Goal: Task Accomplishment & Management: Manage account settings

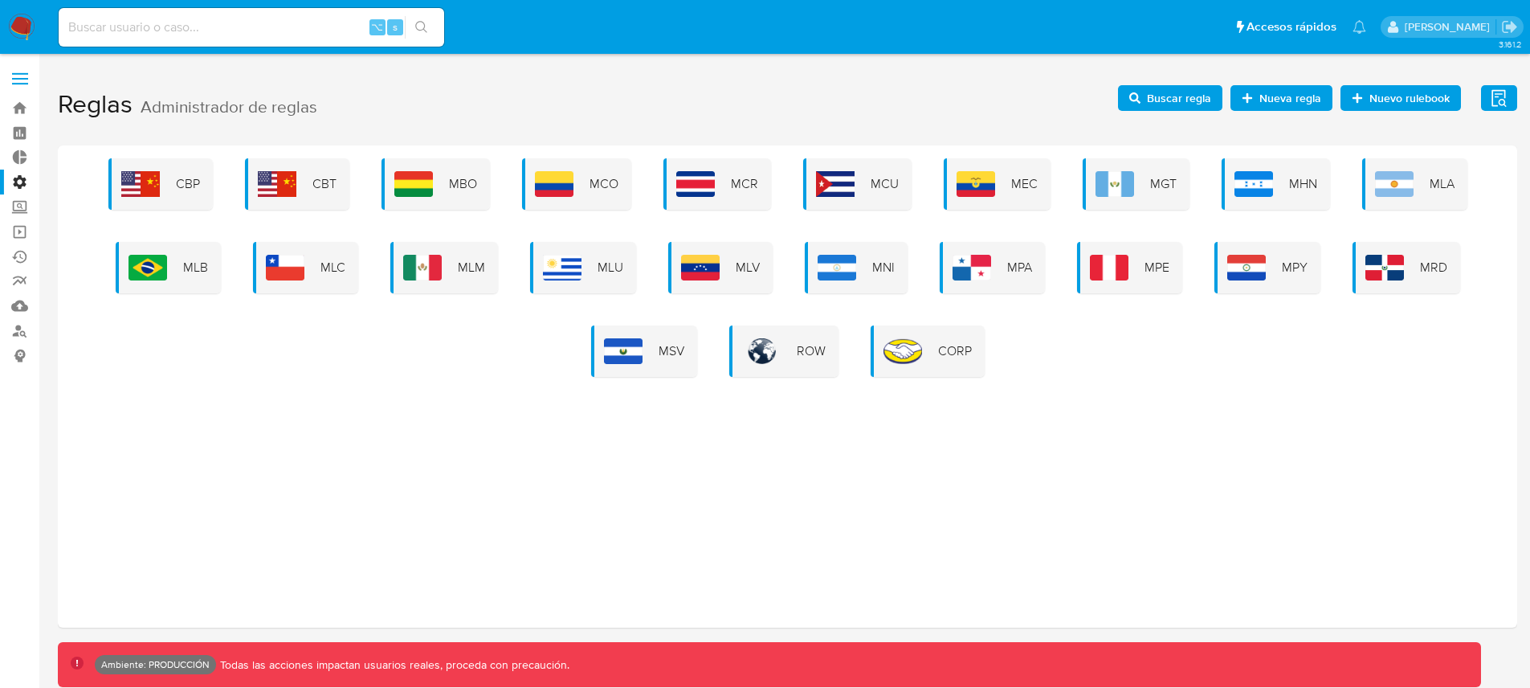
click at [1166, 96] on span "Buscar regla" at bounding box center [1179, 98] width 64 height 26
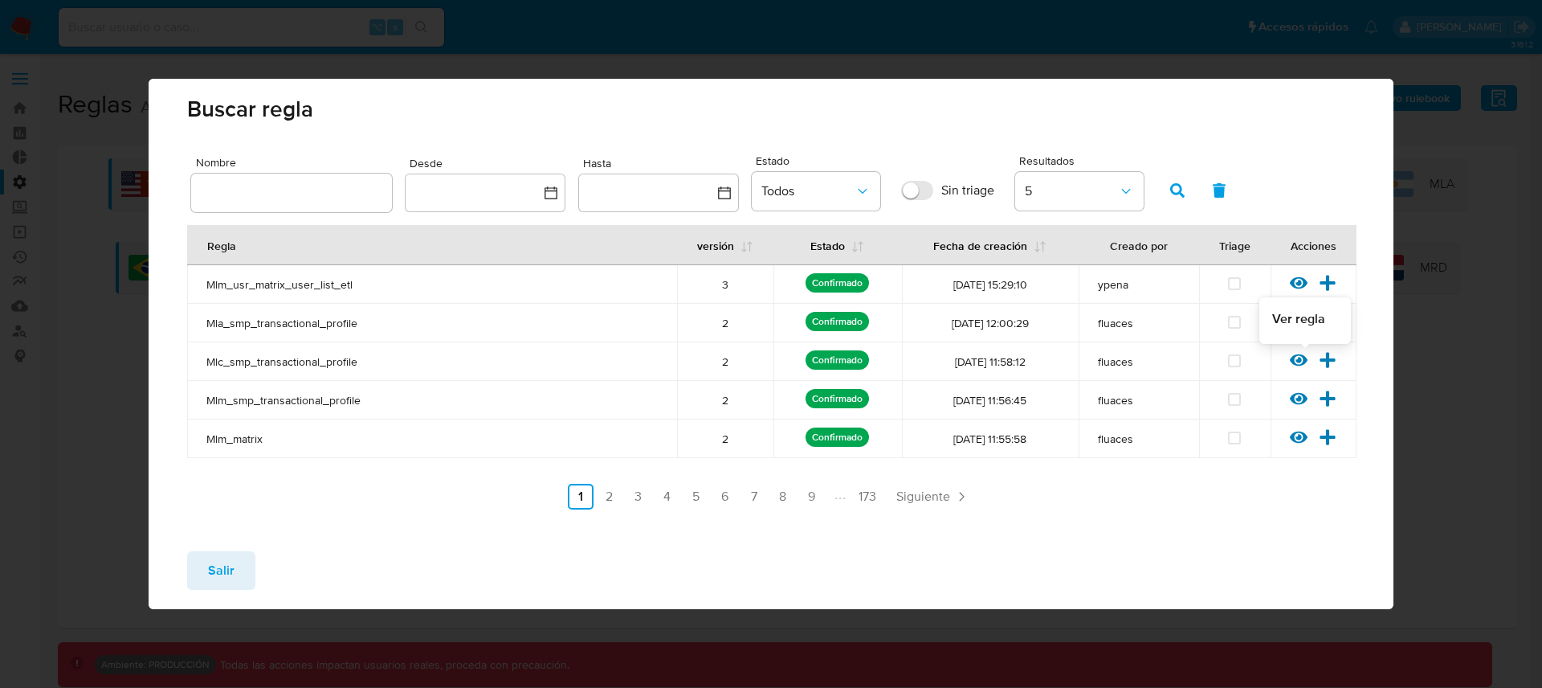
click at [1298, 361] on icon at bounding box center [1299, 360] width 18 height 12
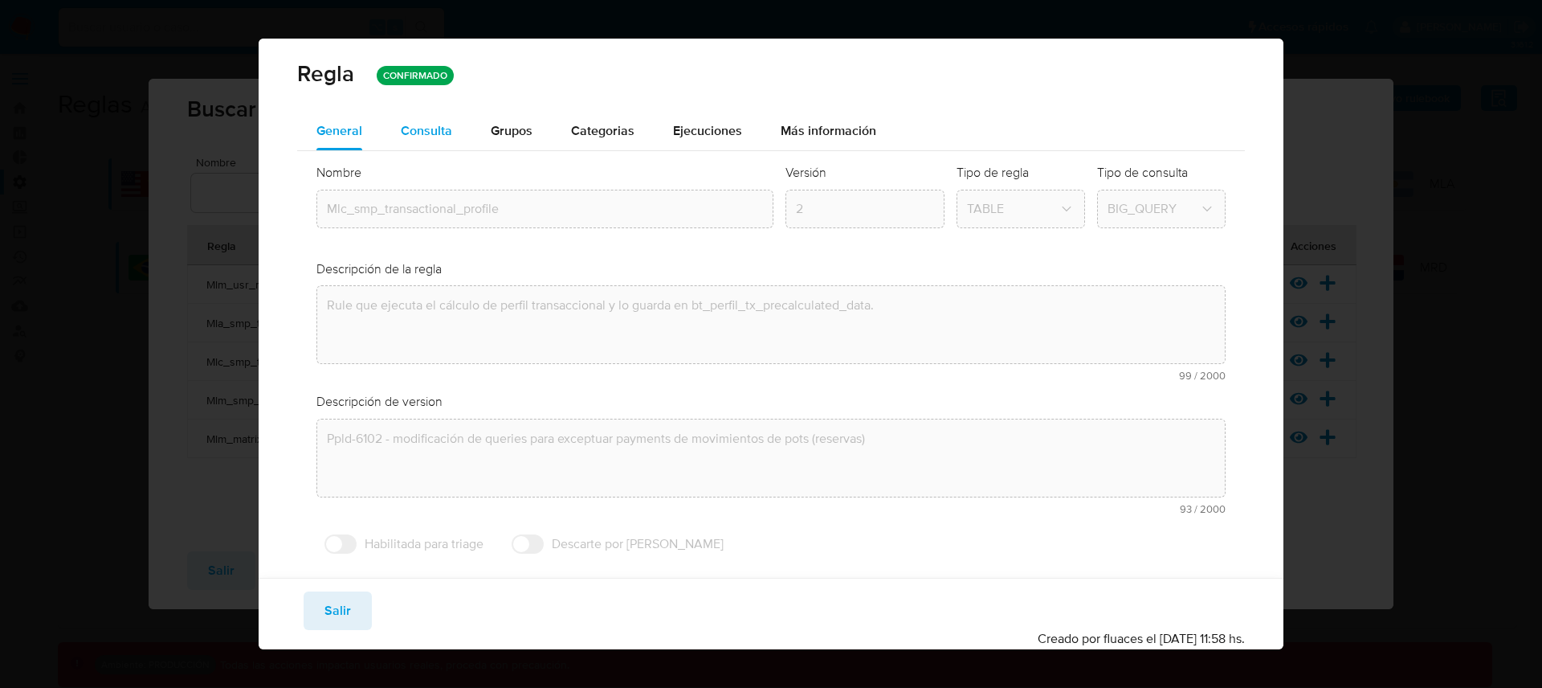
click at [409, 129] on span "Consulta" at bounding box center [426, 130] width 51 height 18
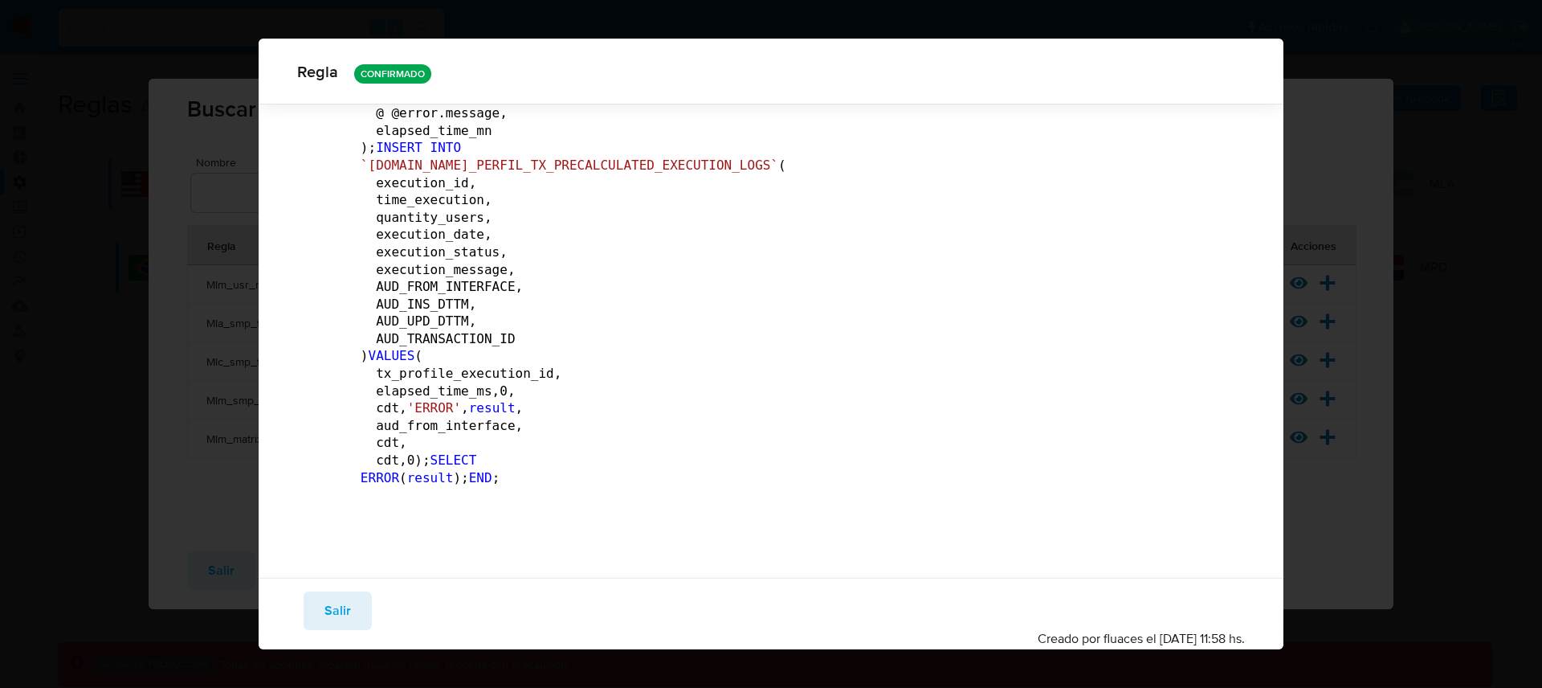
scroll to position [20433, 0]
click at [356, 611] on button "Salir" at bounding box center [338, 610] width 68 height 39
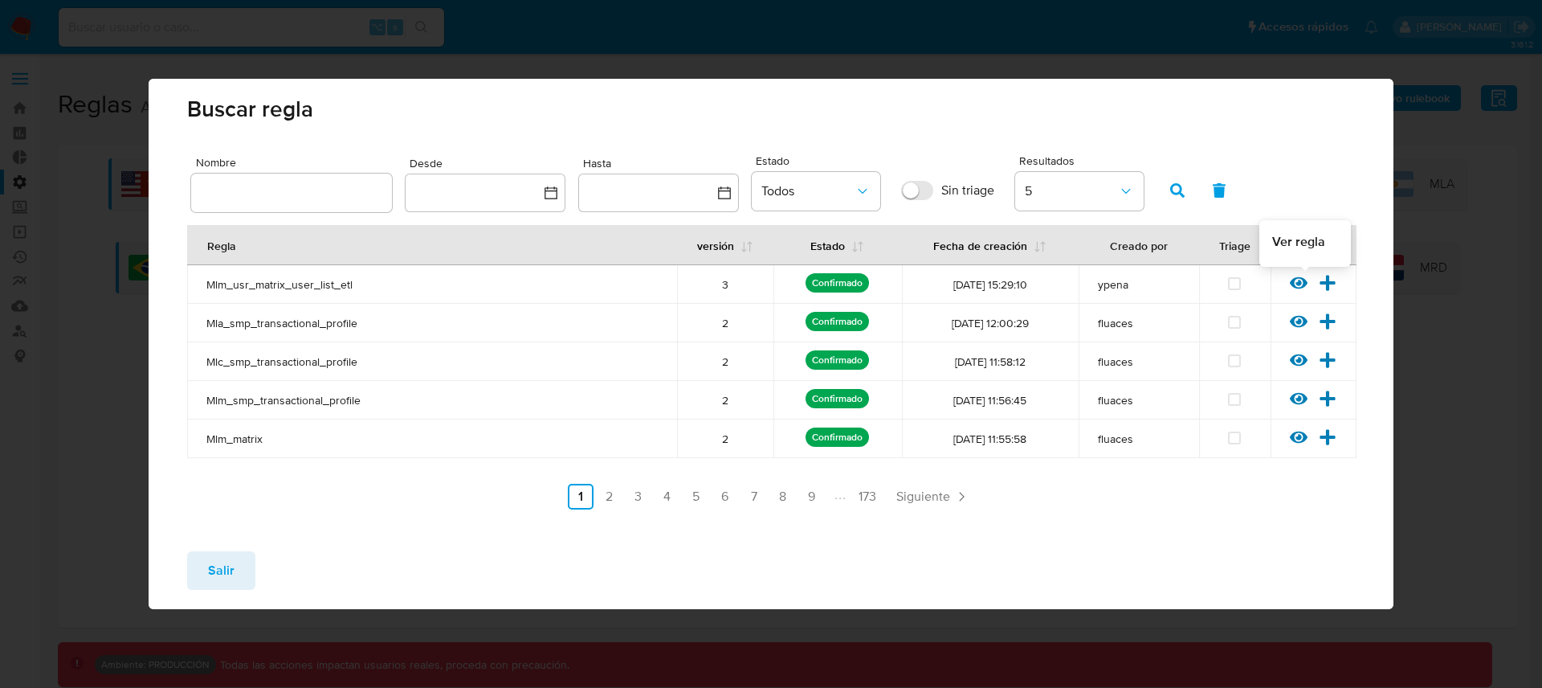
click at [1297, 284] on icon at bounding box center [1299, 283] width 18 height 12
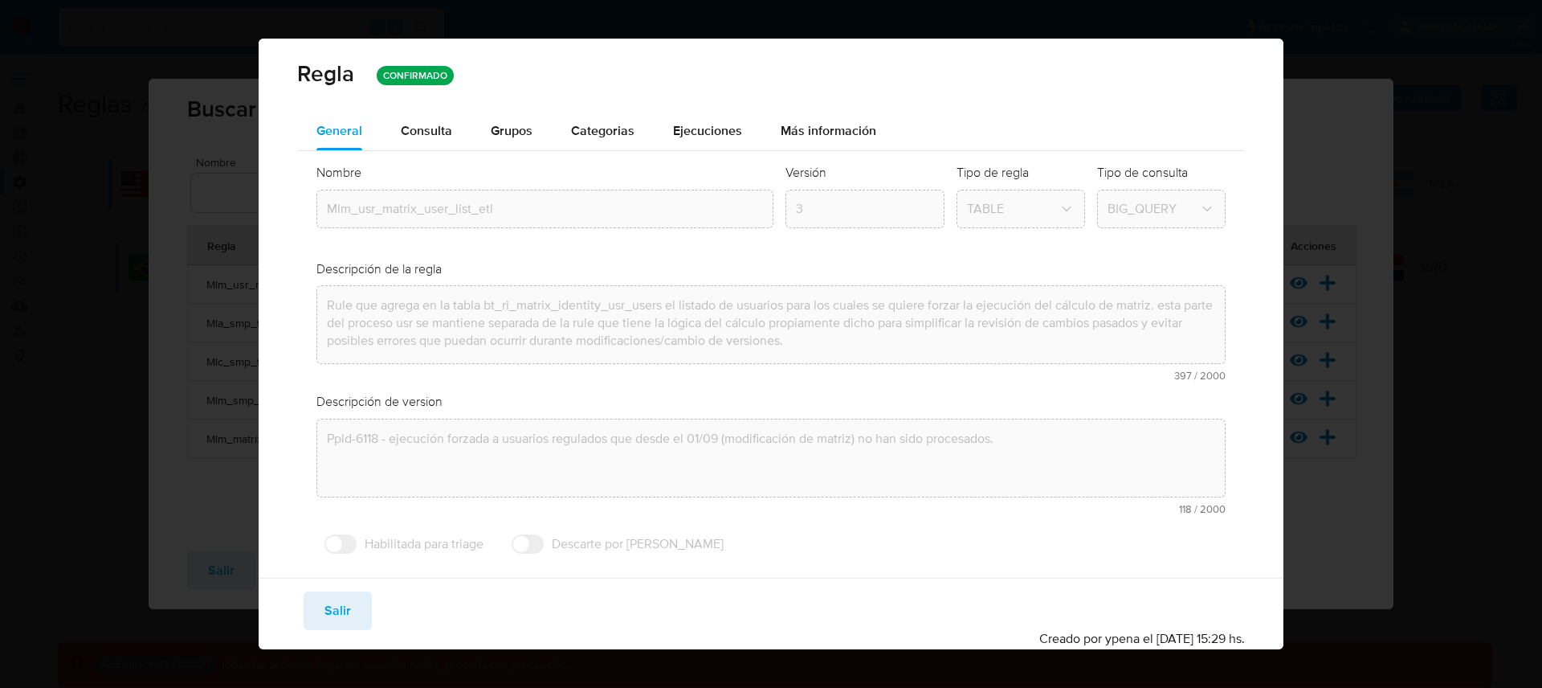
click at [430, 152] on div "Nombre text-es Mlm_usr_matrix_user_list_etl text-pt Mlm_usr_matrix_user_list_et…" at bounding box center [771, 362] width 949 height 423
click at [442, 135] on span "Consulta" at bounding box center [426, 130] width 51 height 18
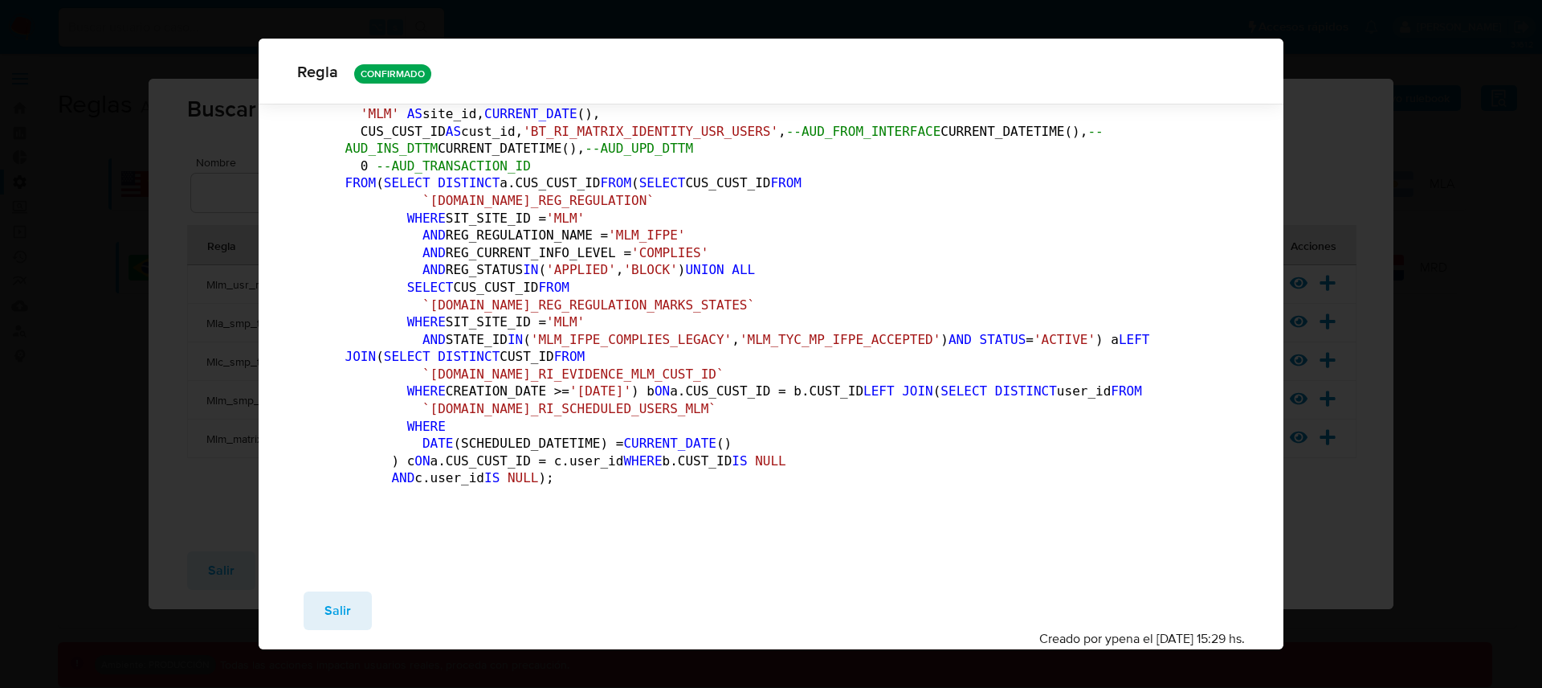
scroll to position [795, 0]
click at [387, 604] on div "Guardar Salir Simular Confirmar" at bounding box center [771, 610] width 949 height 39
click at [366, 610] on button "Salir" at bounding box center [338, 610] width 68 height 39
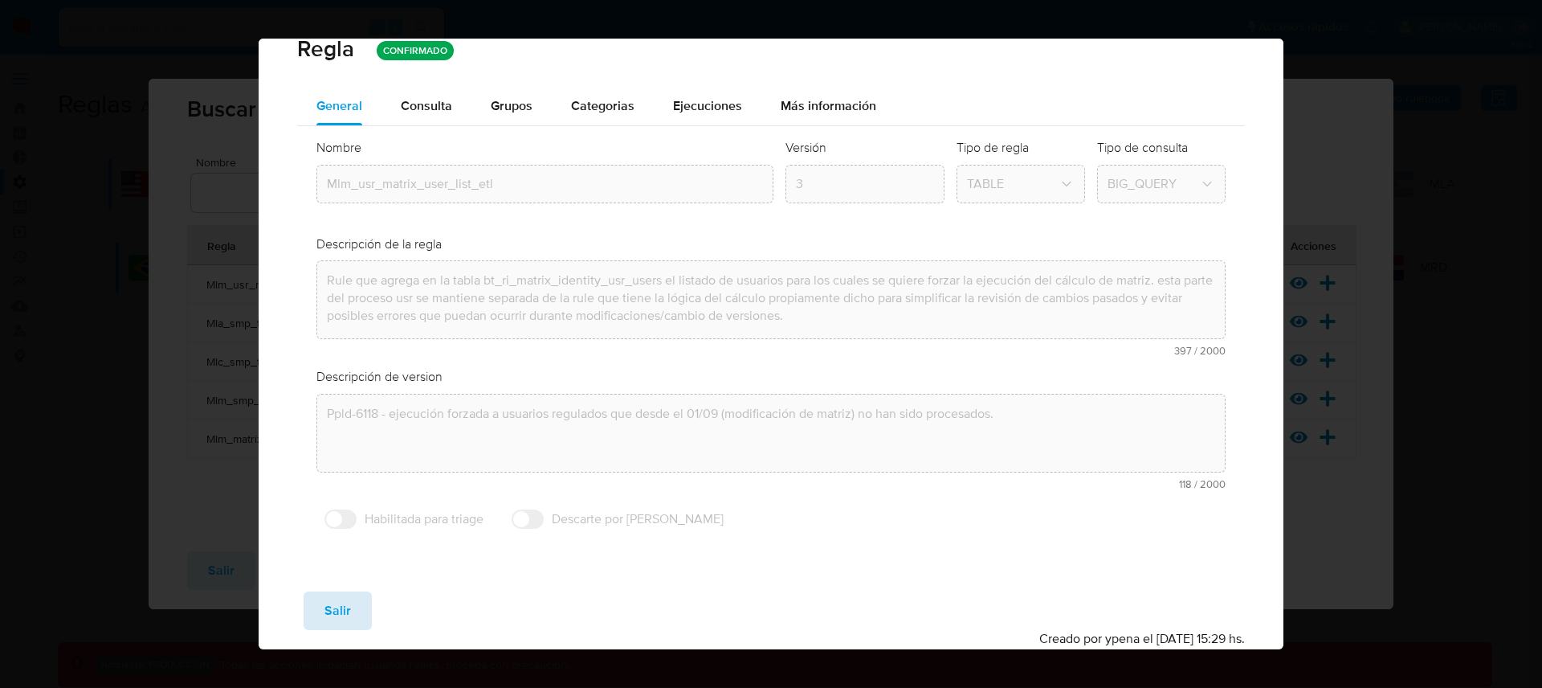
scroll to position [25, 0]
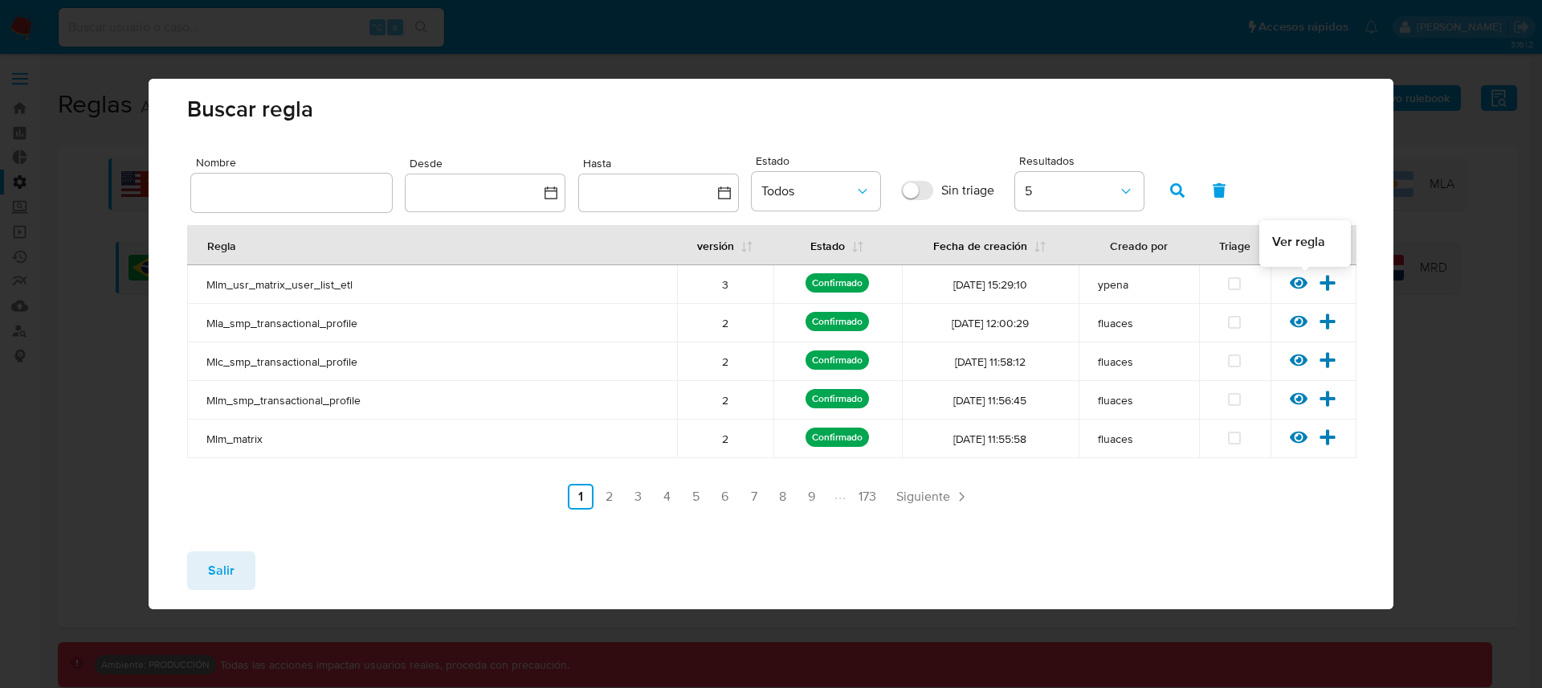
click at [1303, 280] on icon at bounding box center [1299, 283] width 18 height 12
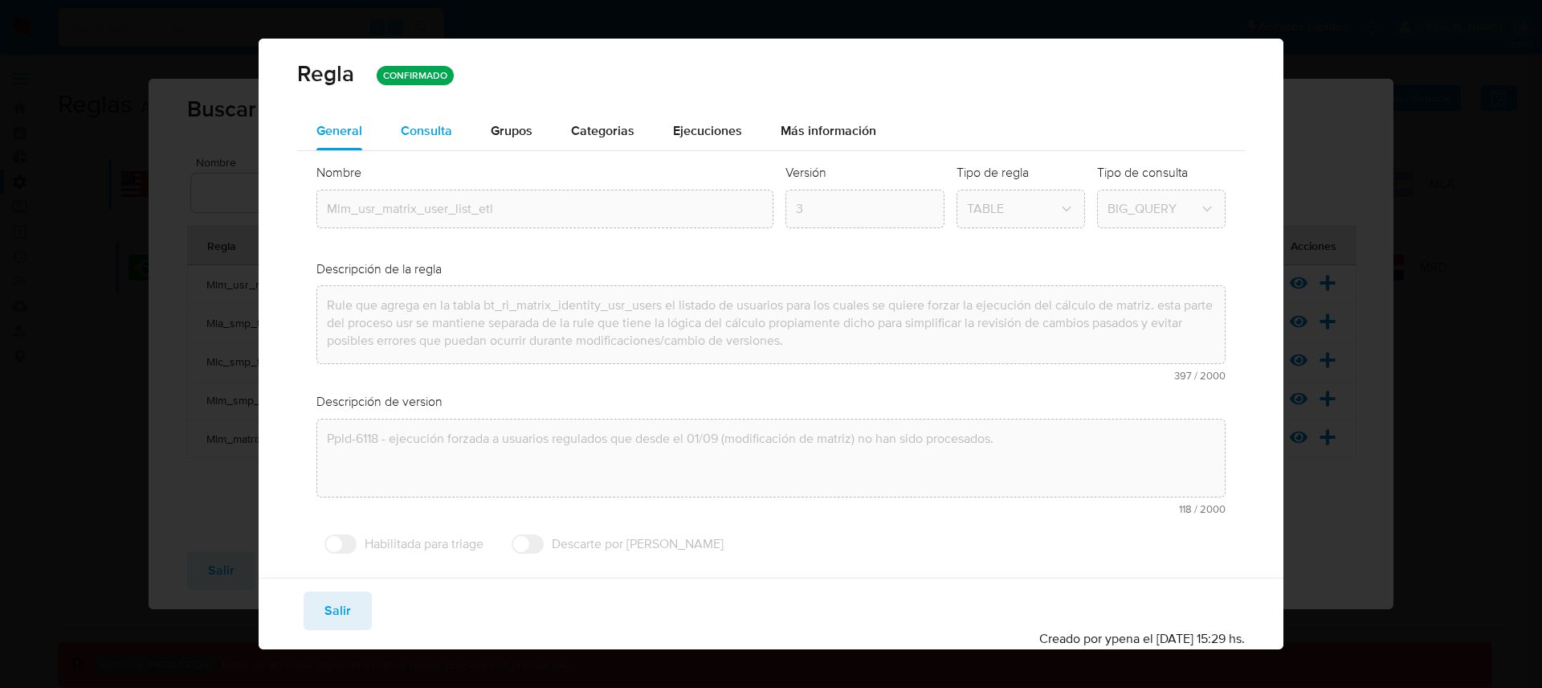
click at [454, 143] on button "Consulta" at bounding box center [427, 131] width 90 height 39
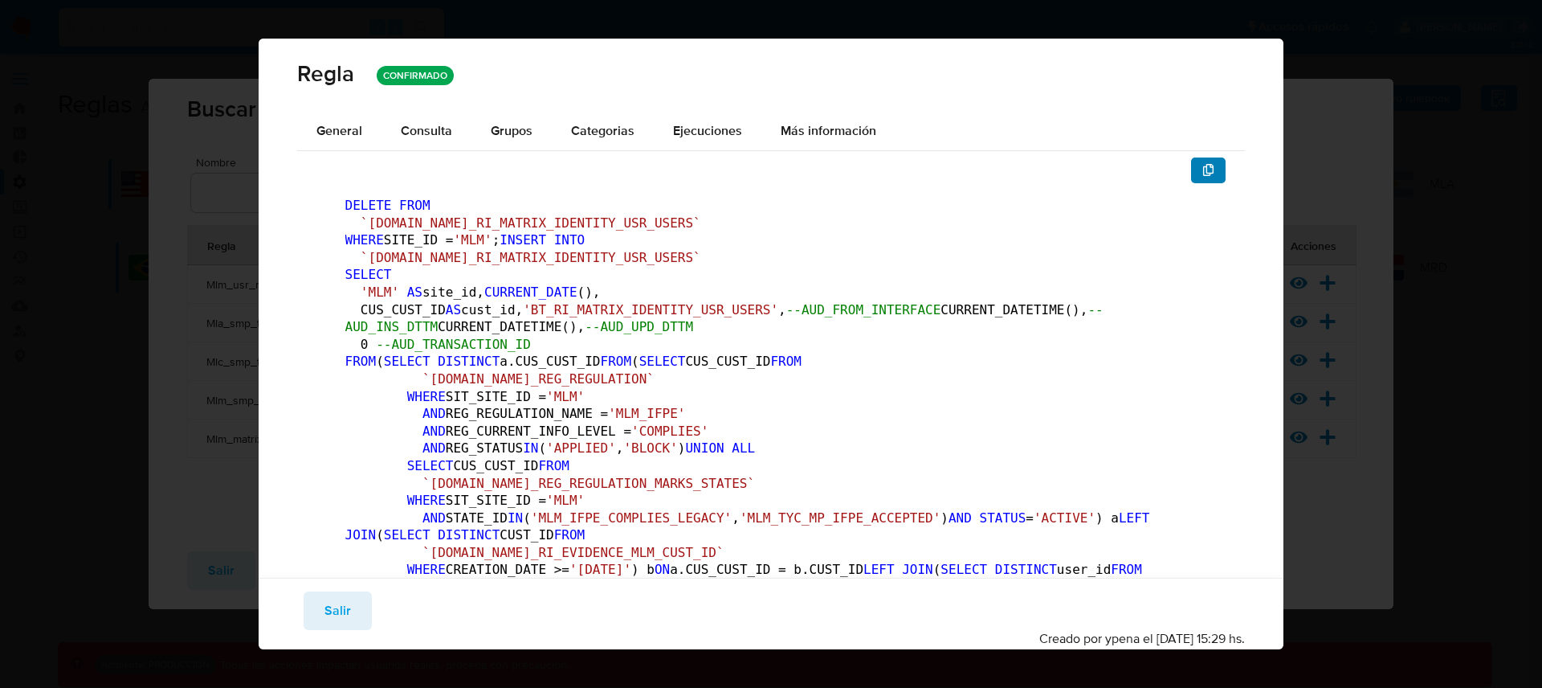
click at [1203, 174] on button "button" at bounding box center [1208, 170] width 35 height 26
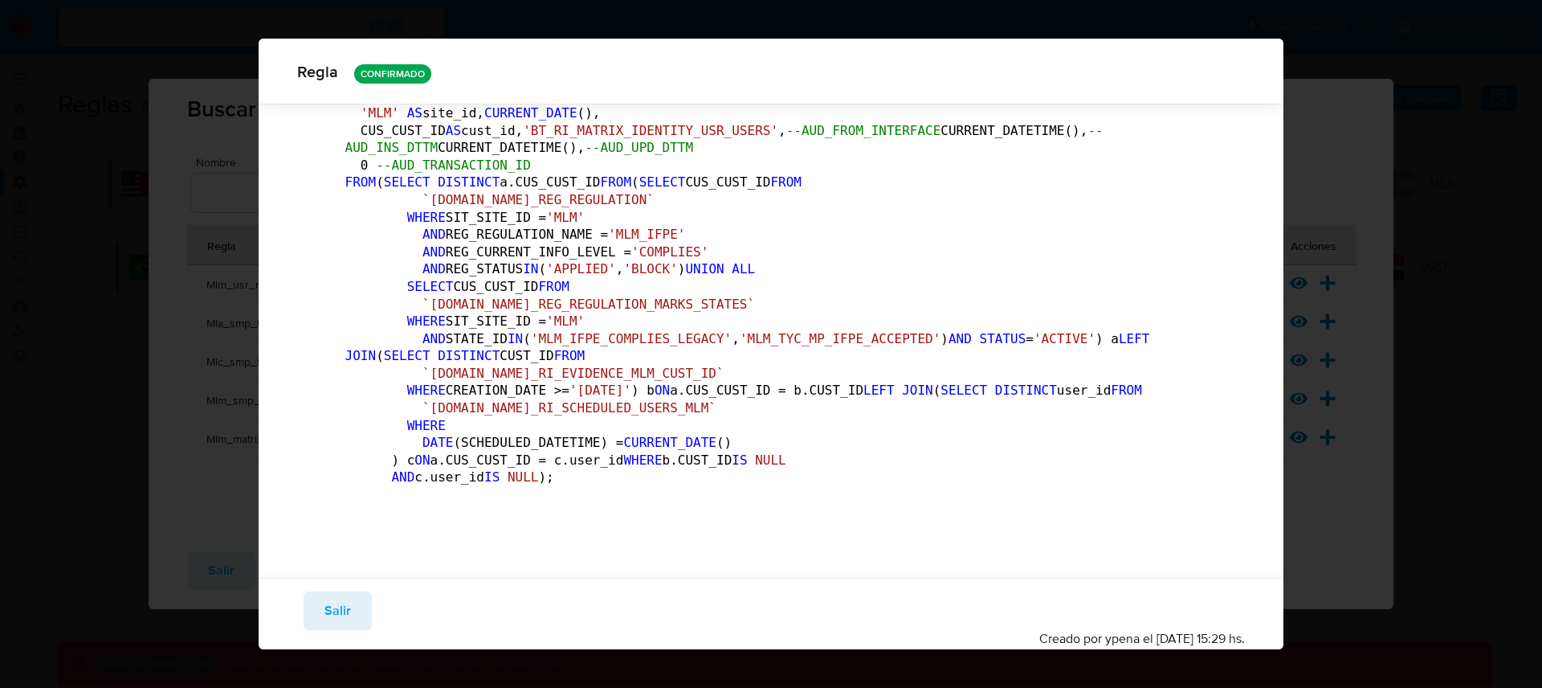
scroll to position [795, 0]
click at [342, 607] on span "Salir" at bounding box center [338, 610] width 27 height 35
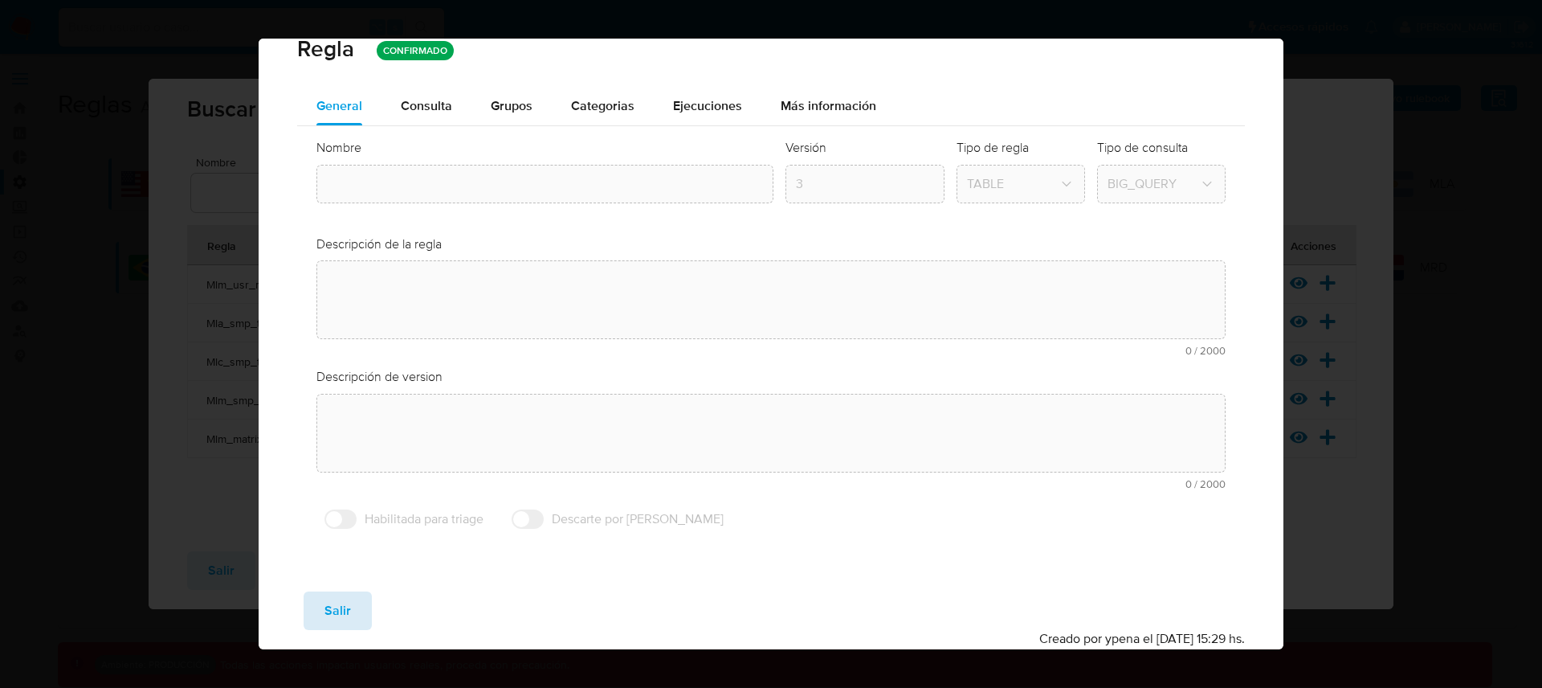
type input "Mlm_usr_matrix_user_list_etl"
type textarea "Rule que agrega en la tabla bt_ri_matrix_identity_usr_users el listado de usuar…"
type textarea "Ppld-6118 - ejecución forzada a usuarios regulados que desde el 01/09 (modifica…"
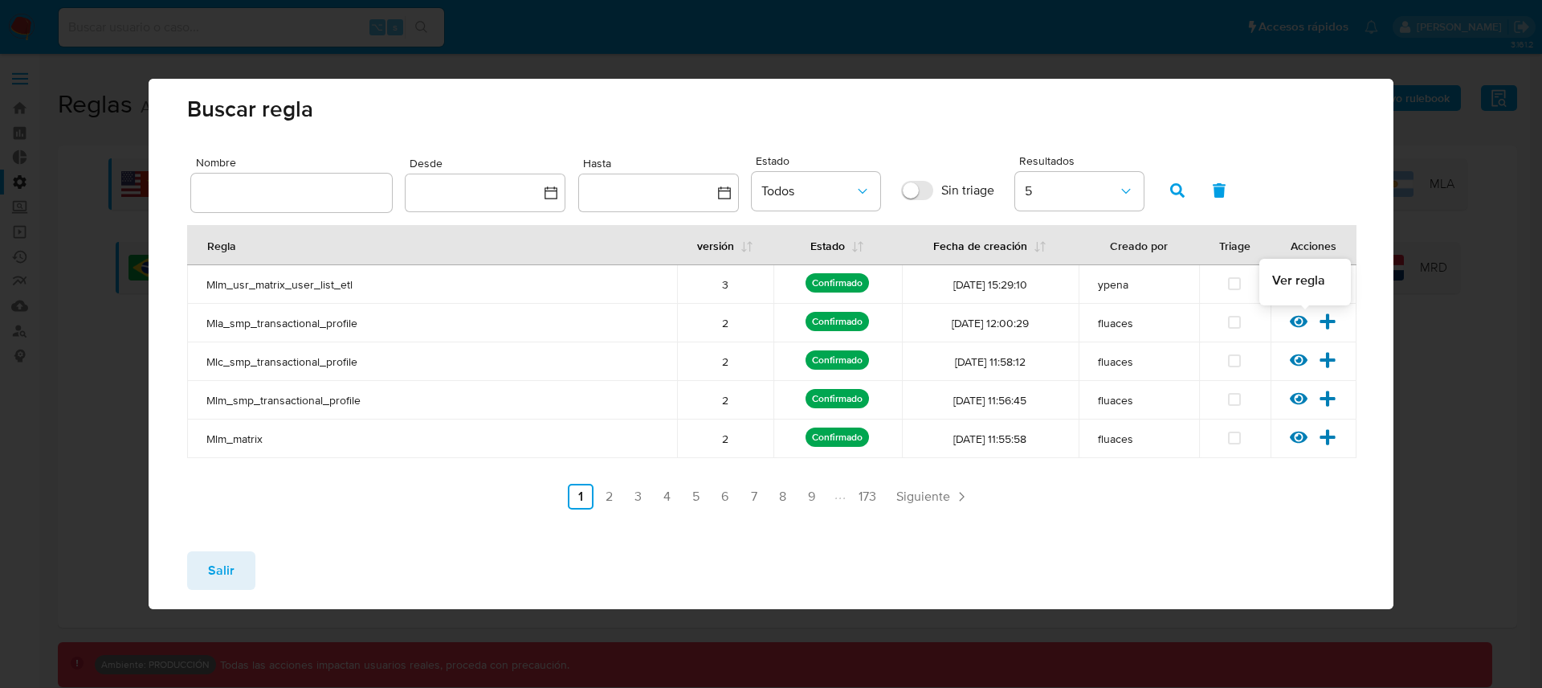
click at [1297, 322] on icon at bounding box center [1299, 322] width 18 height 12
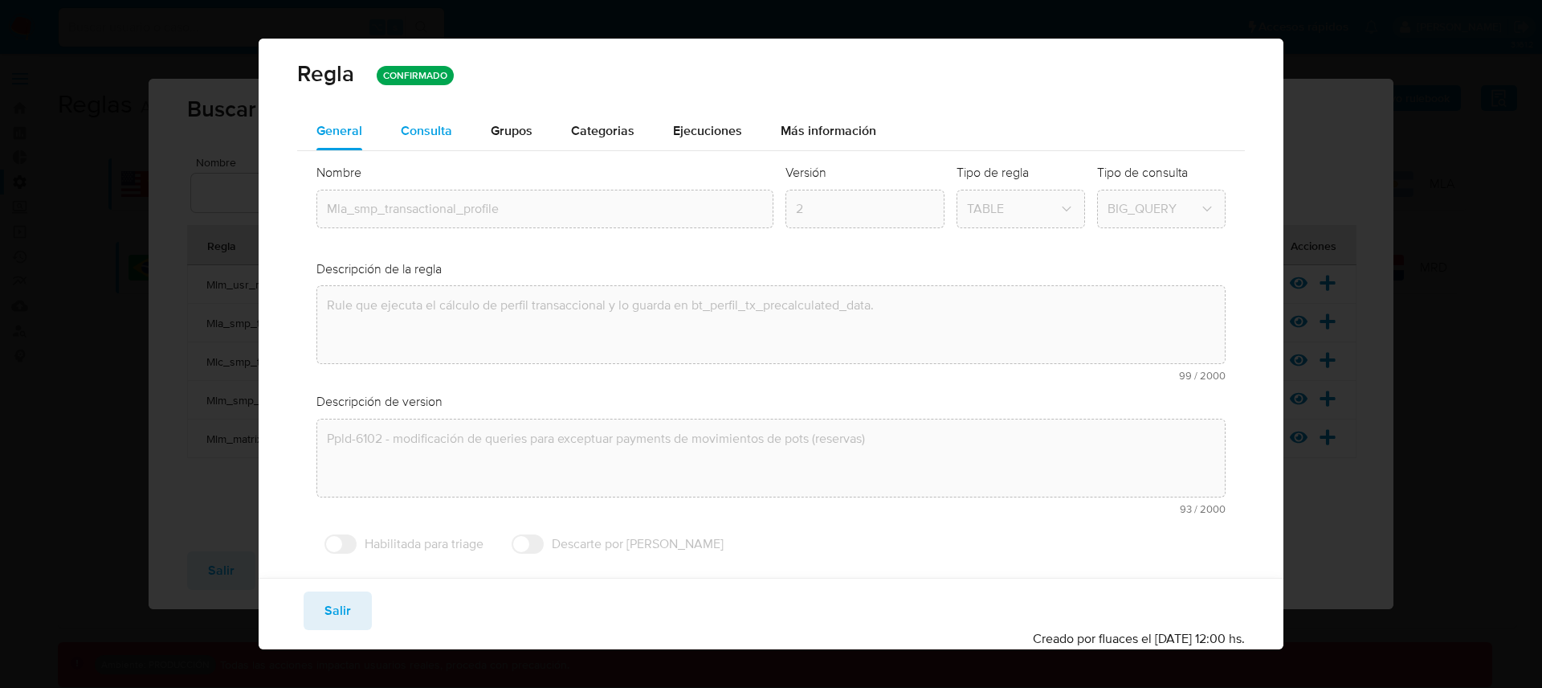
click at [431, 138] on span "Consulta" at bounding box center [426, 130] width 51 height 18
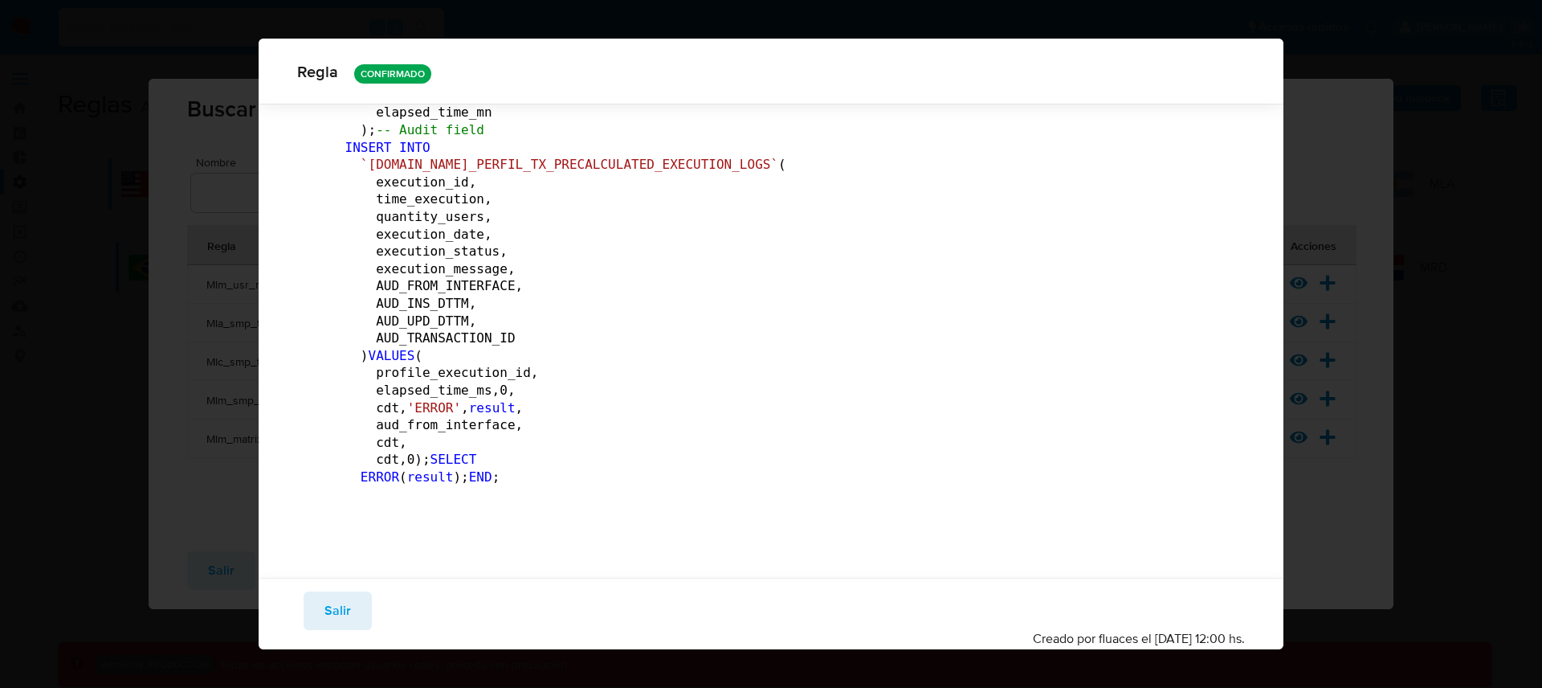
scroll to position [22477, 0]
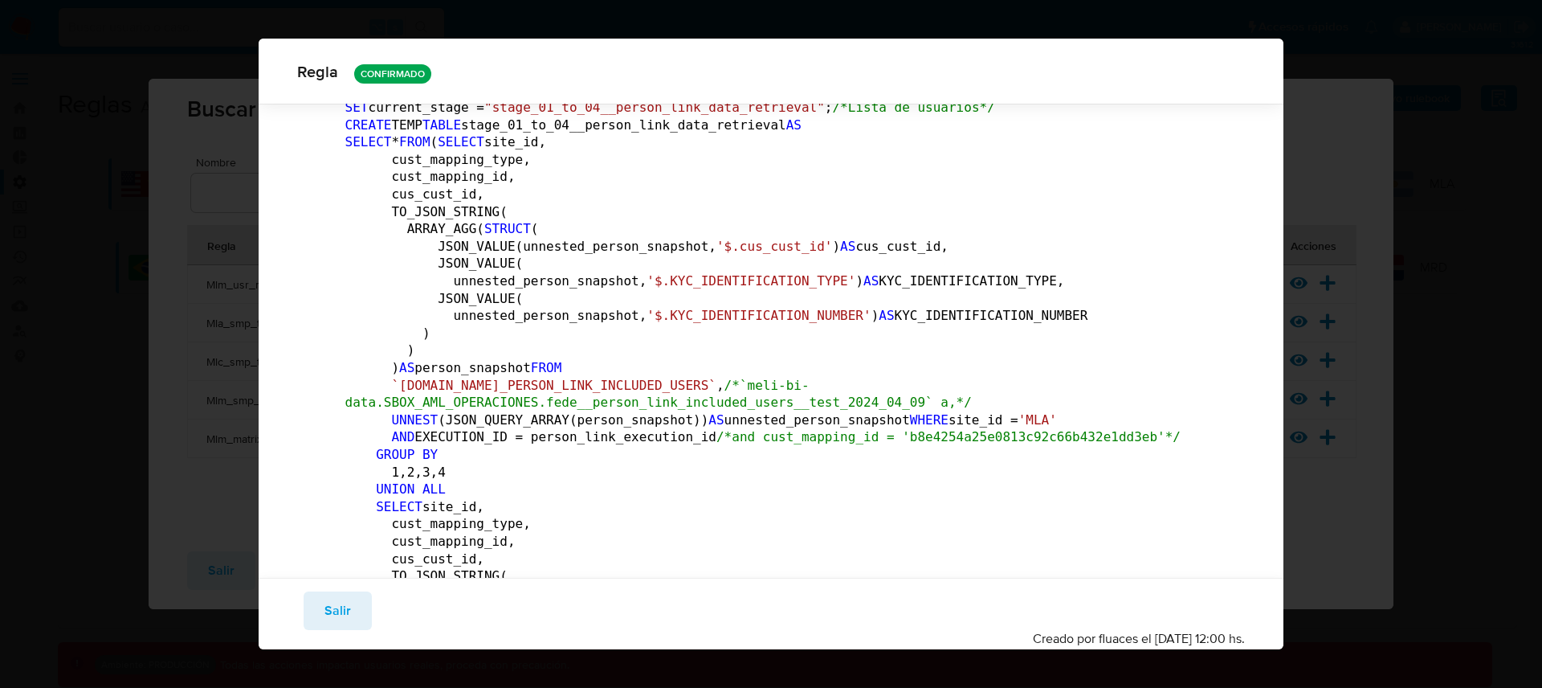
scroll to position [0, 0]
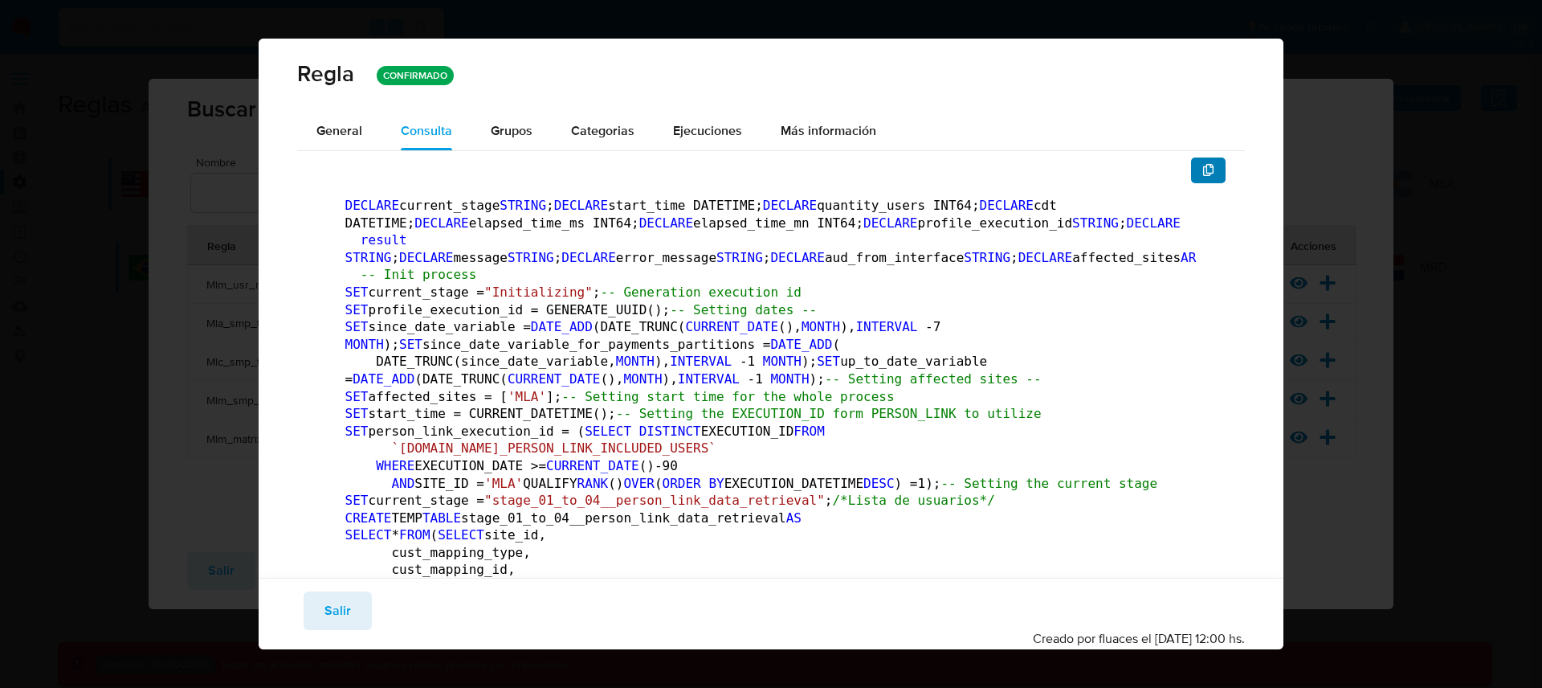
click at [1203, 174] on icon "button" at bounding box center [1209, 170] width 13 height 13
click at [348, 612] on span "Salir" at bounding box center [338, 610] width 27 height 35
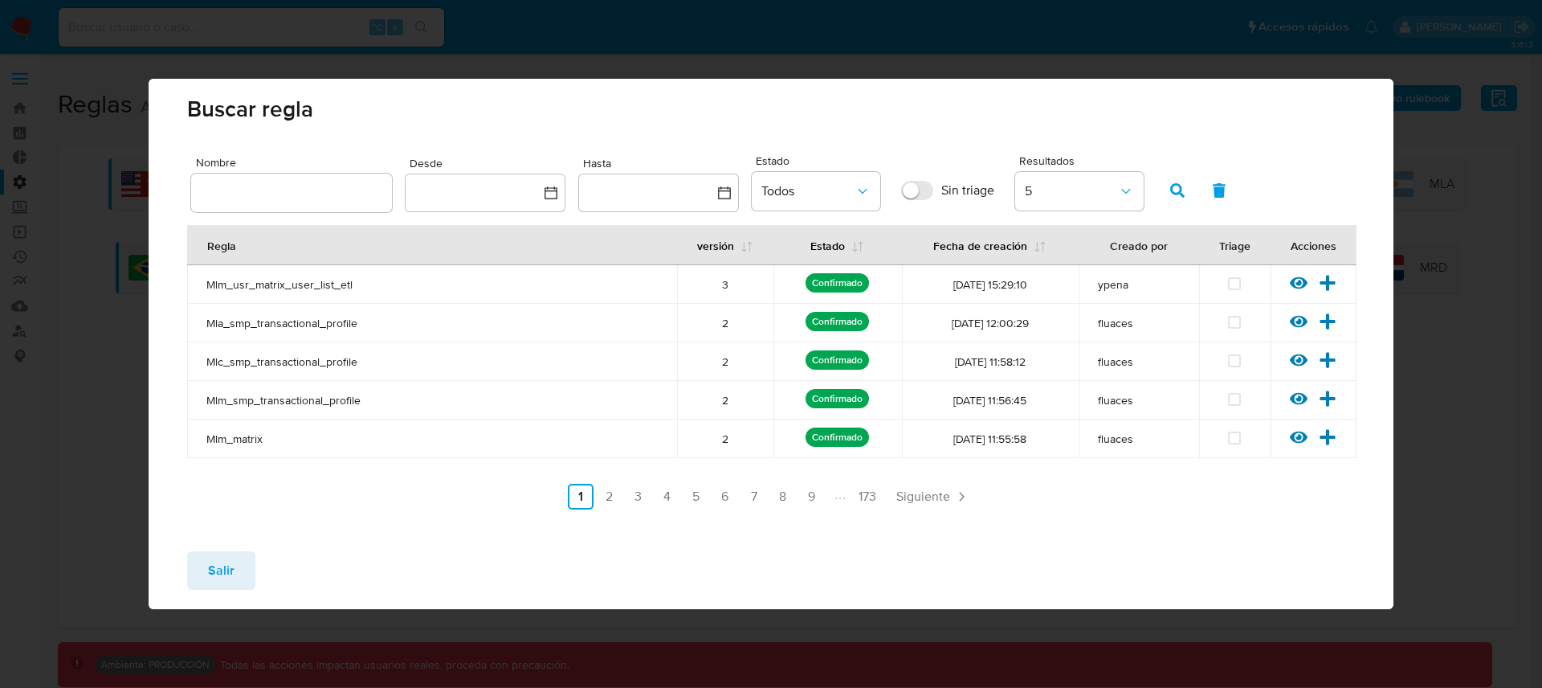
click at [639, 387] on td "Mlm_smp_transactional_profile" at bounding box center [432, 400] width 490 height 39
click at [1301, 435] on icon at bounding box center [1299, 437] width 18 height 18
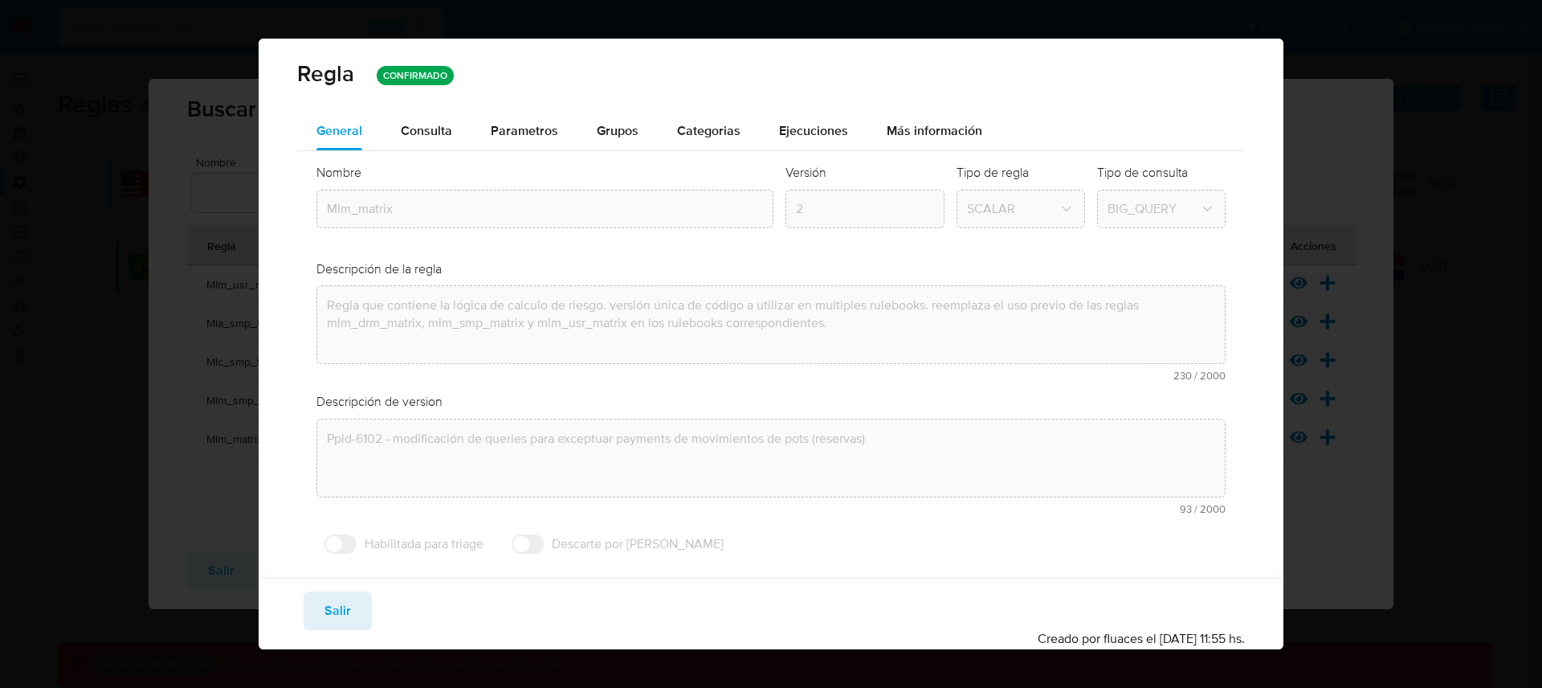
click at [432, 136] on span "Consulta" at bounding box center [426, 130] width 51 height 18
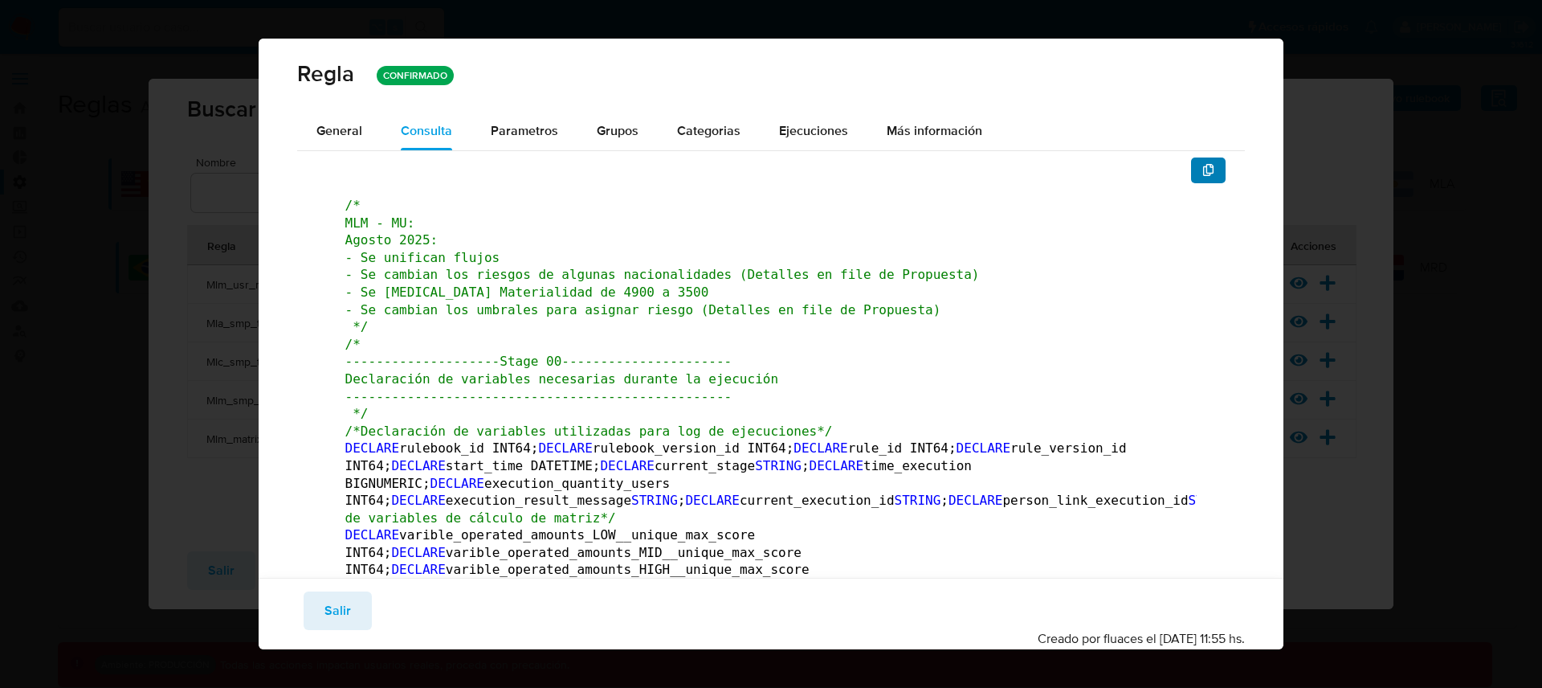
click at [1208, 168] on button "button" at bounding box center [1208, 170] width 35 height 26
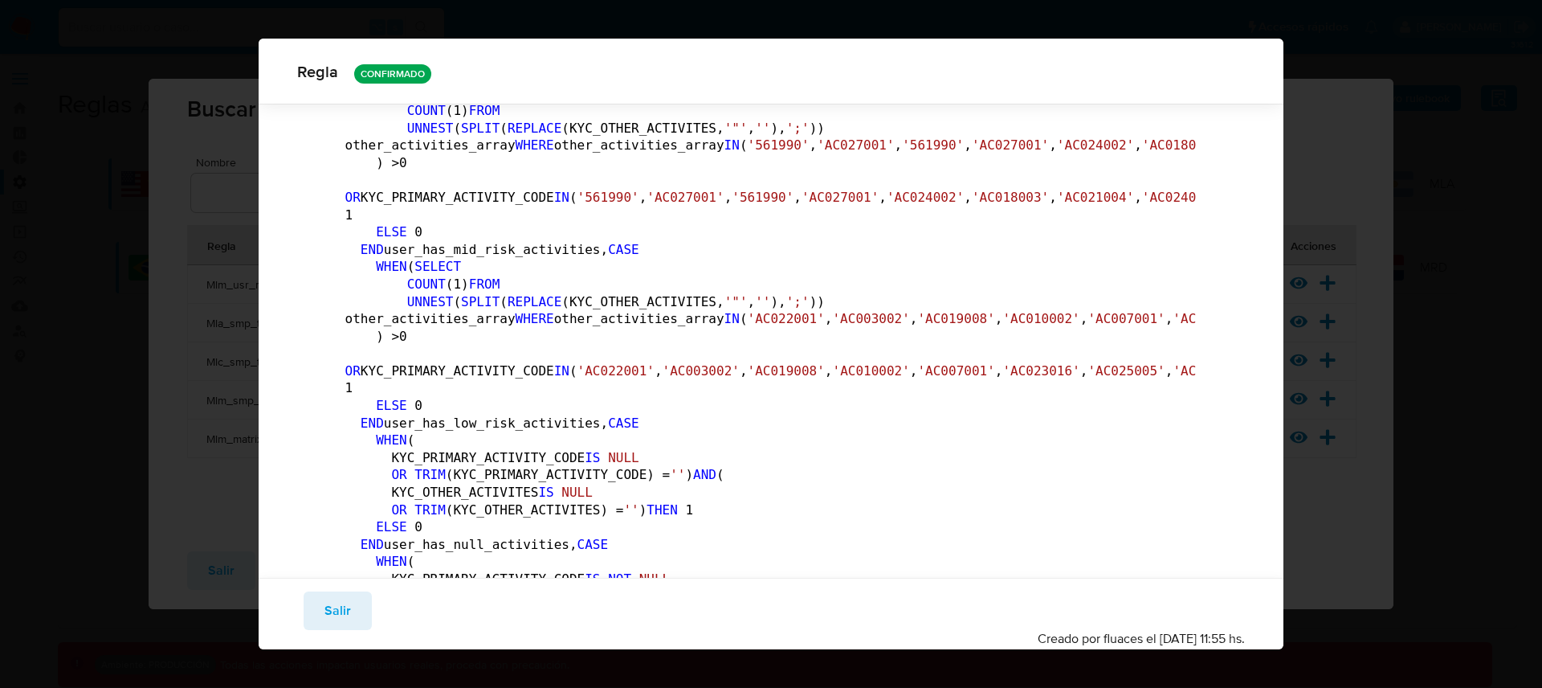
scroll to position [3532, 0]
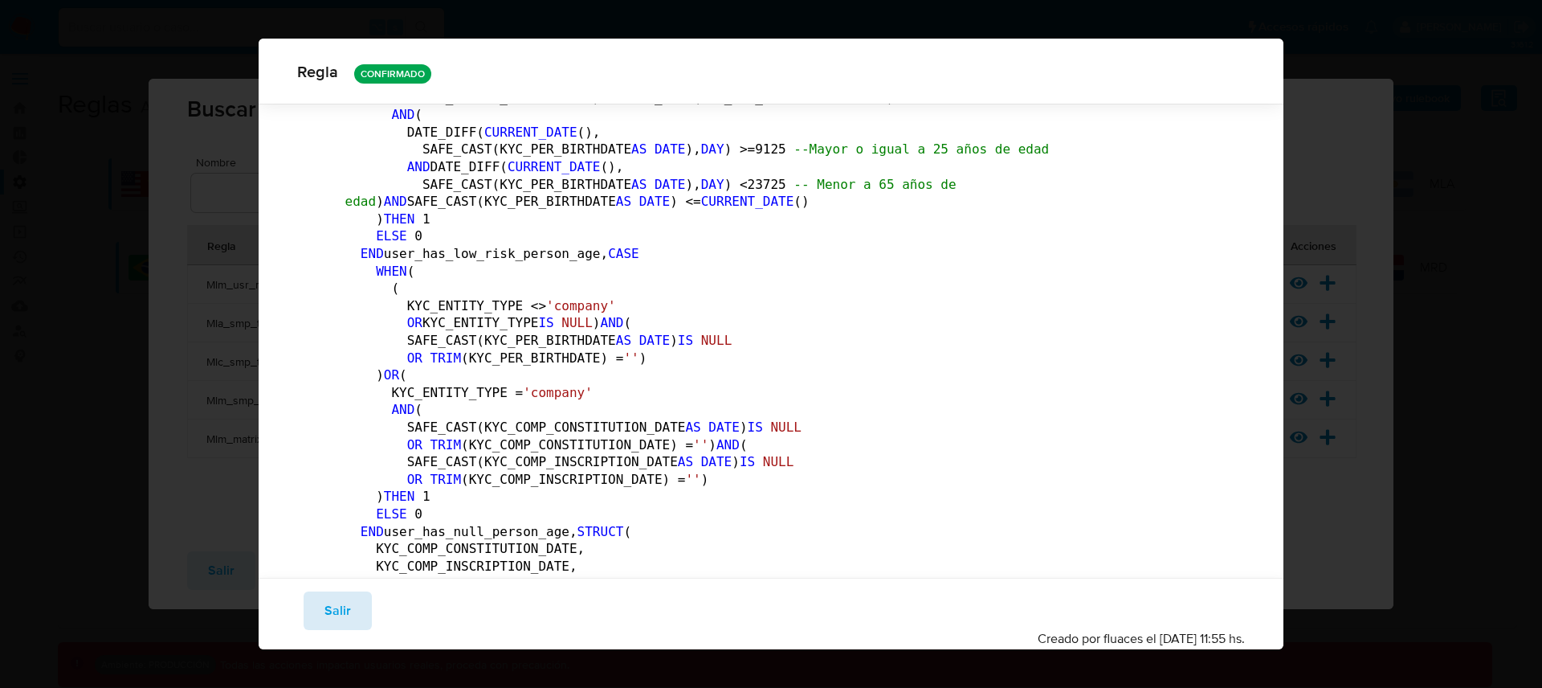
click at [341, 600] on span "Salir" at bounding box center [338, 610] width 27 height 35
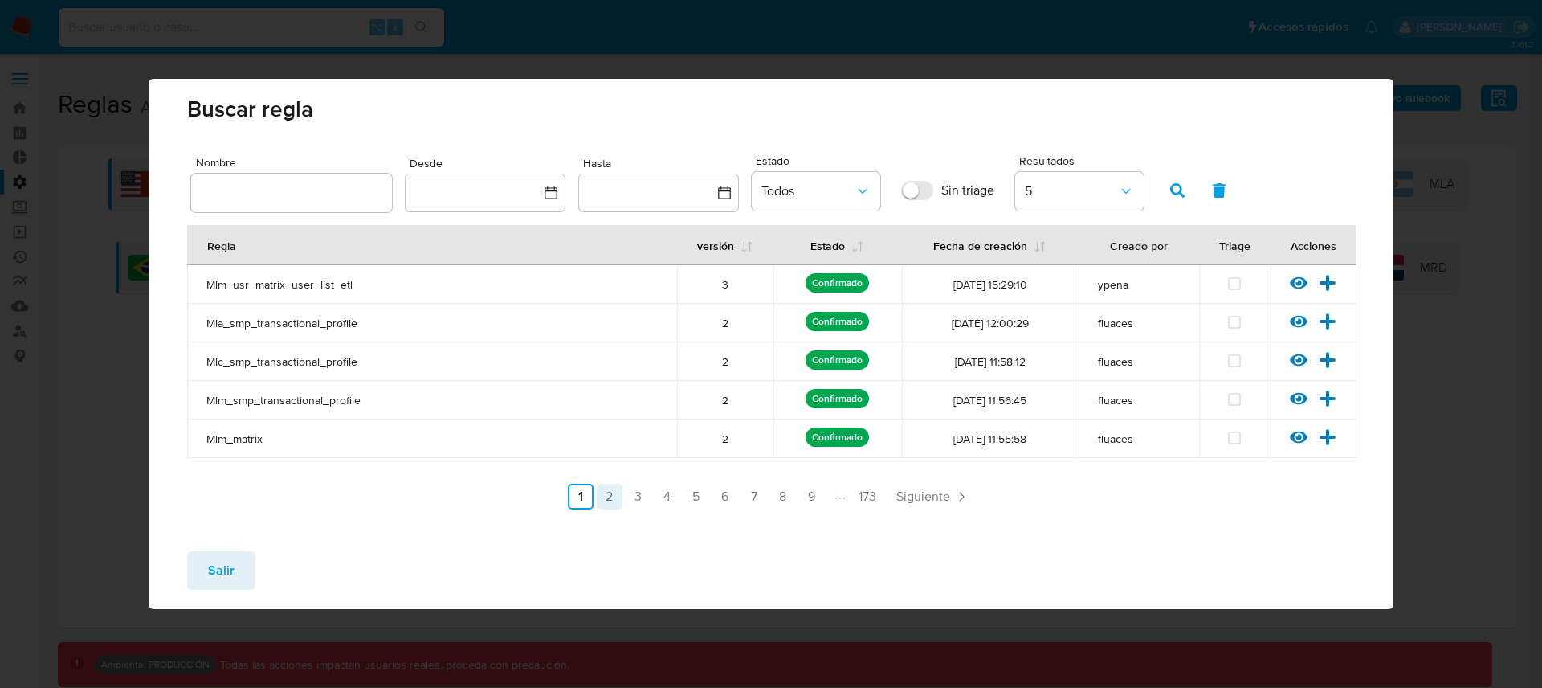
click at [613, 496] on link "2" at bounding box center [610, 497] width 26 height 26
click at [1295, 284] on icon at bounding box center [1299, 283] width 18 height 18
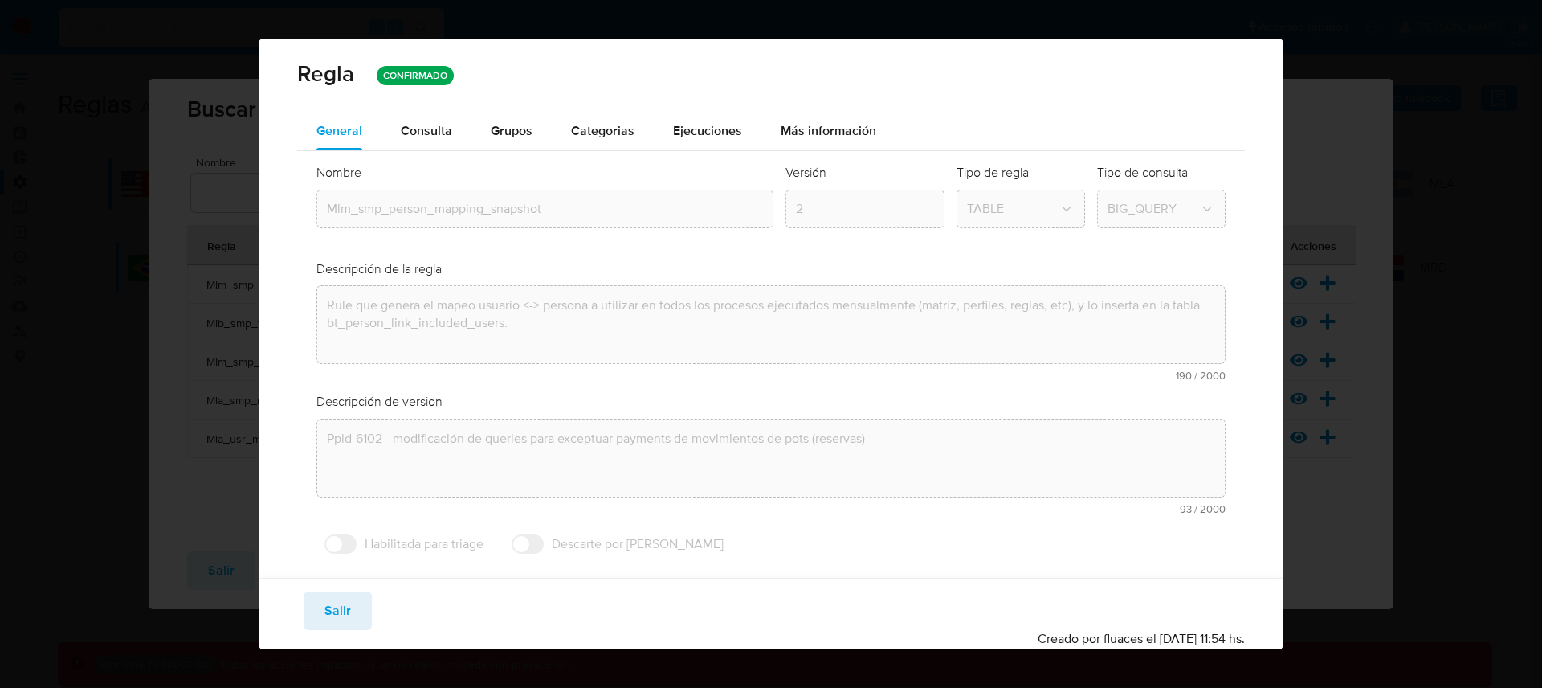
click at [431, 151] on div "Nombre text-es Mlm_smp_person_mapping_snapshot text-pt Mlm_smp_person_mapping_s…" at bounding box center [771, 362] width 949 height 423
click at [433, 142] on div "Consulta" at bounding box center [426, 131] width 51 height 39
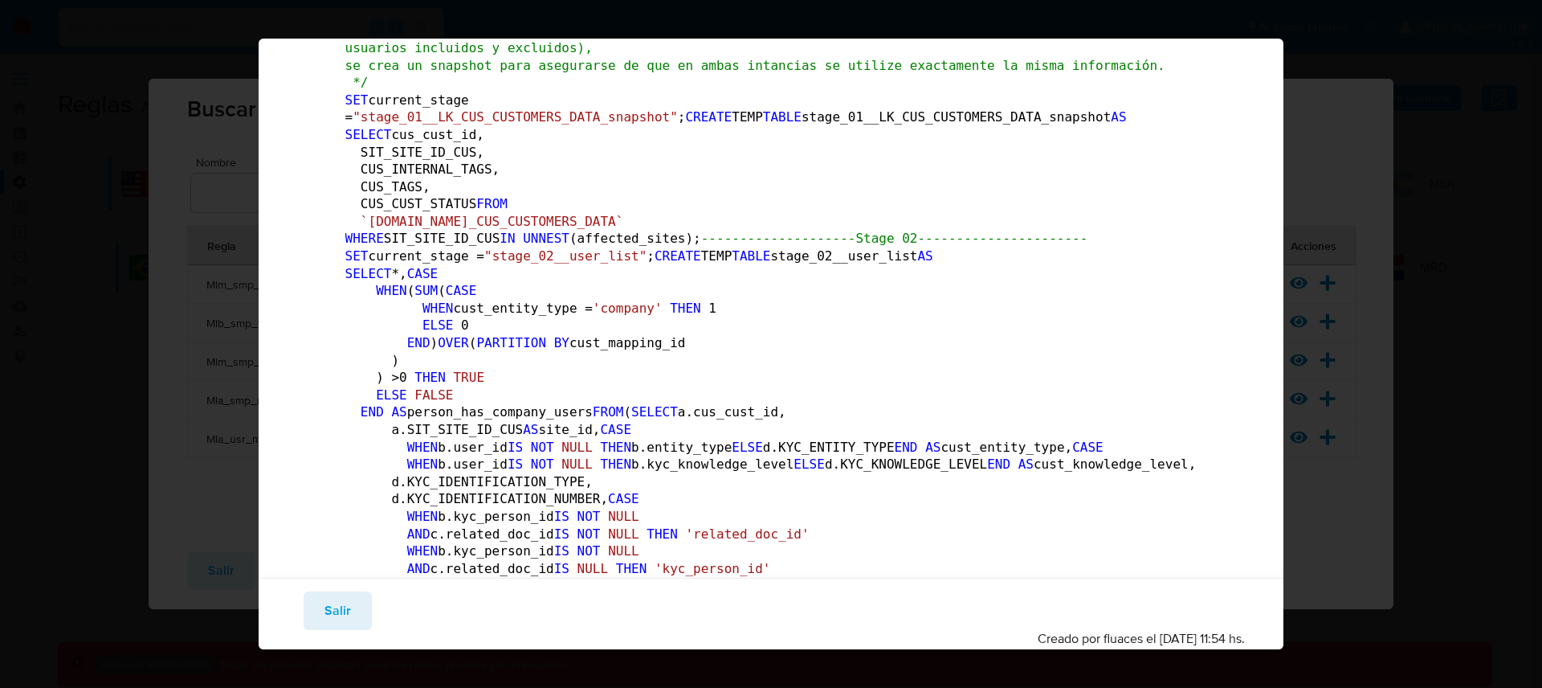
scroll to position [0, 0]
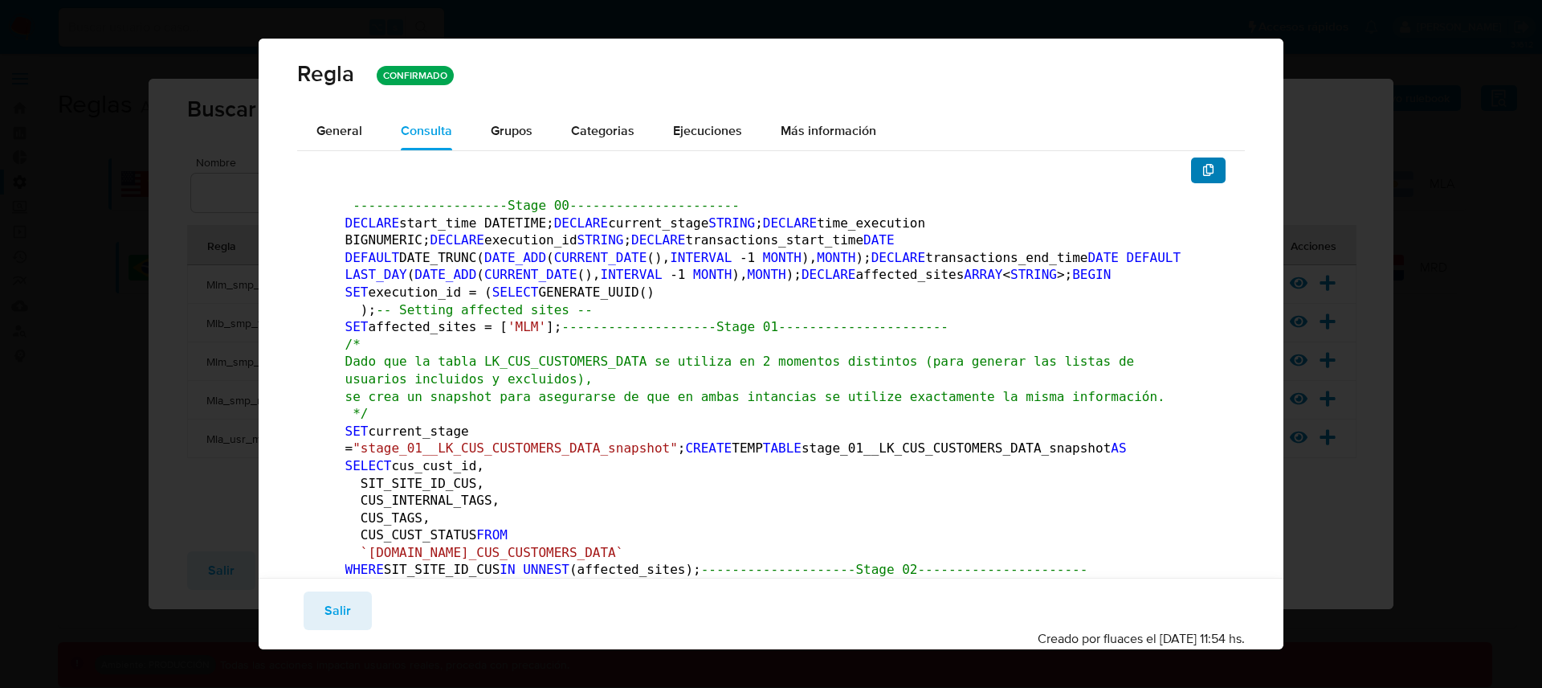
click at [1203, 169] on icon "button" at bounding box center [1208, 170] width 11 height 13
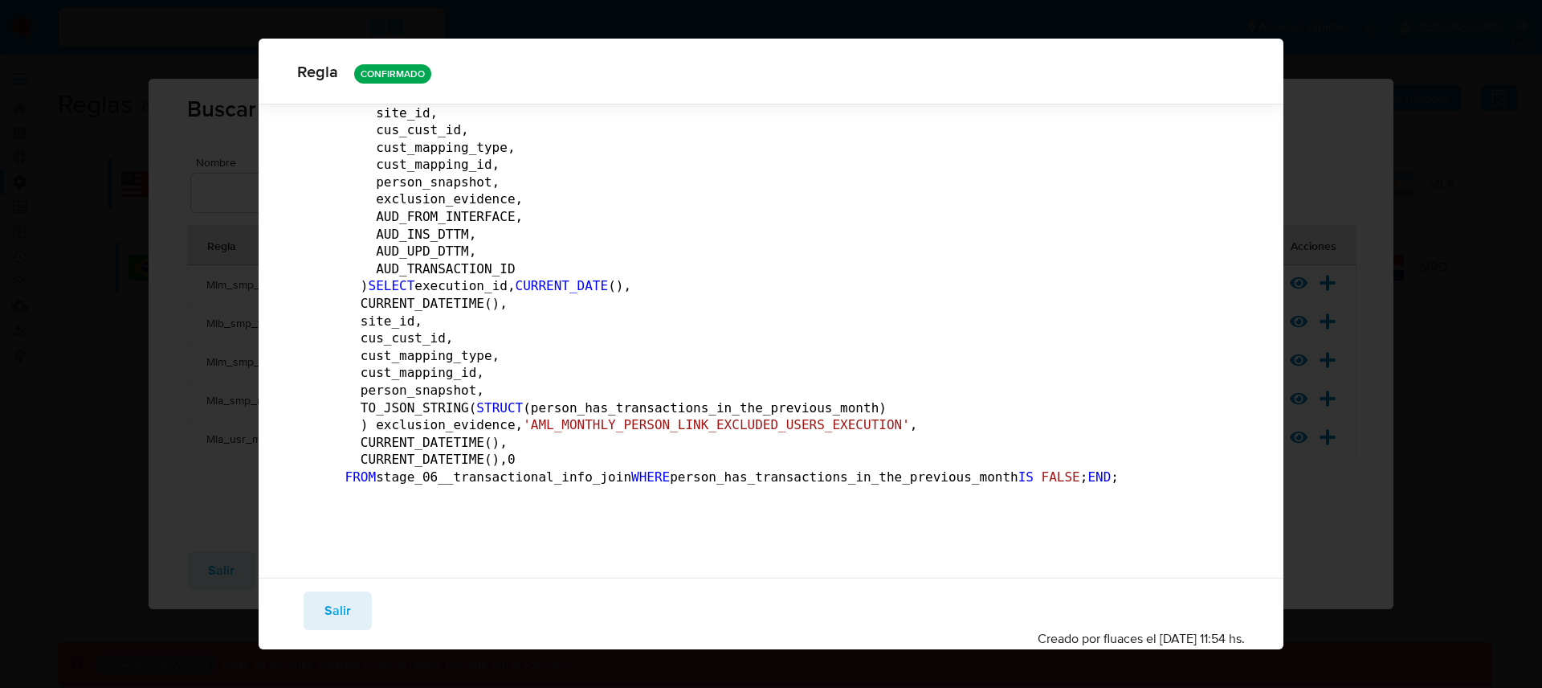
scroll to position [8790, 0]
click at [354, 600] on button "Salir" at bounding box center [338, 610] width 68 height 39
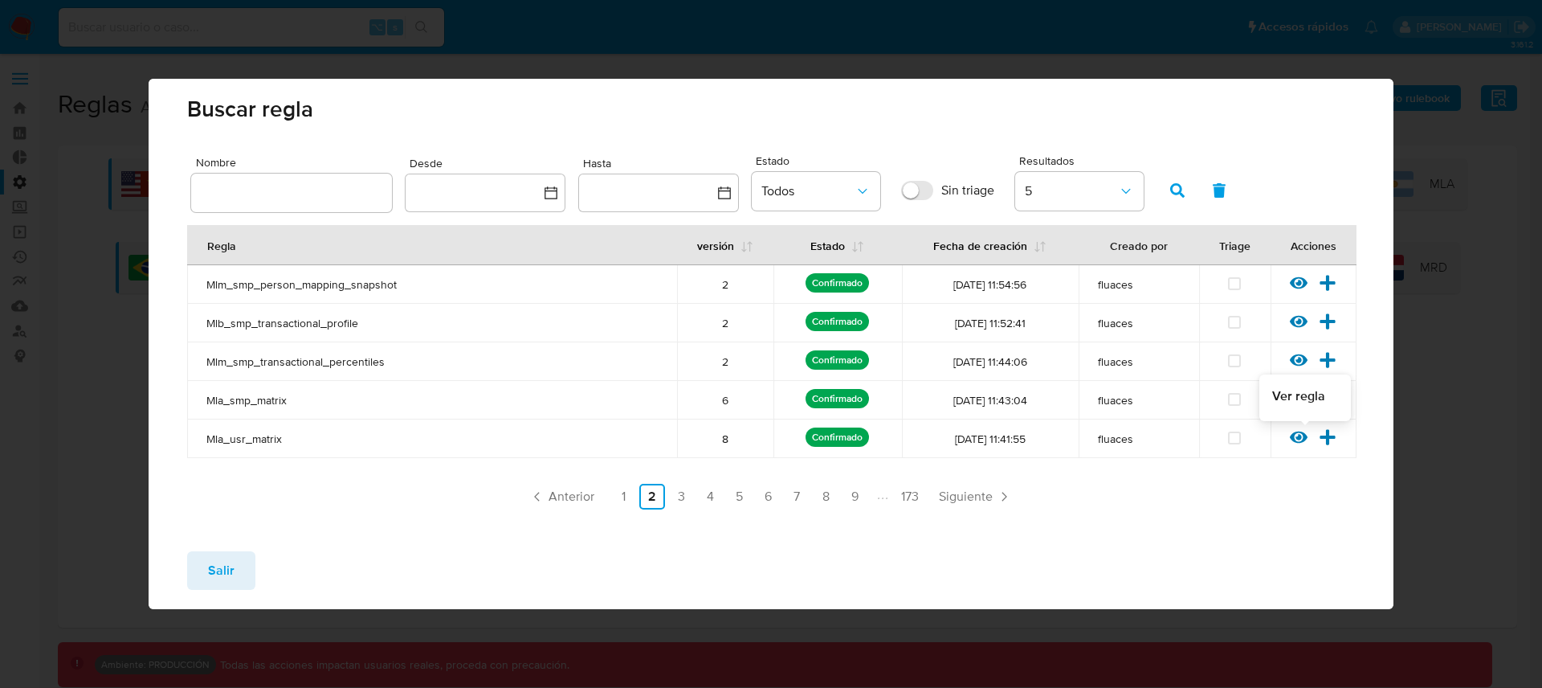
click at [1307, 432] on icon at bounding box center [1299, 437] width 18 height 18
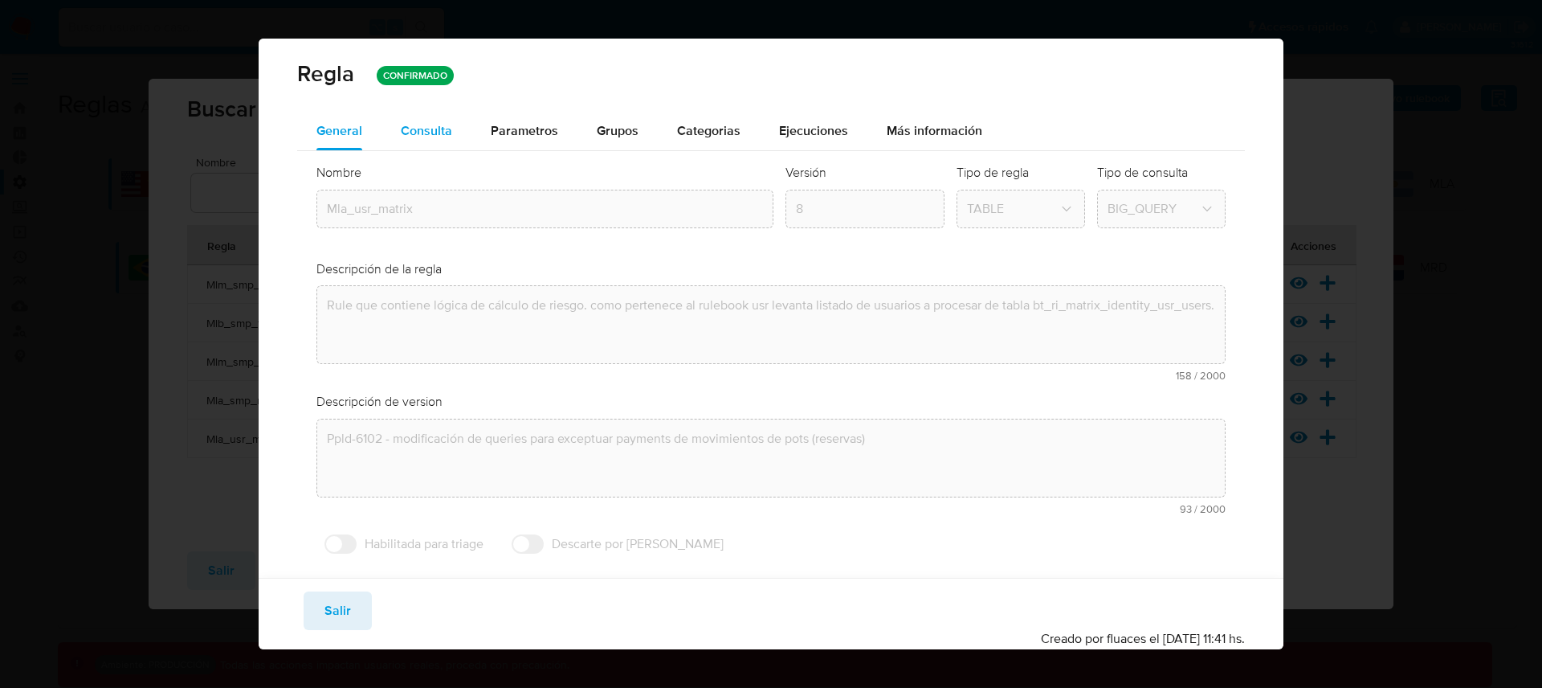
click at [444, 129] on span "Consulta" at bounding box center [426, 130] width 51 height 18
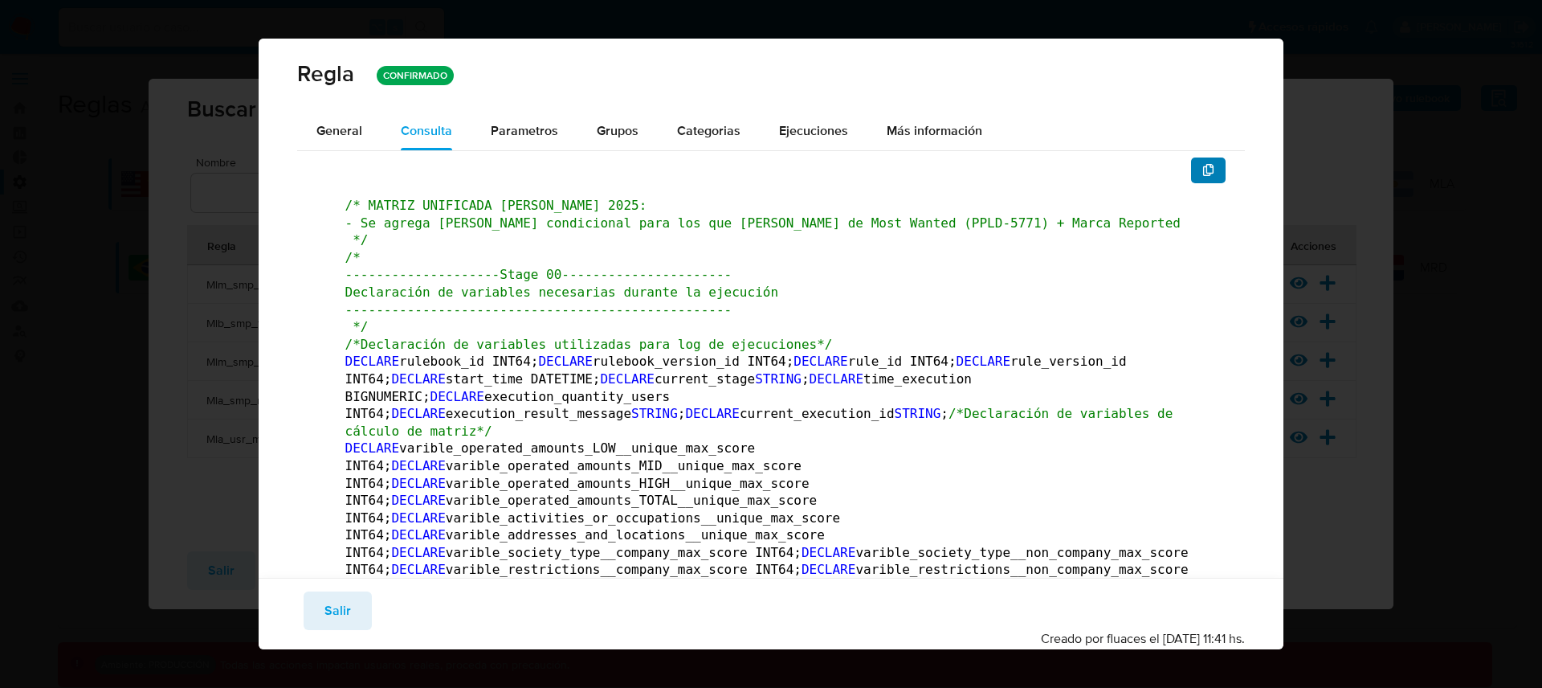
click at [1203, 174] on icon "button" at bounding box center [1209, 170] width 13 height 13
click at [364, 601] on button "Salir" at bounding box center [338, 610] width 68 height 39
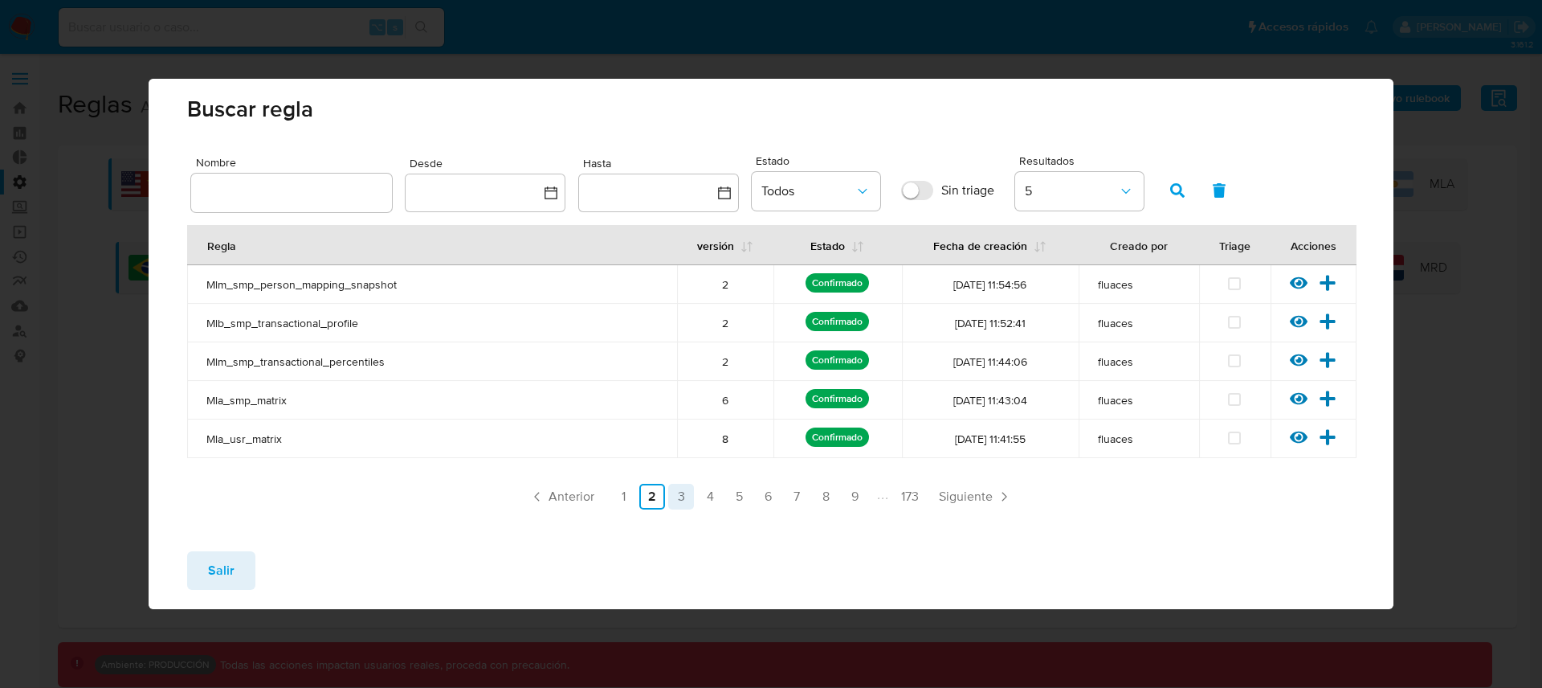
click at [680, 496] on link "3" at bounding box center [681, 497] width 26 height 26
click at [1295, 282] on icon at bounding box center [1299, 283] width 18 height 18
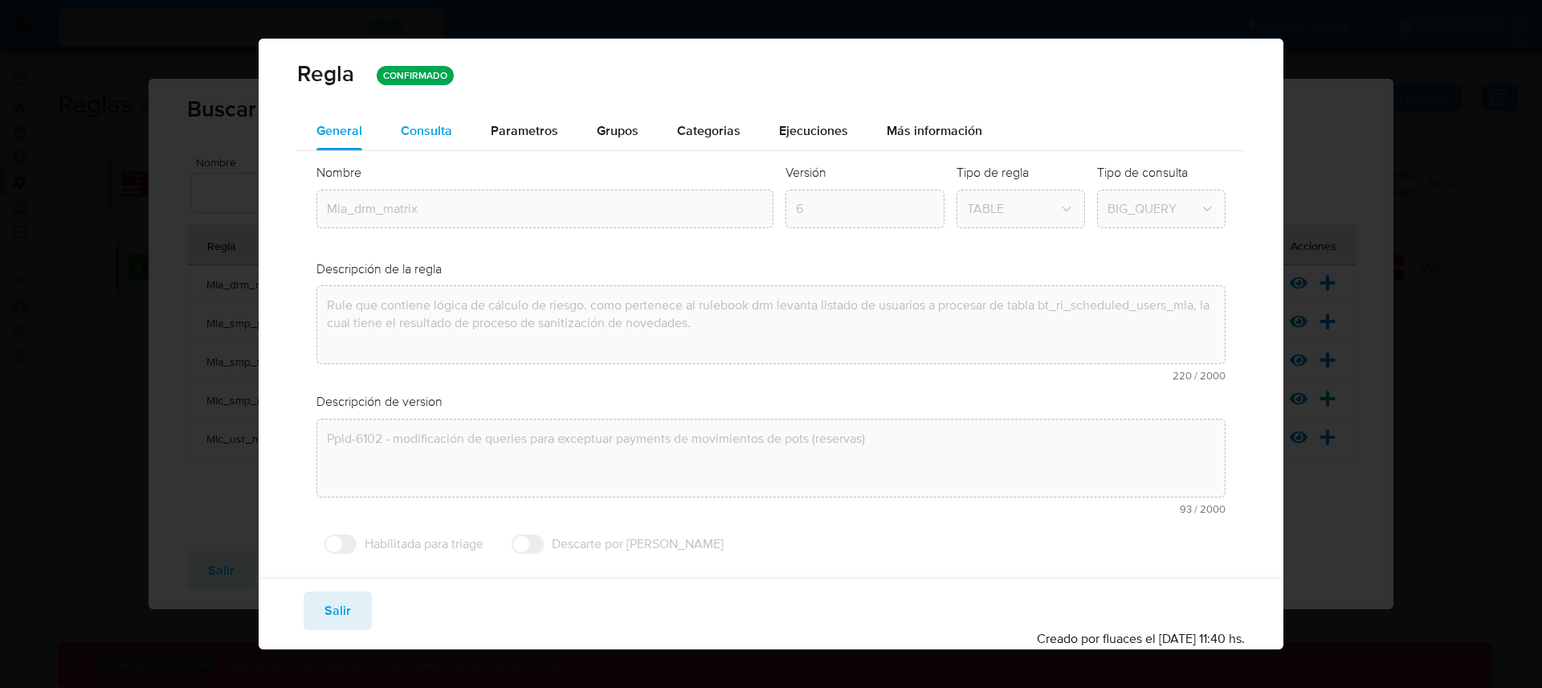
click at [438, 123] on span "Consulta" at bounding box center [426, 130] width 51 height 18
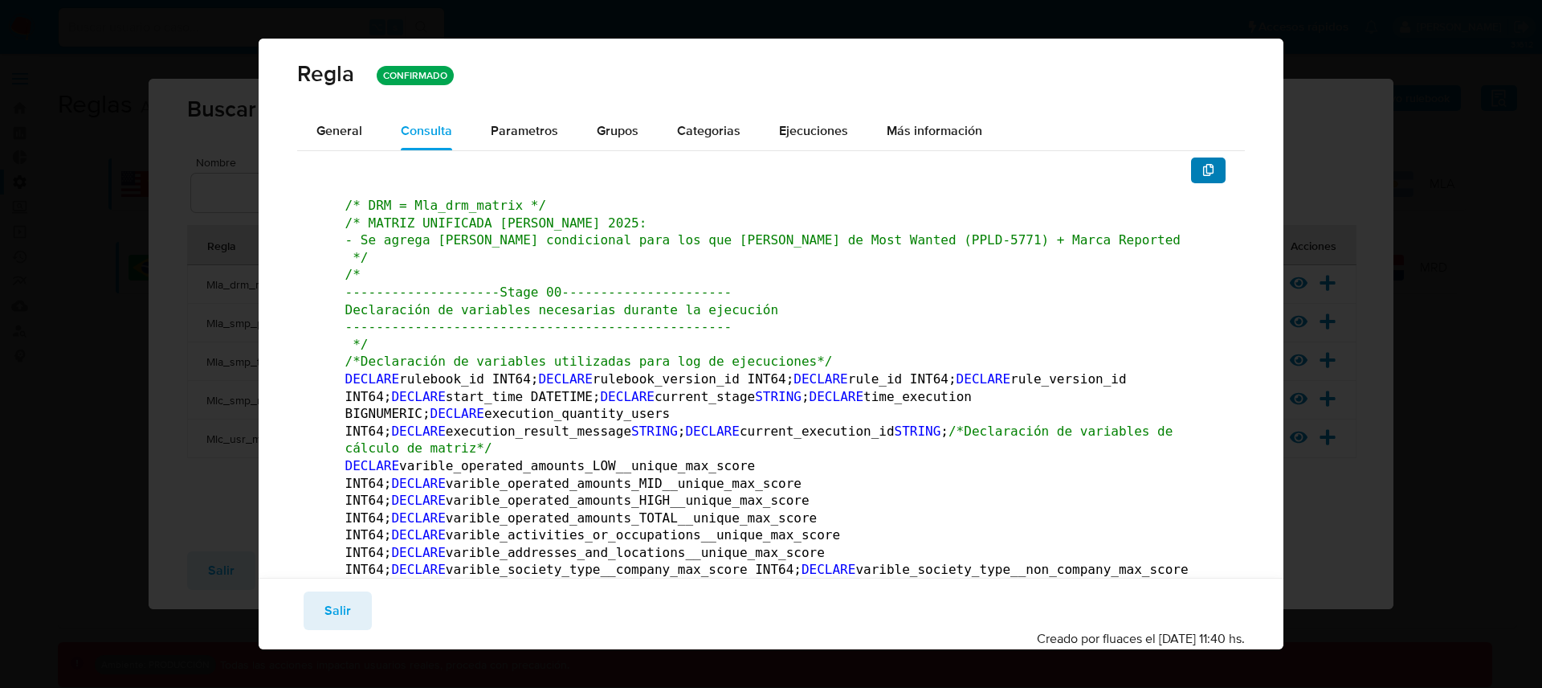
click at [1203, 170] on icon "button" at bounding box center [1209, 170] width 13 height 13
click at [326, 596] on span "Salir" at bounding box center [338, 610] width 27 height 35
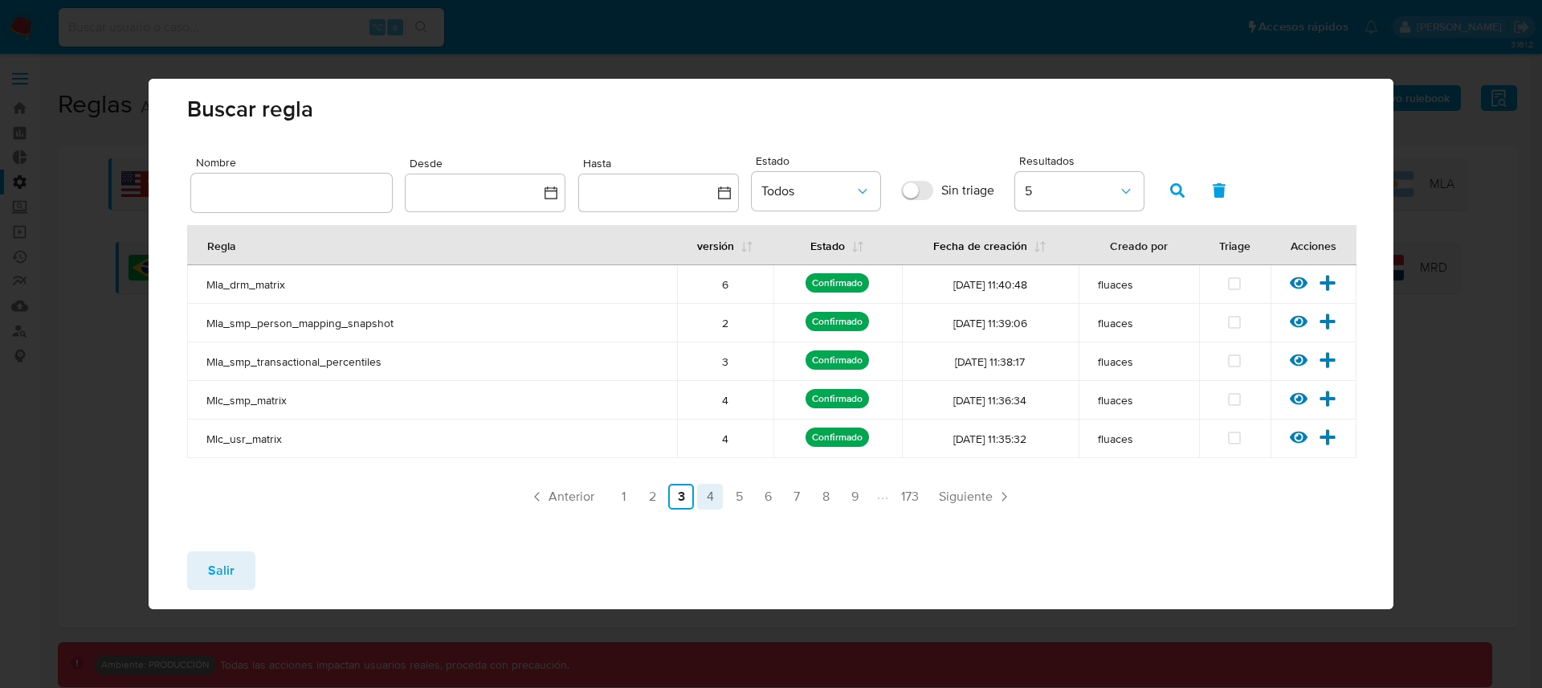
click at [715, 492] on link "4" at bounding box center [710, 497] width 26 height 26
click at [799, 497] on link "7" at bounding box center [797, 497] width 26 height 26
click at [1303, 357] on icon at bounding box center [1299, 360] width 18 height 12
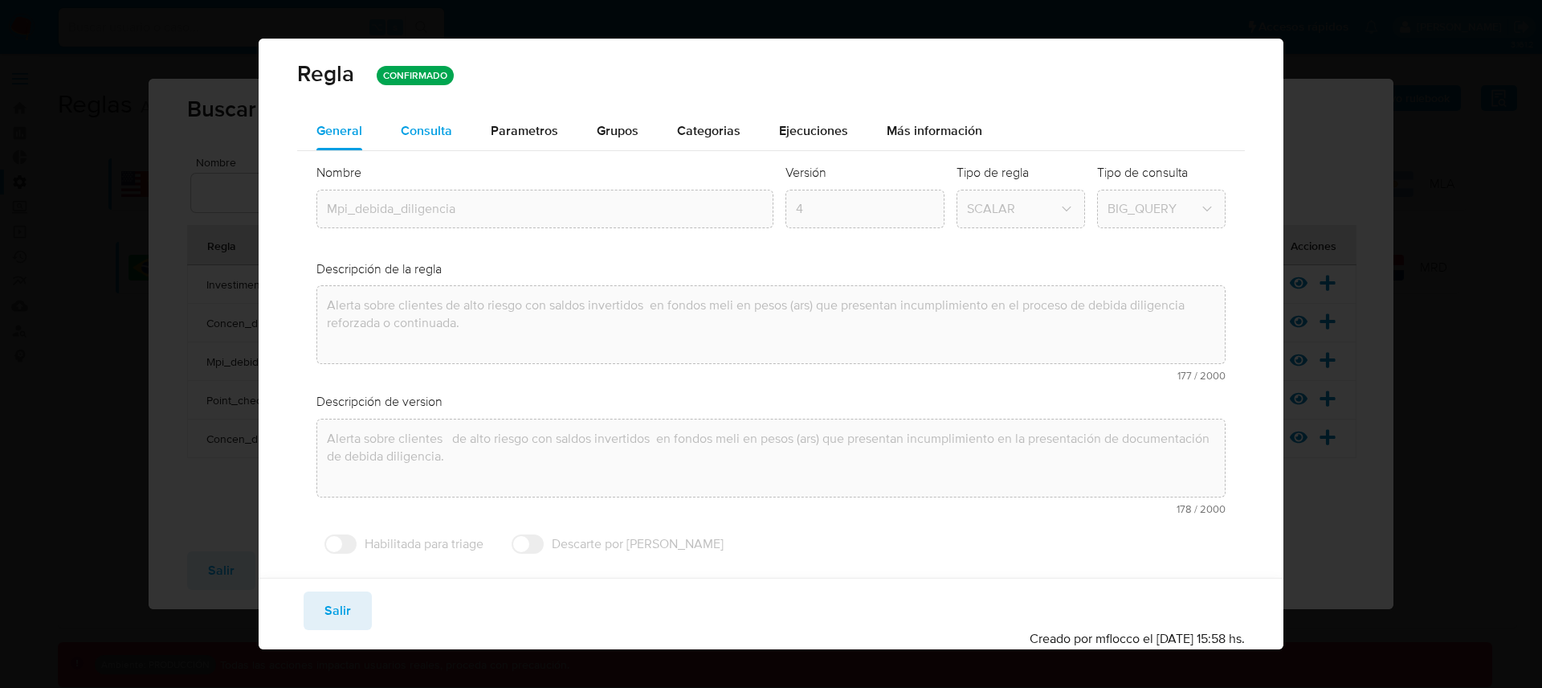
click at [439, 141] on div "Consulta" at bounding box center [426, 131] width 51 height 39
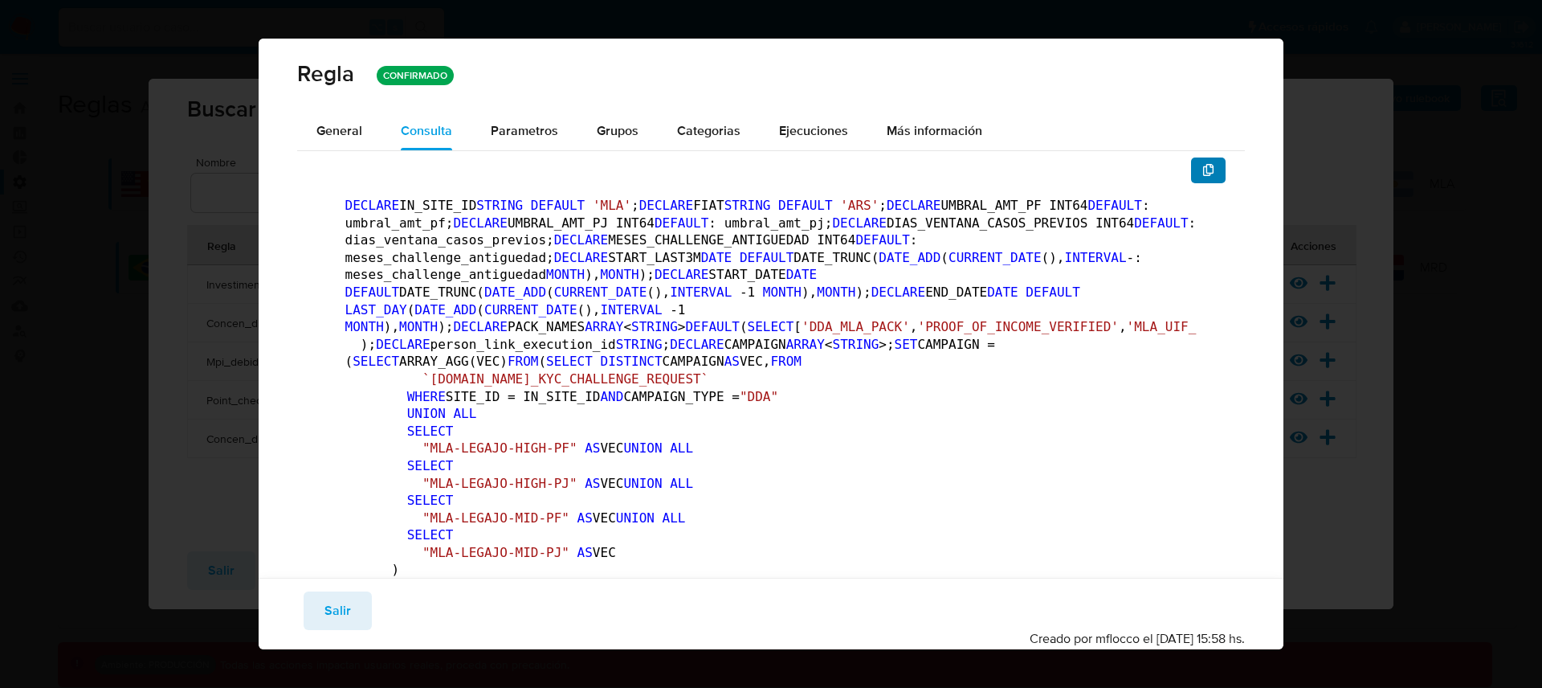
click at [1191, 170] on button "button" at bounding box center [1208, 170] width 35 height 26
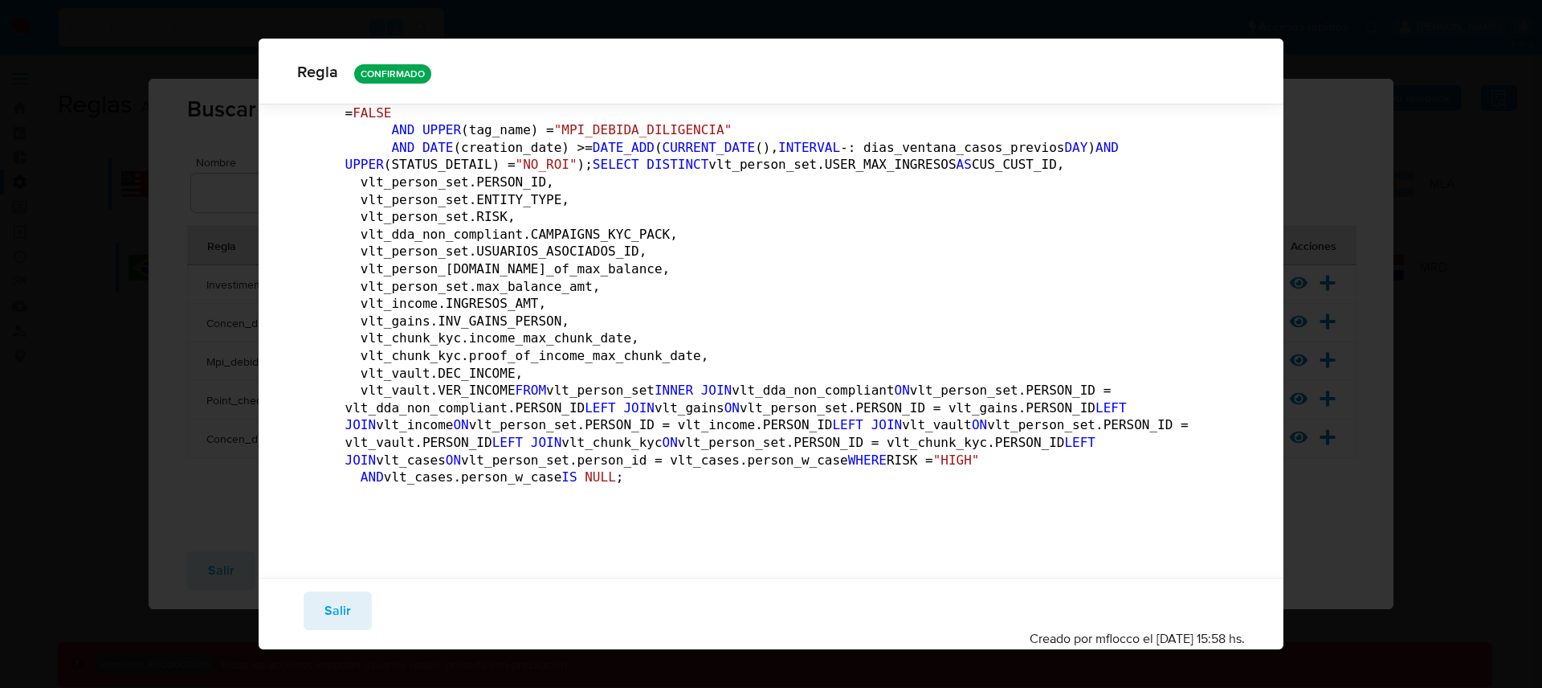
scroll to position [7290, 0]
click at [345, 613] on span "Salir" at bounding box center [338, 610] width 27 height 35
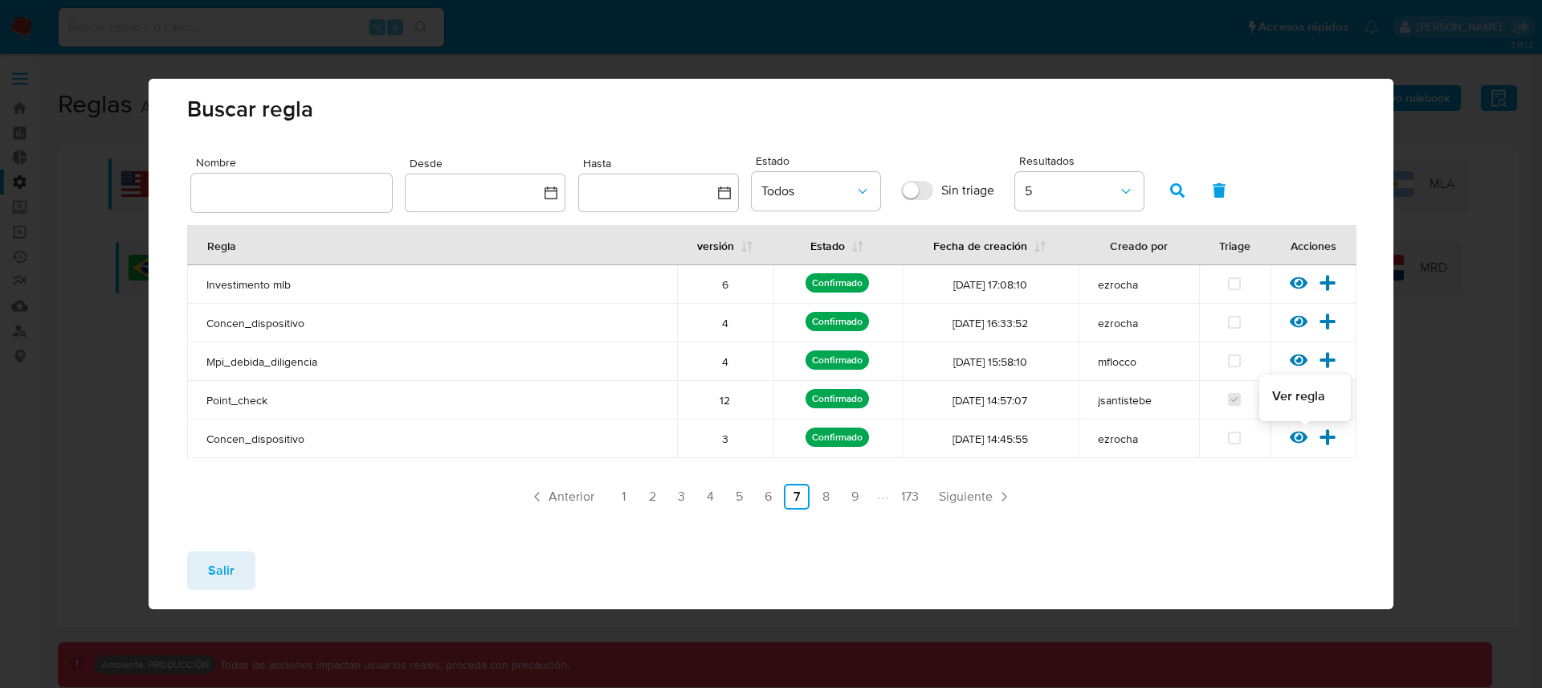
click at [1294, 435] on icon at bounding box center [1299, 437] width 18 height 12
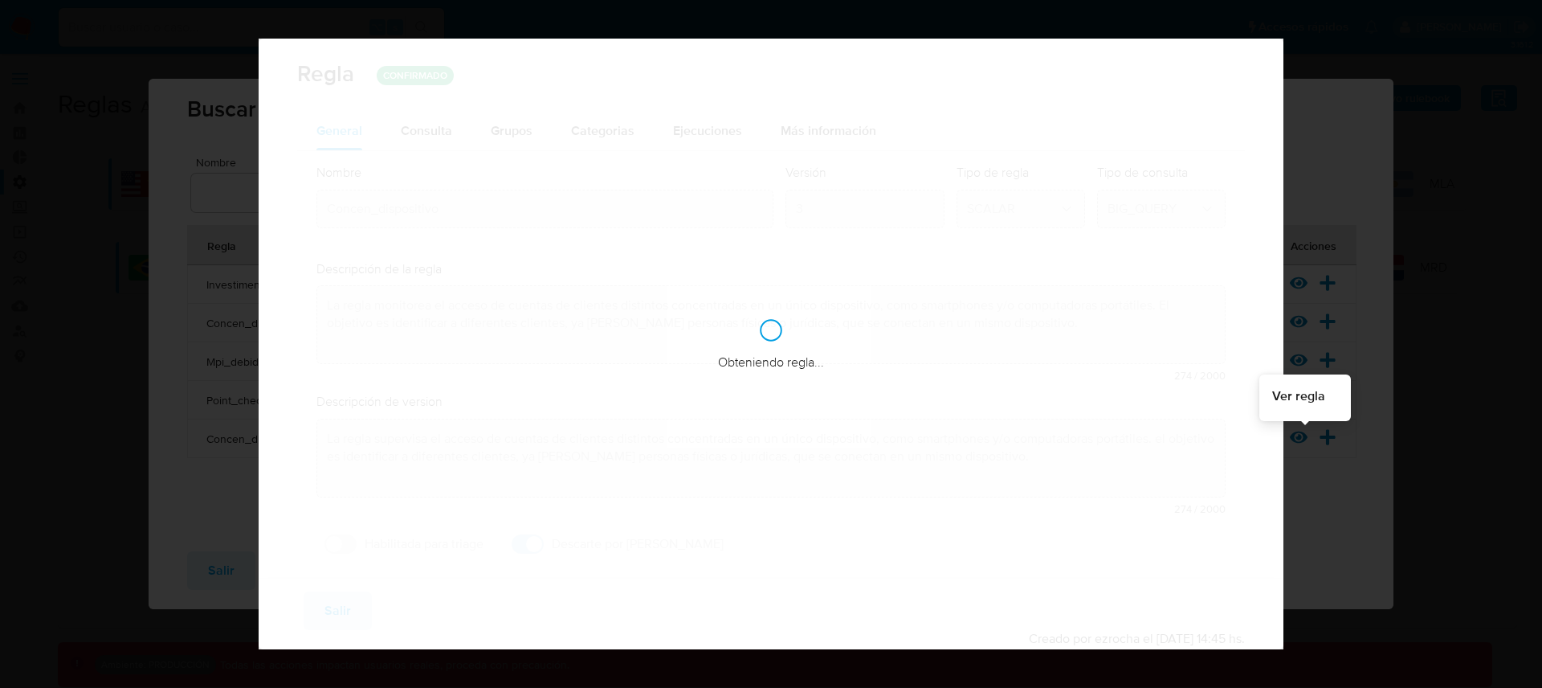
checkbox input "true"
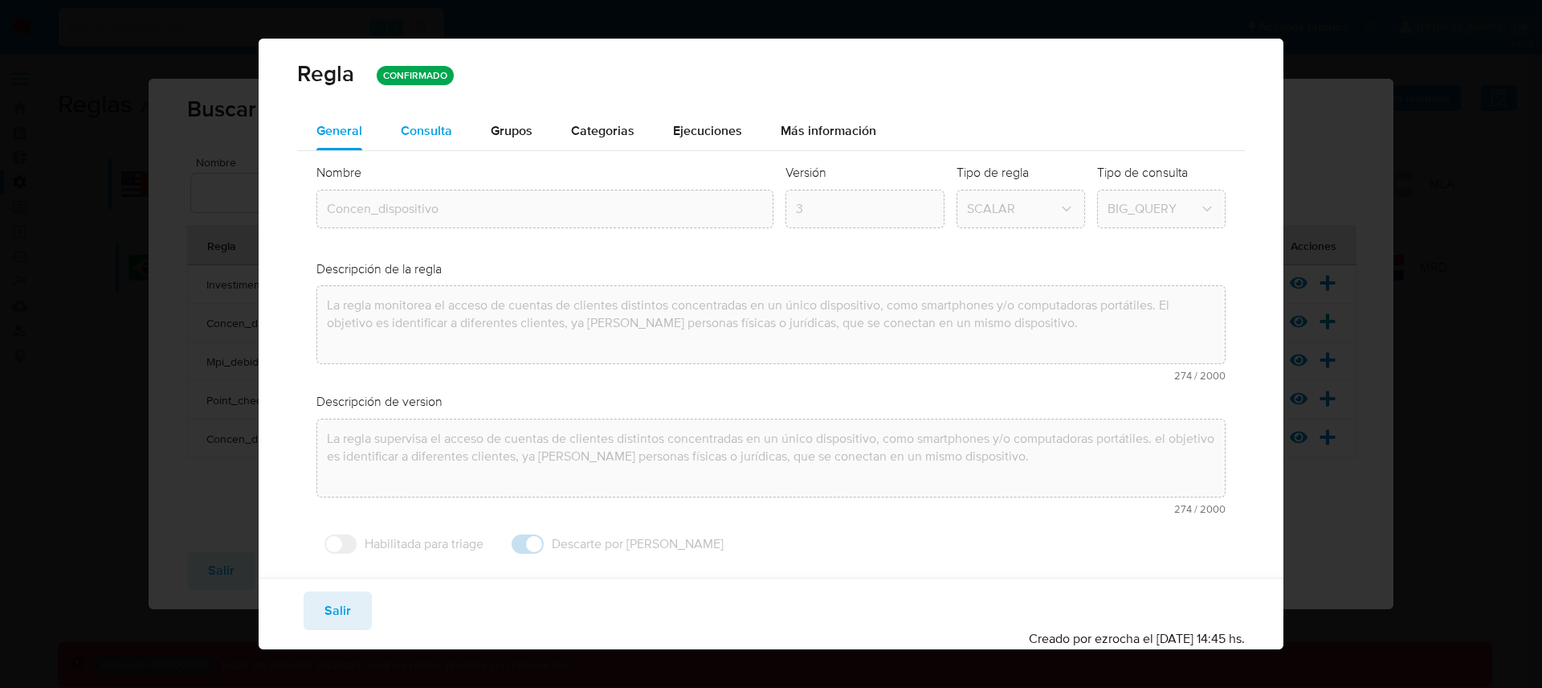
click at [442, 133] on span "Consulta" at bounding box center [426, 130] width 51 height 18
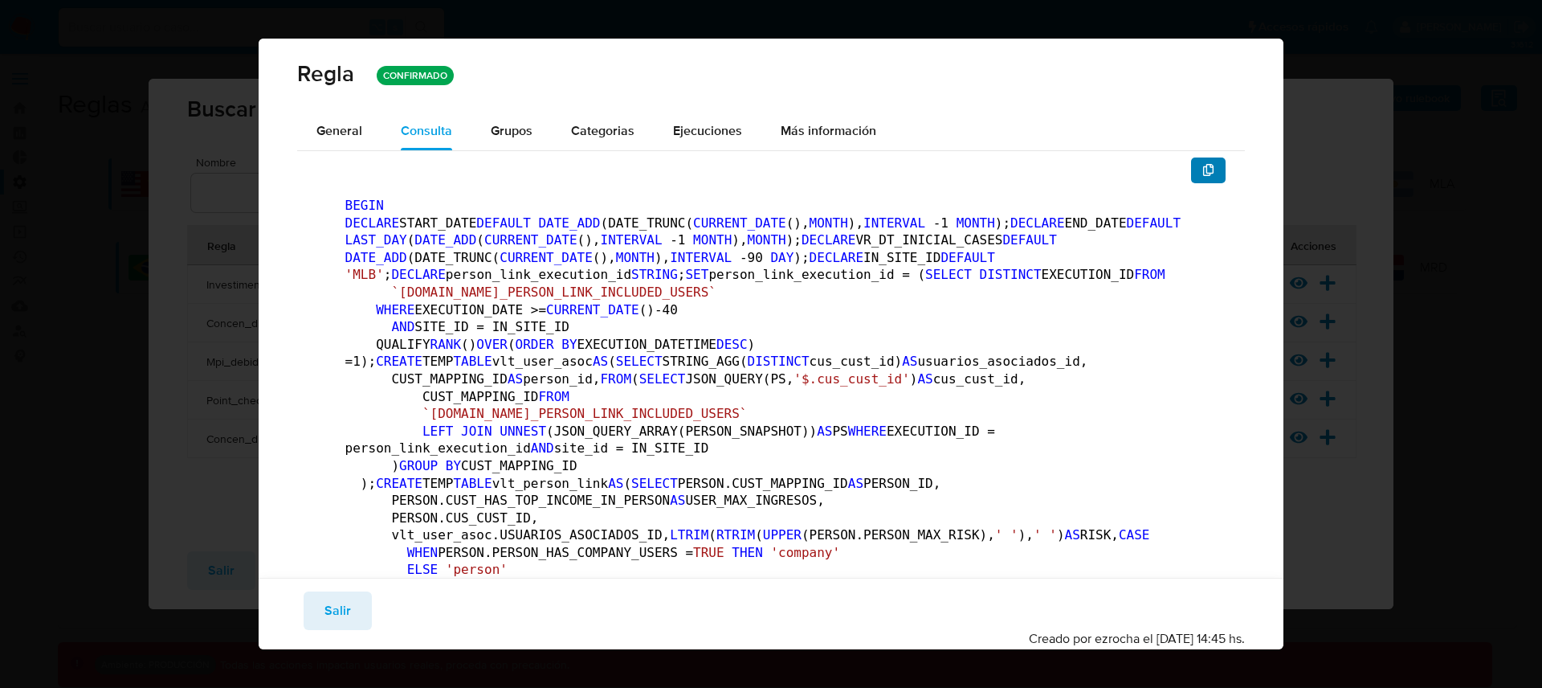
click at [1205, 169] on button "button" at bounding box center [1208, 170] width 35 height 26
click at [295, 615] on div "Guardar Salir Simular Confirmar Creado por ezrocha el [DATE] 14:45 hs." at bounding box center [772, 613] width 1026 height 71
click at [323, 615] on button "Salir" at bounding box center [338, 610] width 68 height 39
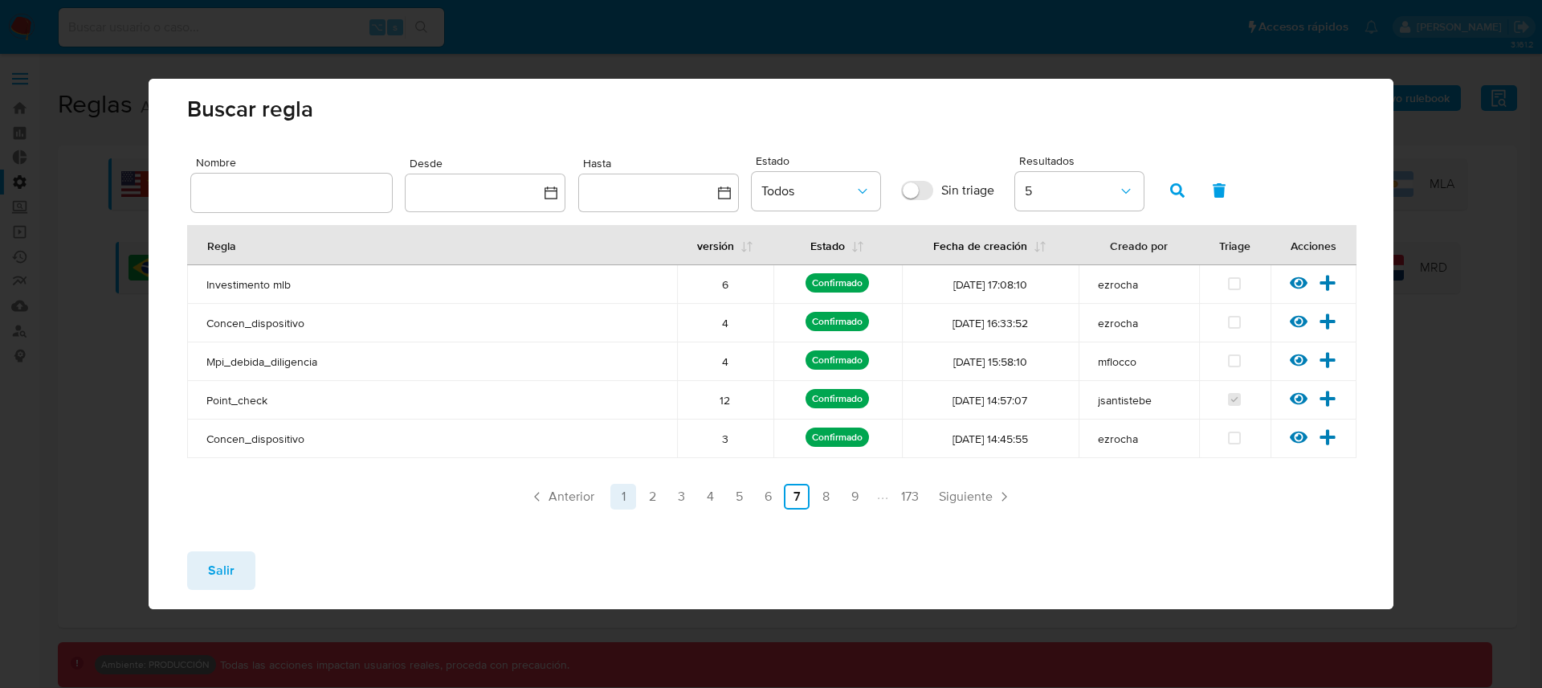
click at [631, 497] on link "1" at bounding box center [624, 497] width 26 height 26
click at [1301, 436] on icon at bounding box center [1299, 437] width 18 height 12
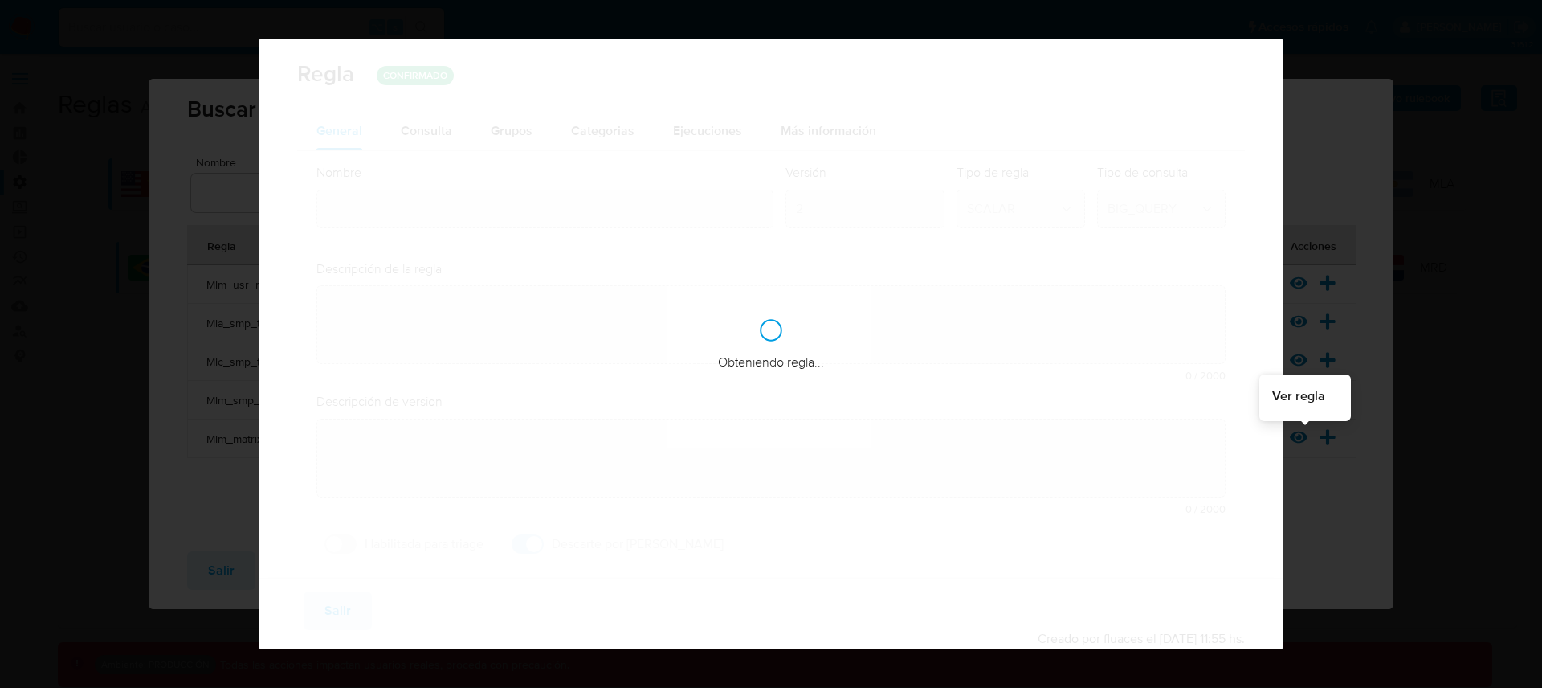
type input "Mlm_matrix"
type textarea "Regla que contiene la lógica de calculo de riesgo. versión única de código a ut…"
type textarea "Ppld-6102 - modificación de queries para exceptuar payments de movimientos de p…"
checkbox input "false"
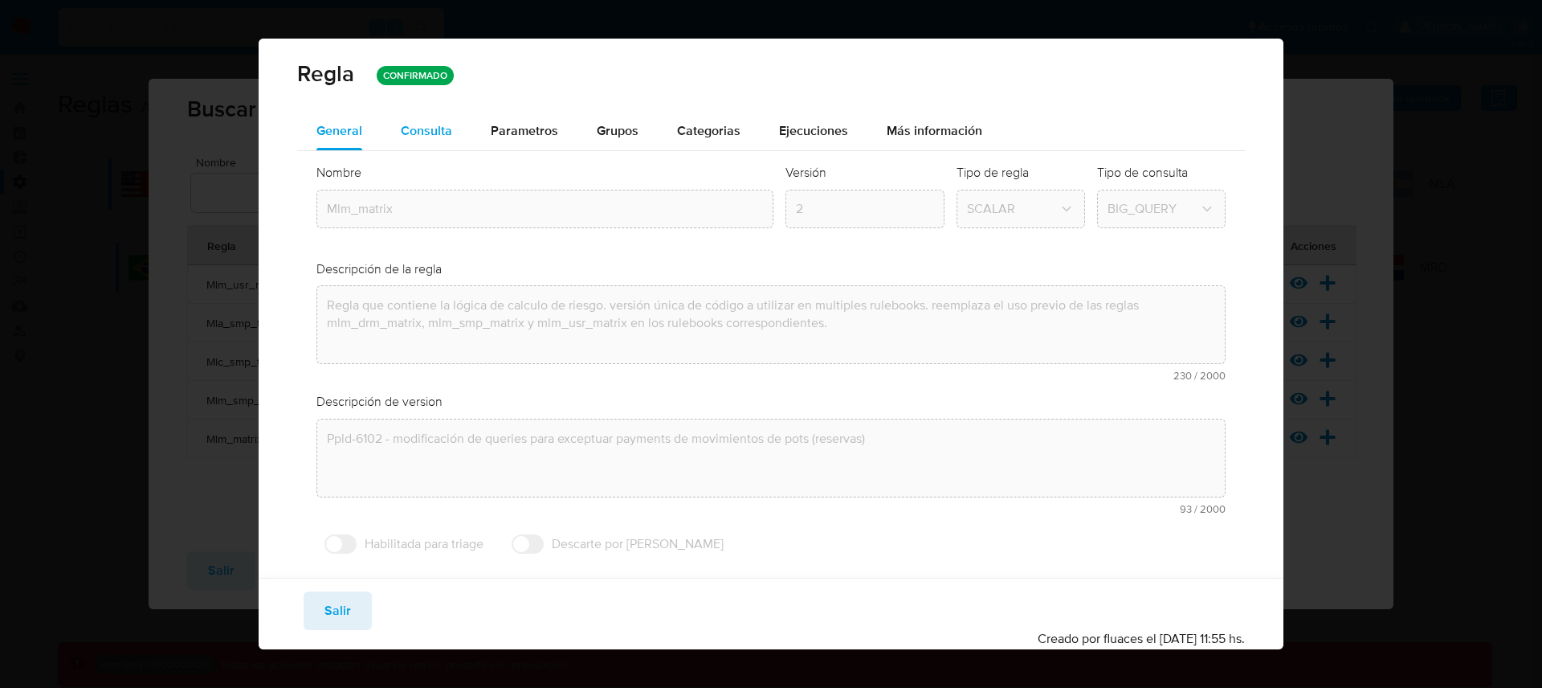
click at [445, 131] on span "Consulta" at bounding box center [426, 130] width 51 height 18
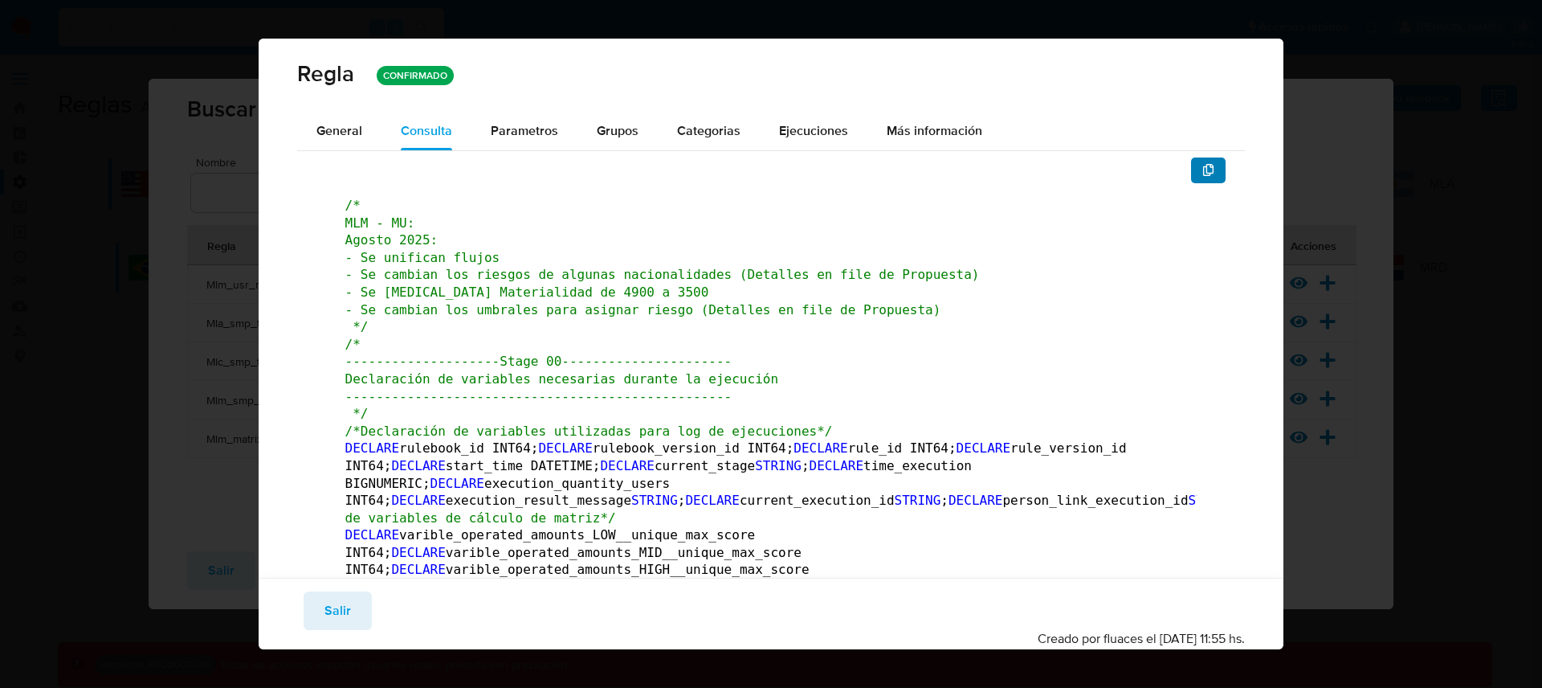
click at [1203, 179] on span "button" at bounding box center [1209, 170] width 13 height 22
click at [339, 603] on span "Salir" at bounding box center [338, 610] width 27 height 35
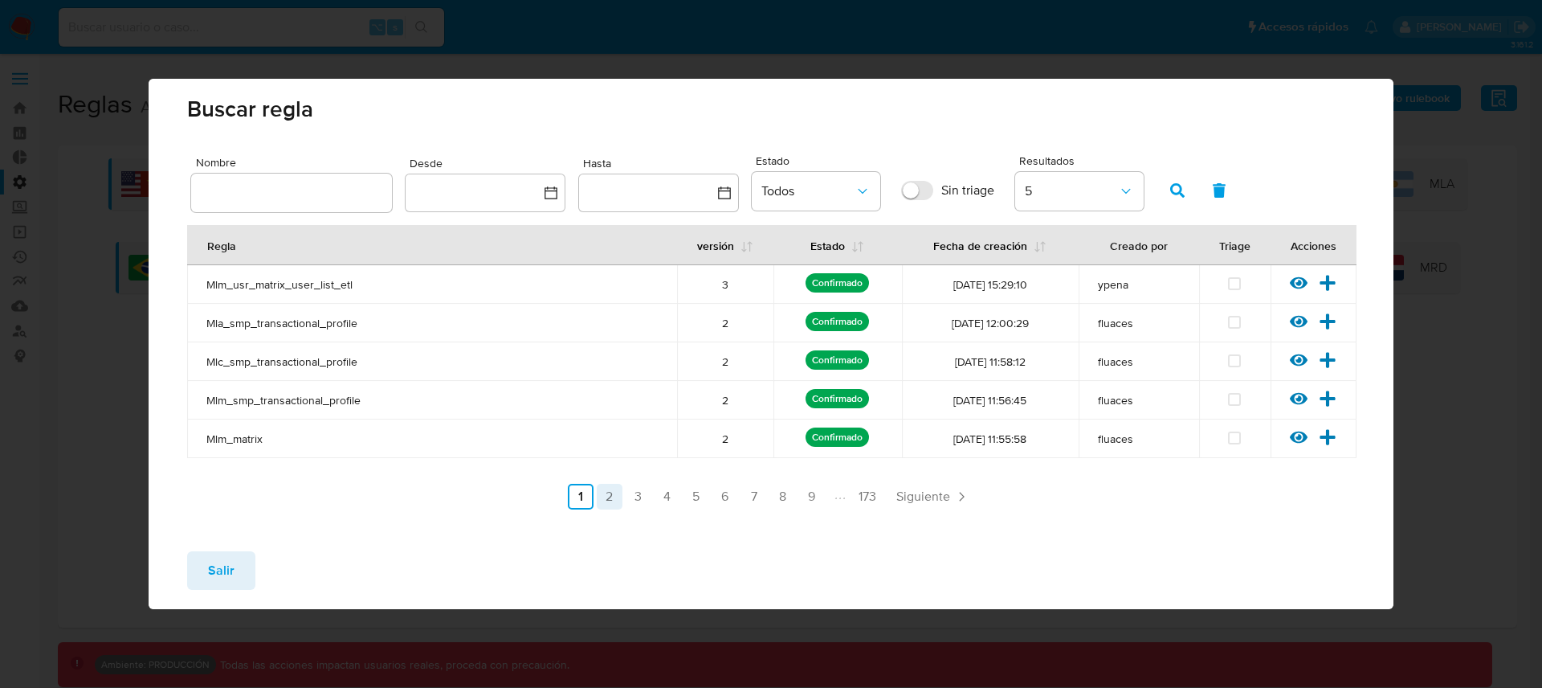
click at [607, 498] on link "2" at bounding box center [610, 497] width 26 height 26
click at [1309, 398] on div at bounding box center [1304, 403] width 29 height 16
click at [1299, 402] on icon at bounding box center [1299, 399] width 18 height 12
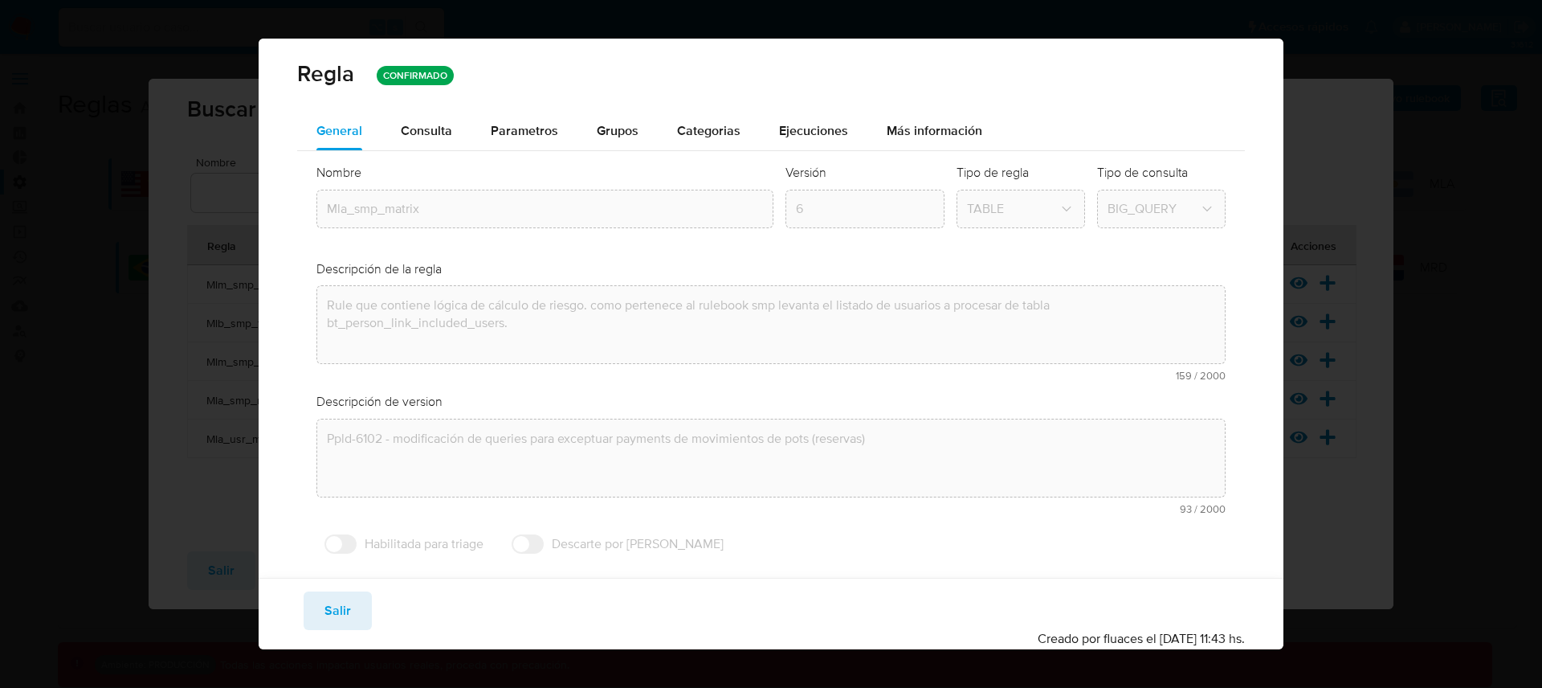
click at [411, 137] on span "Consulta" at bounding box center [426, 130] width 51 height 18
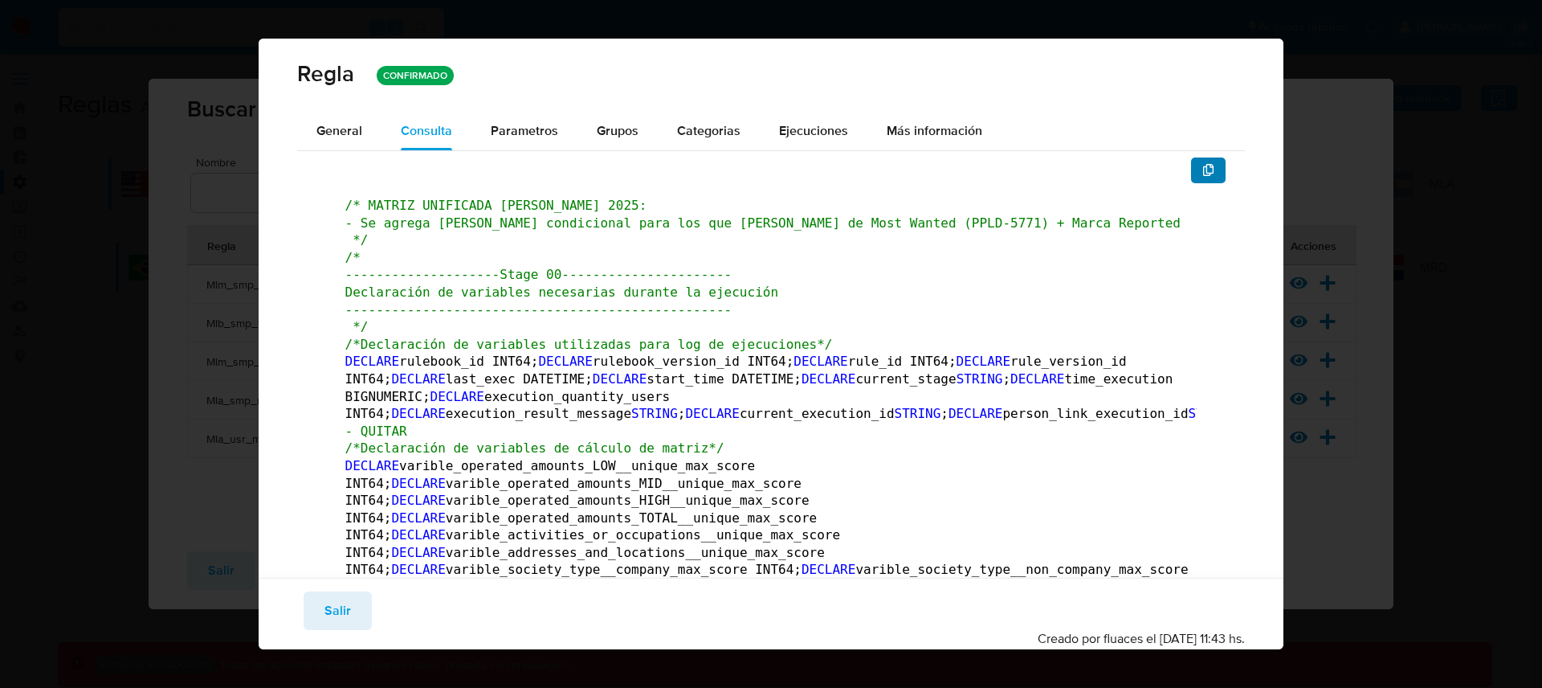
click at [1203, 167] on icon "button" at bounding box center [1209, 170] width 13 height 13
click at [359, 595] on button "Salir" at bounding box center [338, 610] width 68 height 39
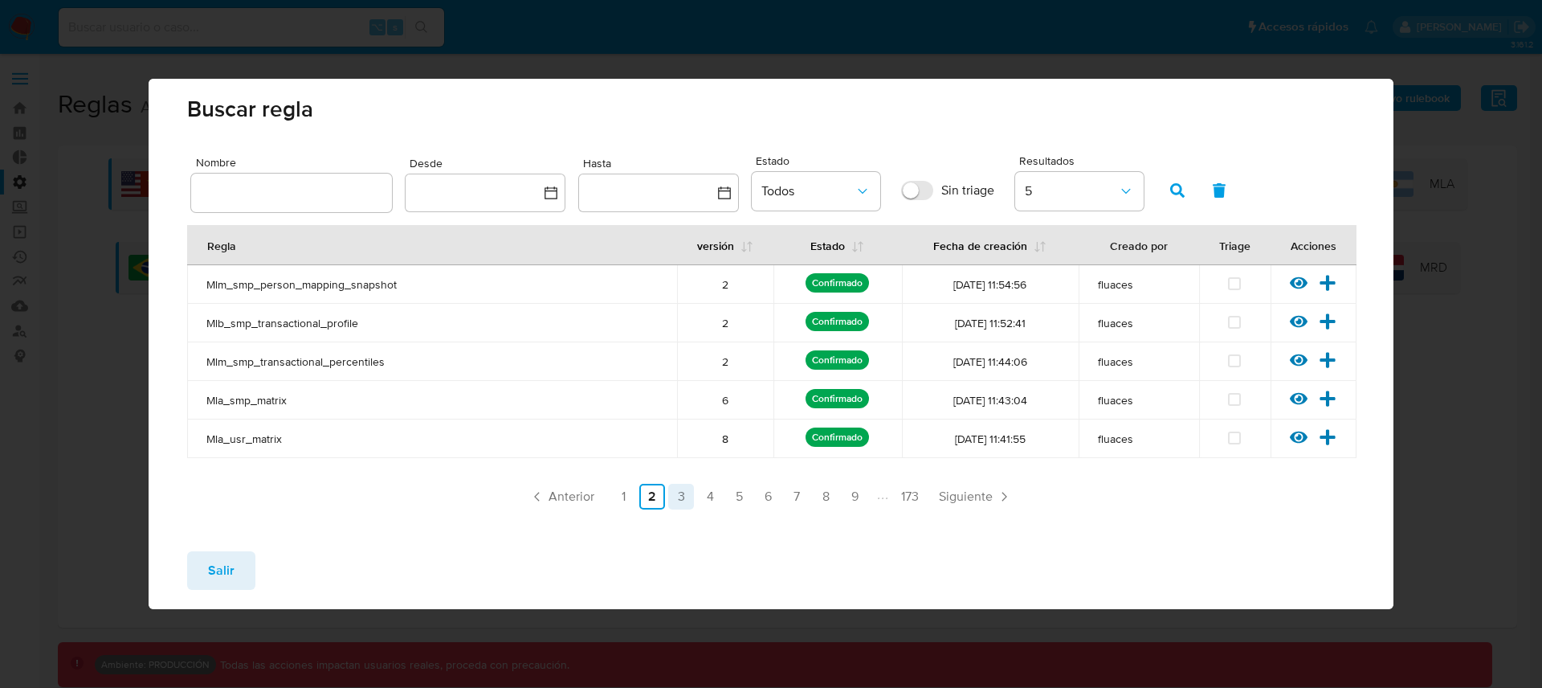
click at [680, 493] on link "3" at bounding box center [681, 497] width 26 height 26
click at [1302, 280] on icon at bounding box center [1299, 283] width 18 height 12
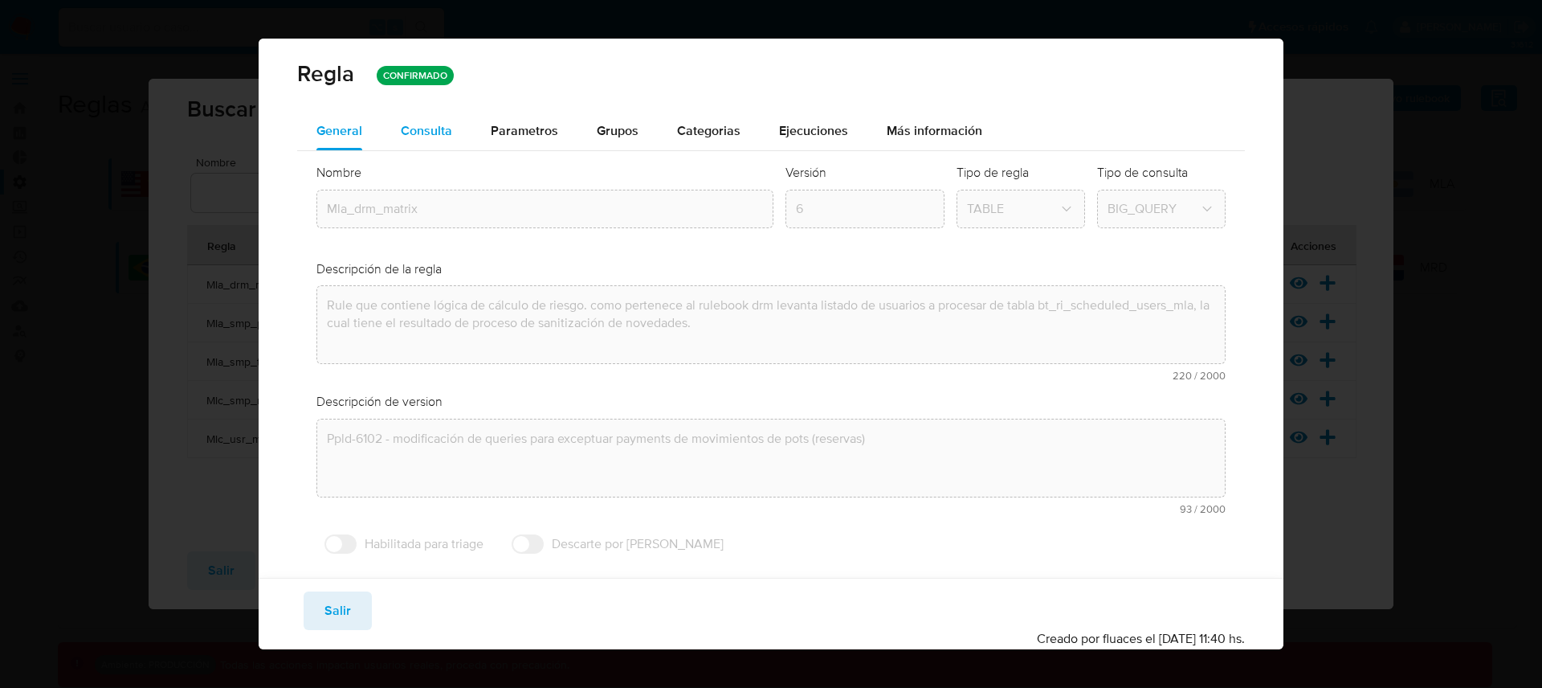
click at [438, 141] on div "Consulta" at bounding box center [426, 131] width 51 height 39
click at [1215, 329] on div "Nombre text-es Mla_drm_matrix text-pt Mla_drm_matrix Aceptar Versión 6 Tipo de …" at bounding box center [771, 362] width 949 height 423
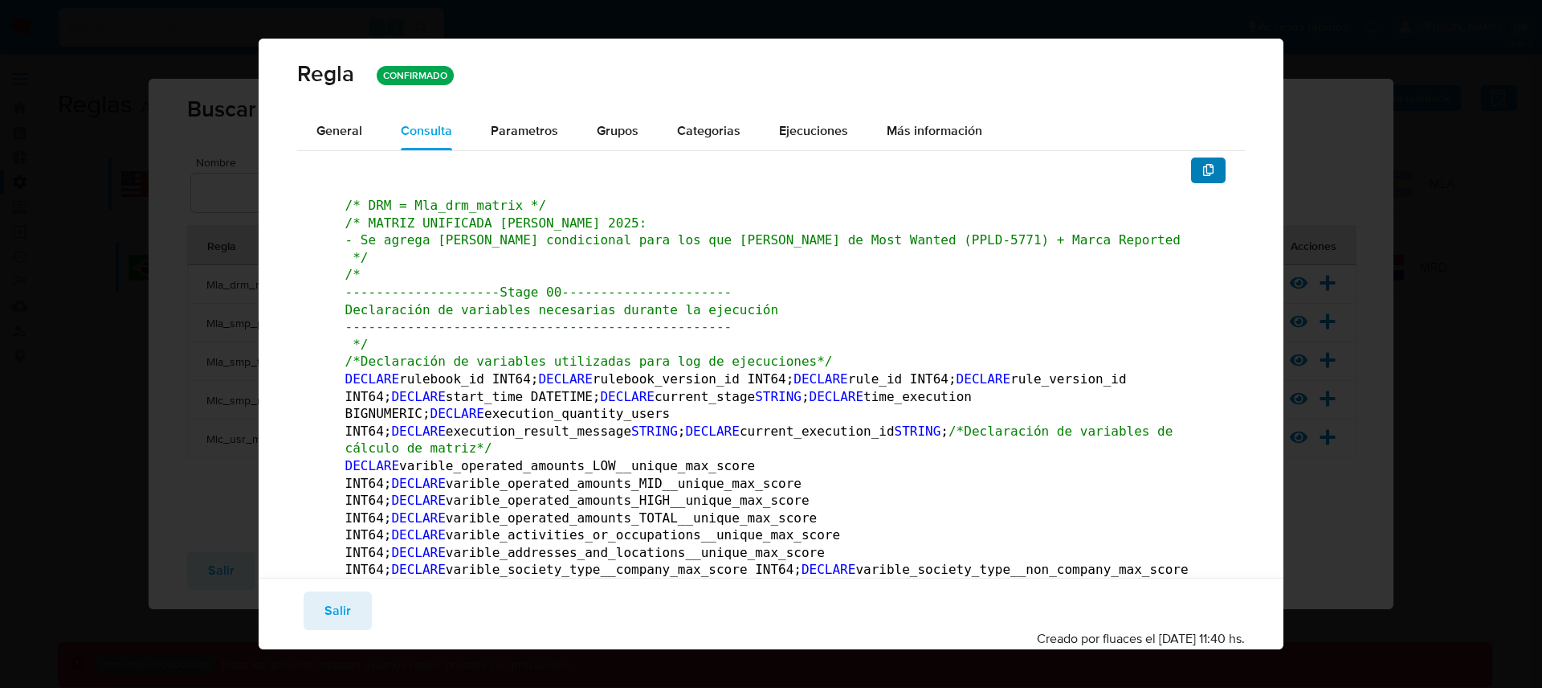
click at [1203, 167] on icon "button" at bounding box center [1208, 170] width 11 height 13
click at [370, 621] on div "Guardar Salir Simular Confirmar" at bounding box center [771, 610] width 949 height 39
click at [357, 614] on button "Salir" at bounding box center [338, 610] width 68 height 39
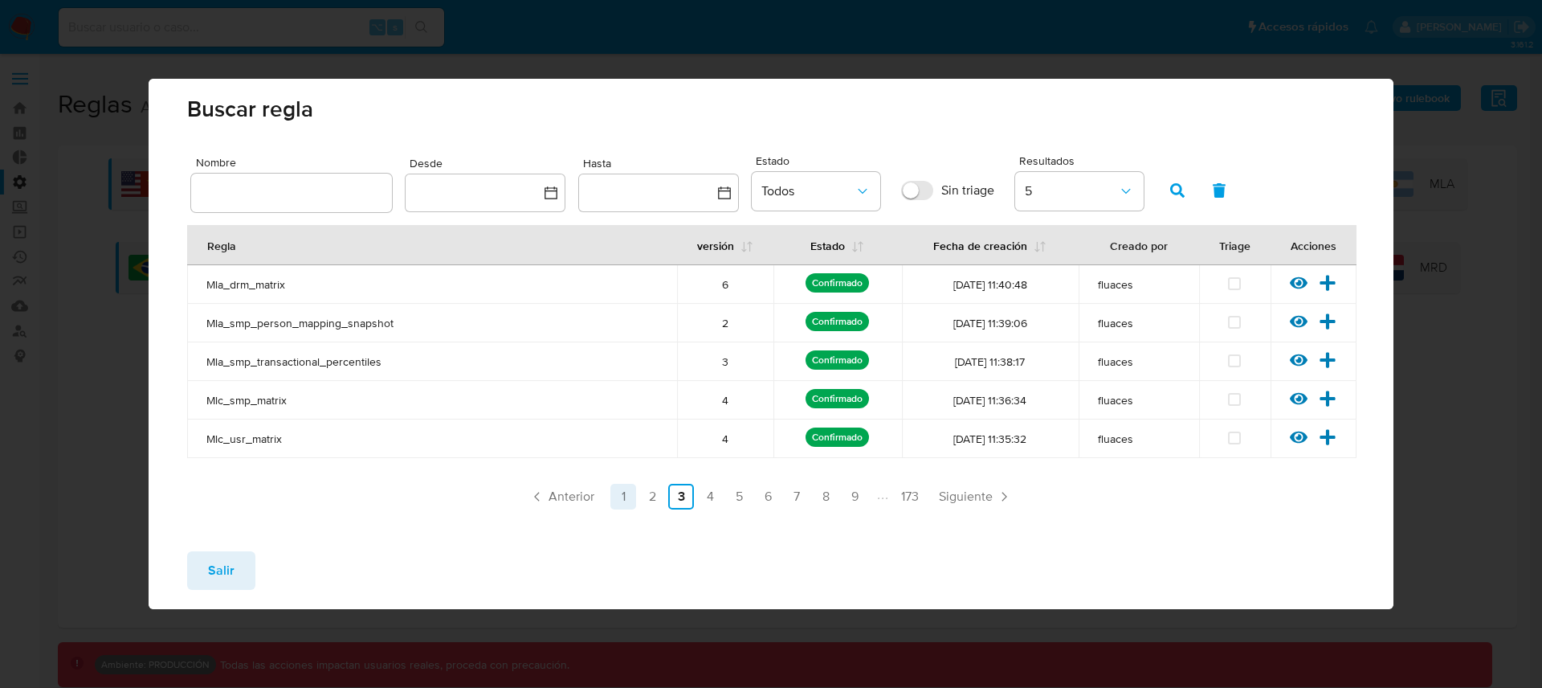
click at [631, 486] on link "1" at bounding box center [624, 497] width 26 height 26
click at [1299, 282] on icon at bounding box center [1299, 283] width 18 height 12
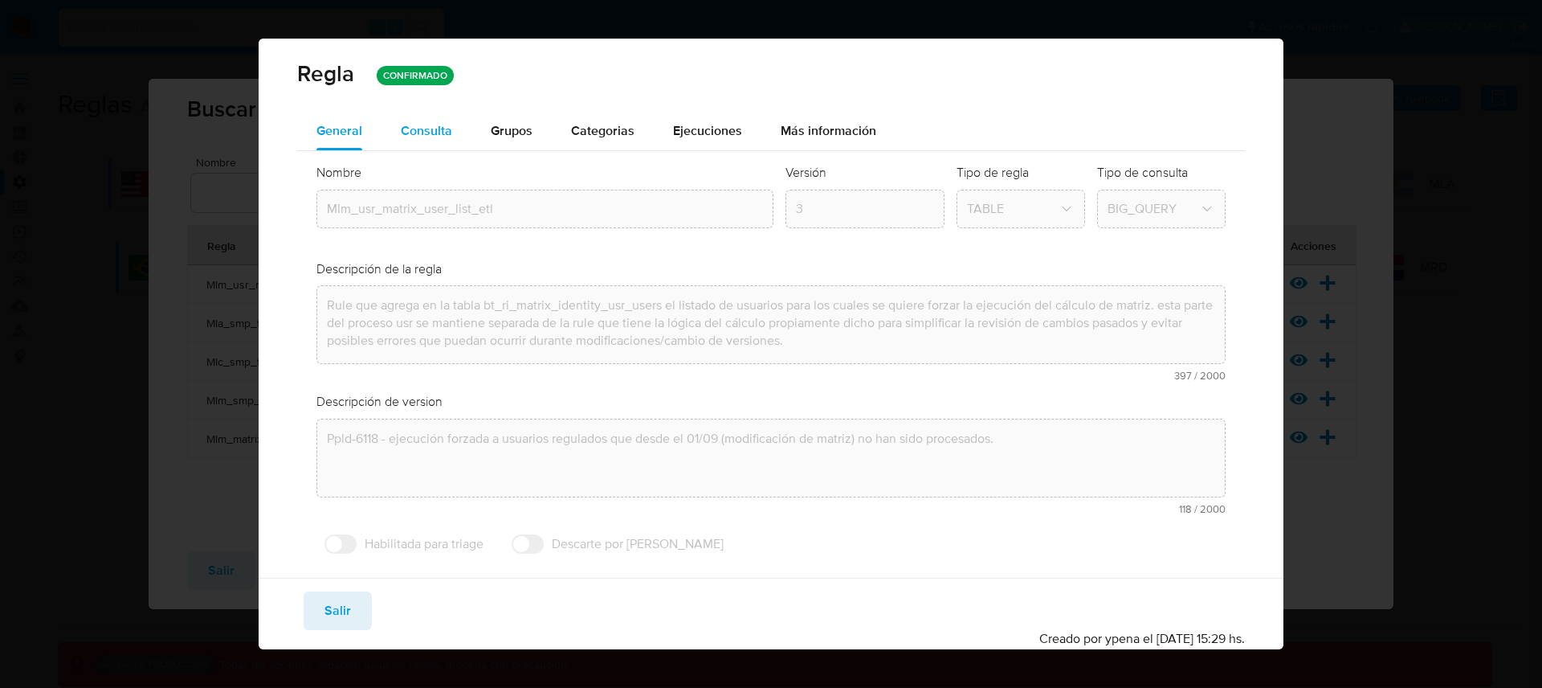
click at [439, 131] on span "Consulta" at bounding box center [426, 130] width 51 height 18
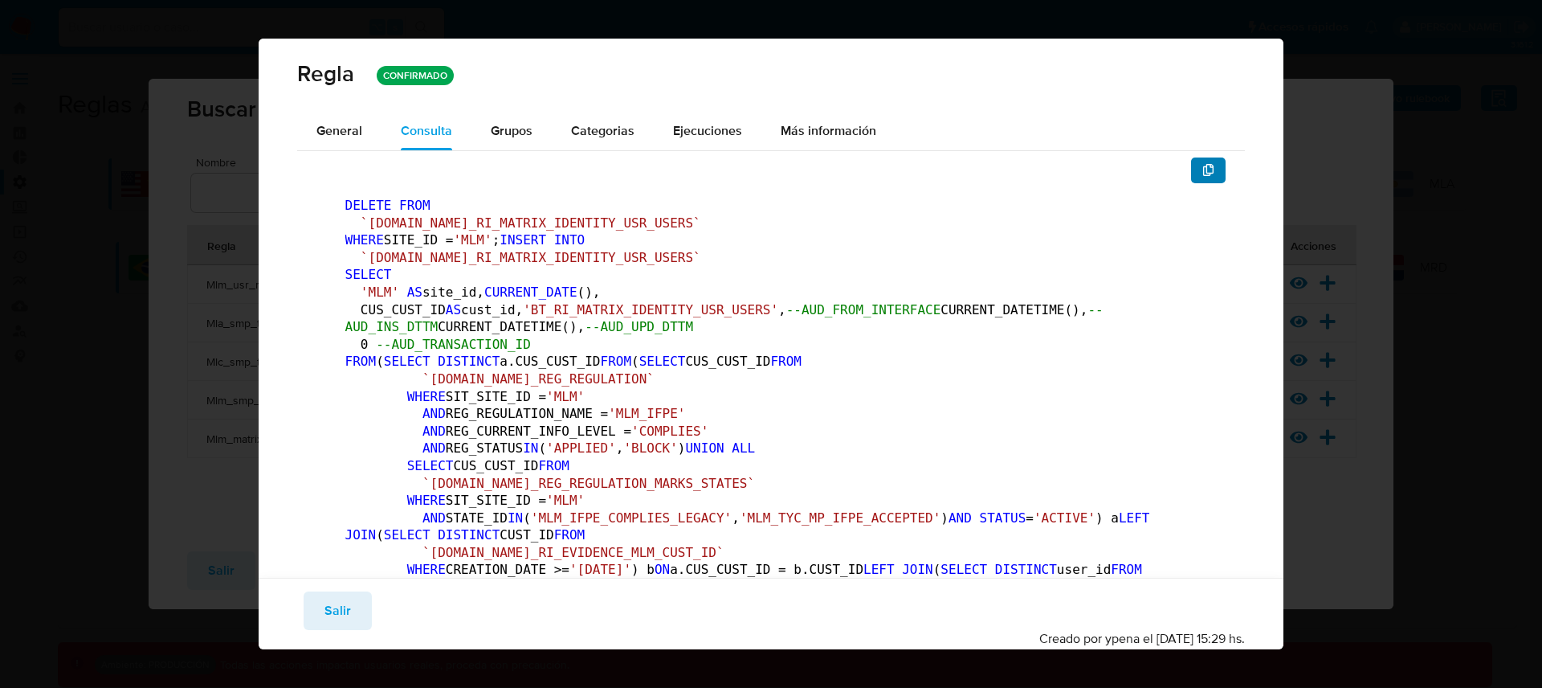
click at [1203, 177] on span "button" at bounding box center [1209, 170] width 13 height 22
click at [345, 611] on span "Salir" at bounding box center [338, 610] width 27 height 35
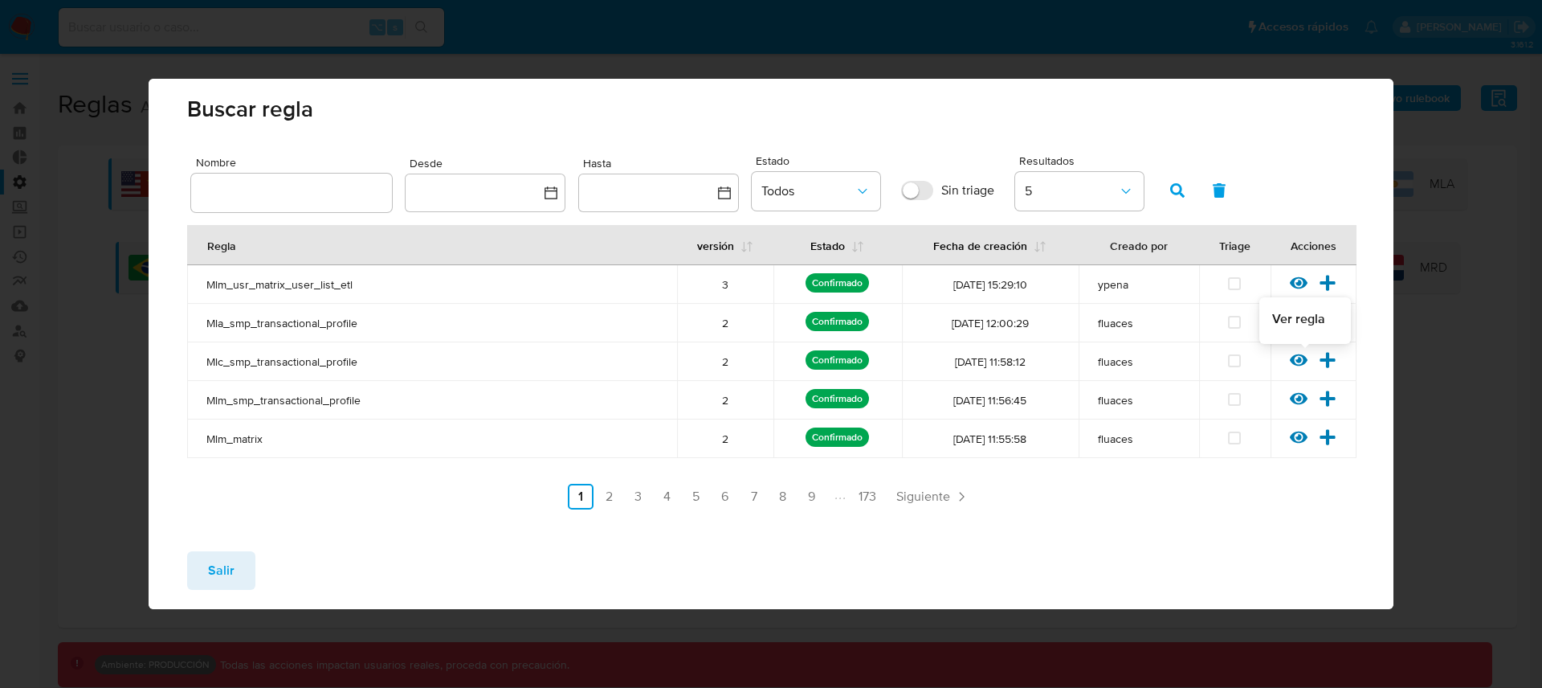
click at [1299, 367] on icon at bounding box center [1299, 360] width 18 height 18
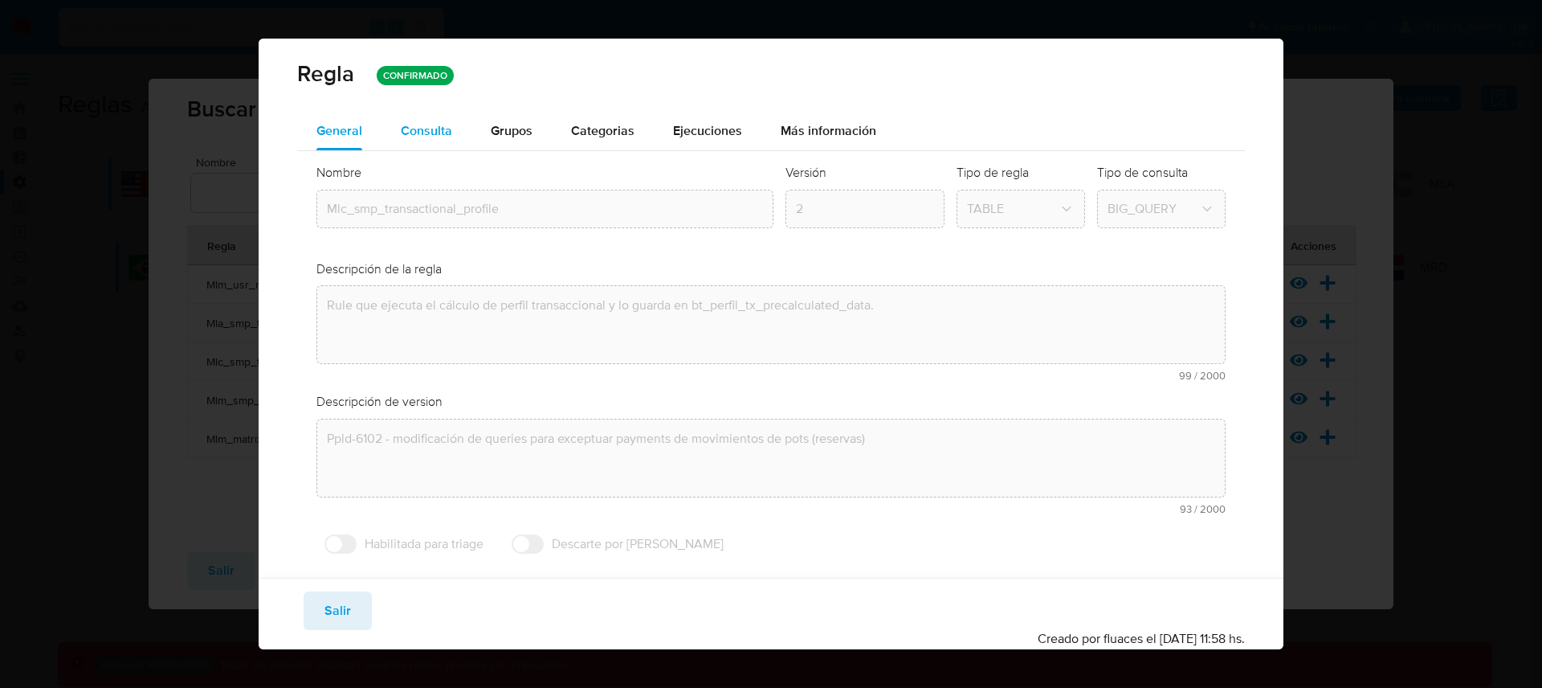
click at [437, 142] on div "Consulta" at bounding box center [426, 131] width 51 height 39
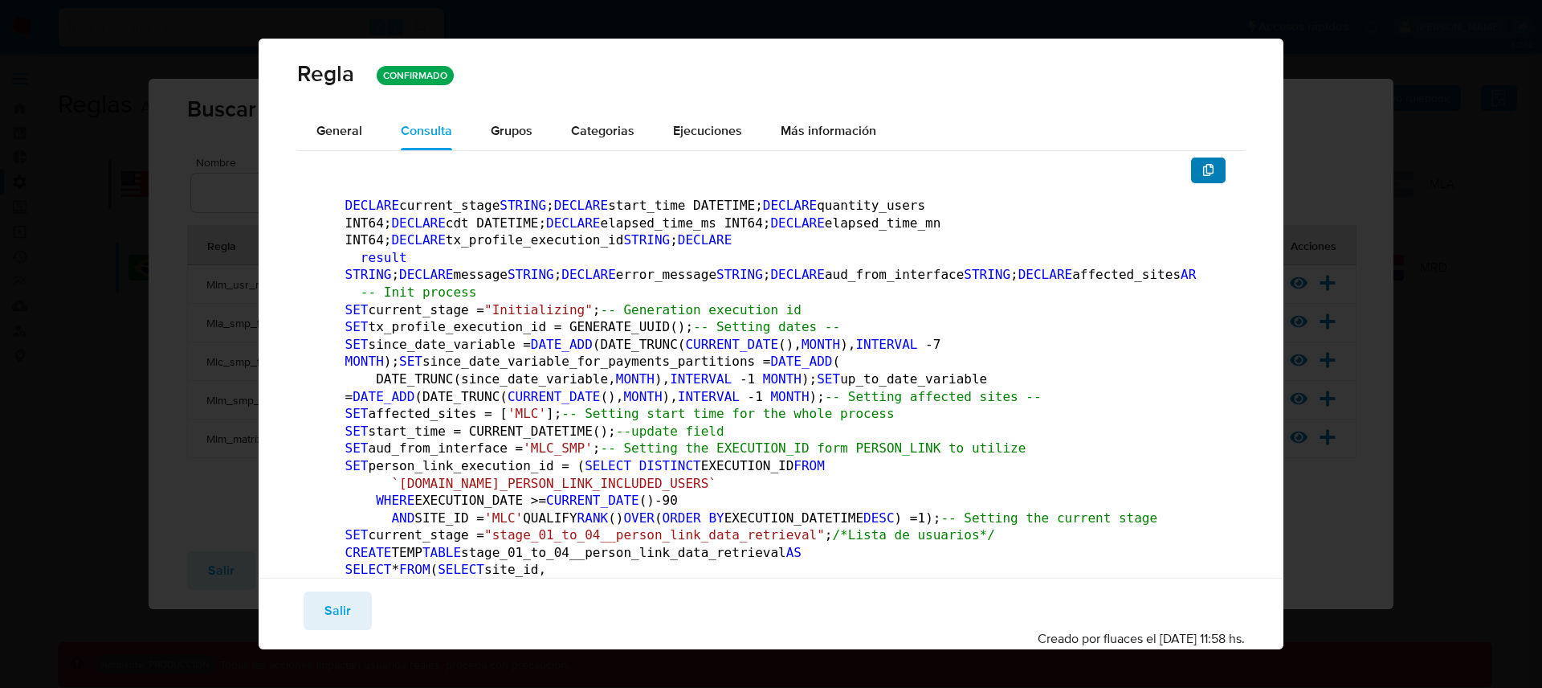
click at [1203, 175] on button "button" at bounding box center [1208, 170] width 35 height 26
click at [1203, 171] on icon "button" at bounding box center [1209, 170] width 13 height 13
click at [345, 610] on span "Salir" at bounding box center [338, 610] width 27 height 35
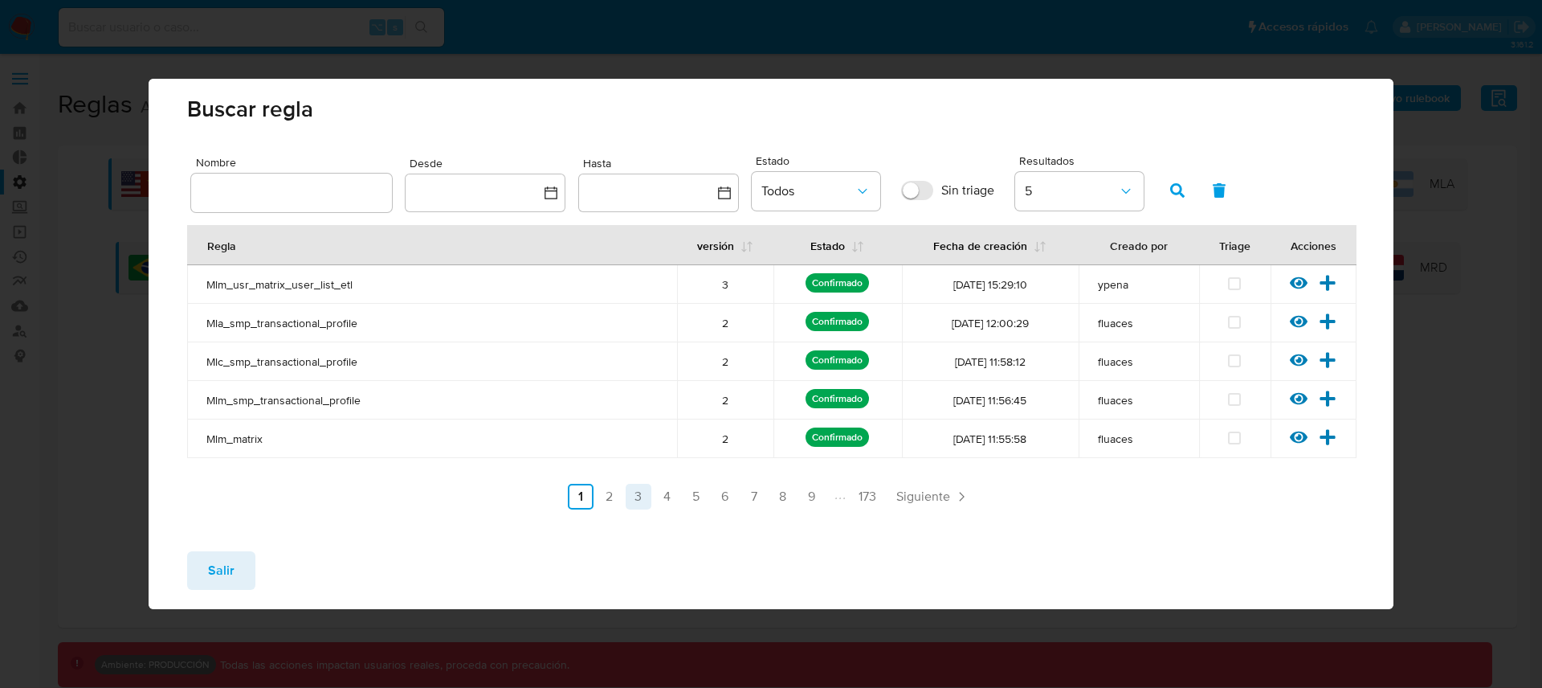
click at [640, 496] on link "3" at bounding box center [639, 497] width 26 height 26
click at [1300, 398] on icon at bounding box center [1299, 399] width 18 height 12
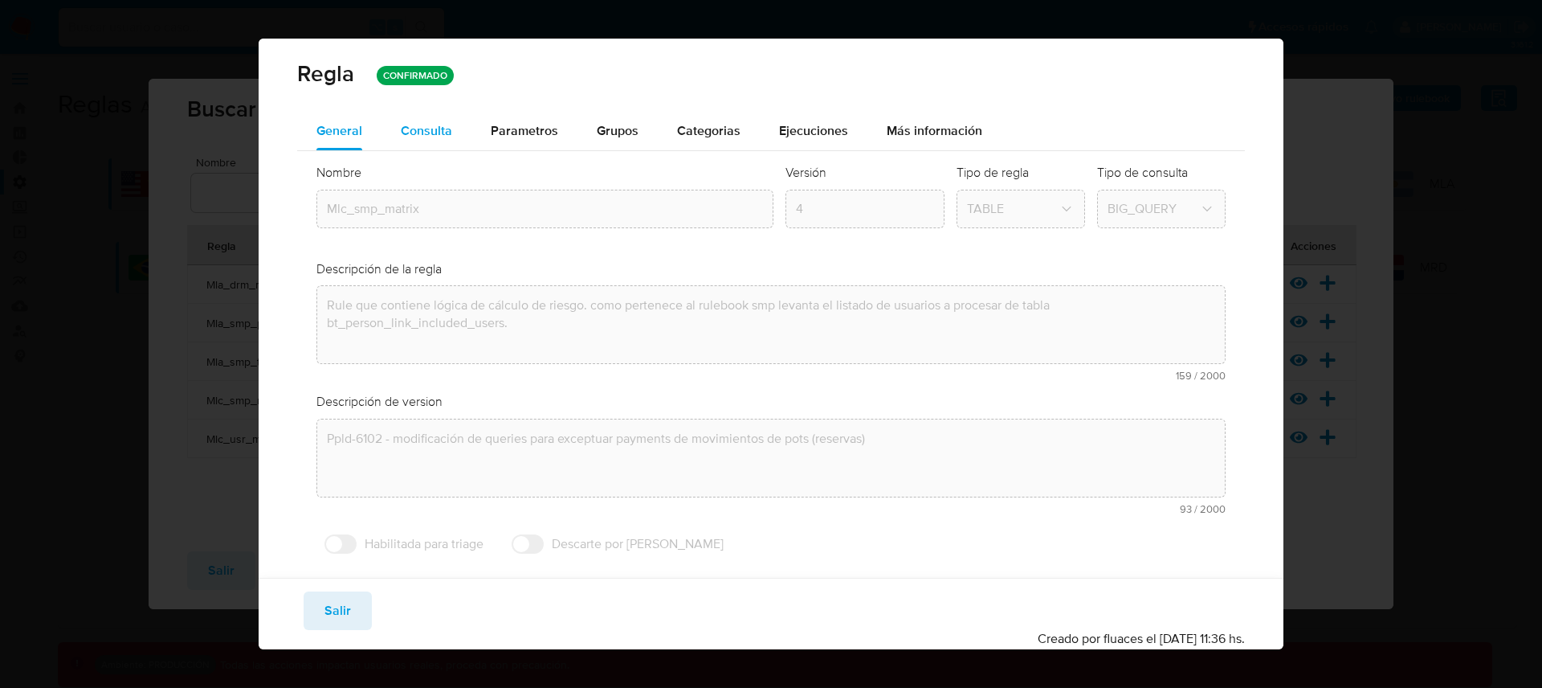
click at [417, 121] on span "Consulta" at bounding box center [426, 130] width 51 height 18
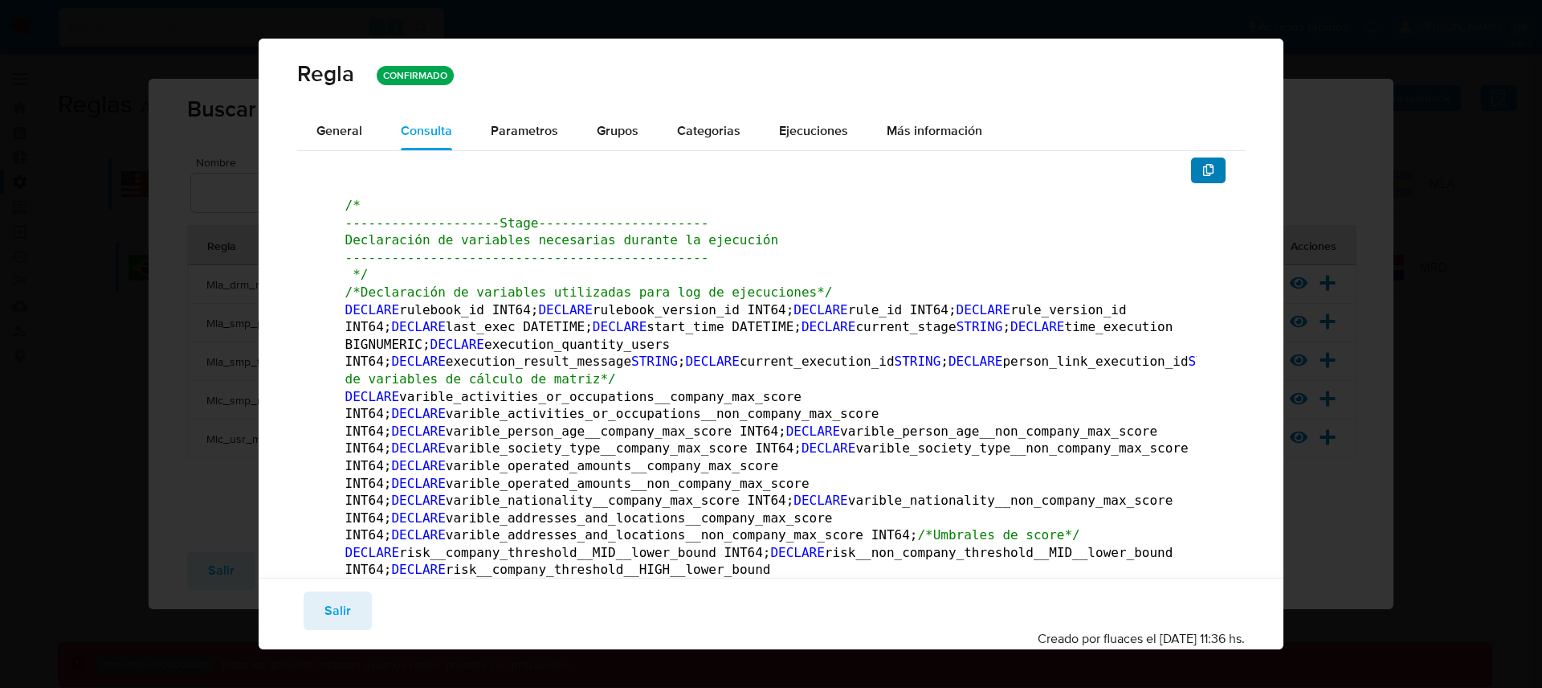
click at [1203, 180] on span "button" at bounding box center [1209, 170] width 13 height 22
click at [347, 605] on span "Salir" at bounding box center [338, 610] width 27 height 35
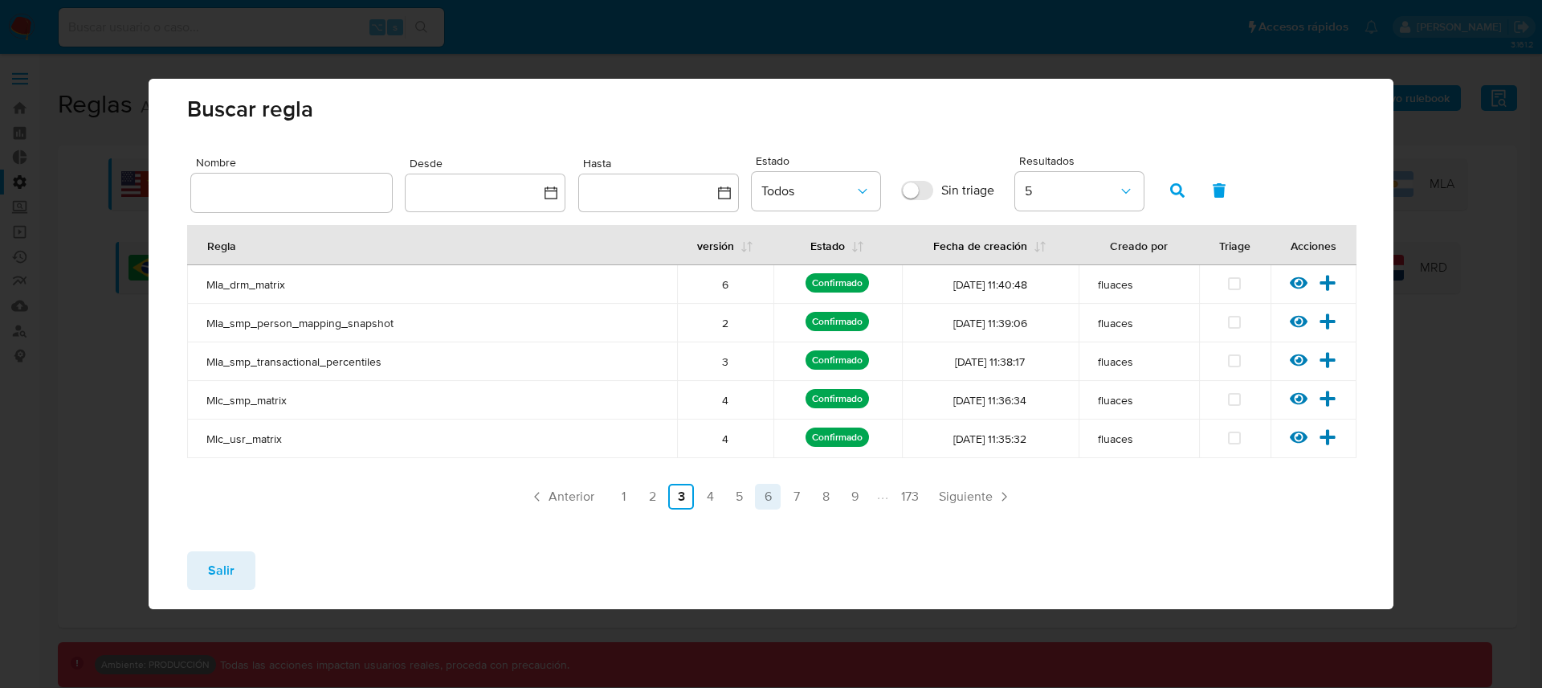
click at [762, 496] on link "6" at bounding box center [768, 497] width 26 height 26
click at [1304, 325] on icon at bounding box center [1299, 322] width 18 height 12
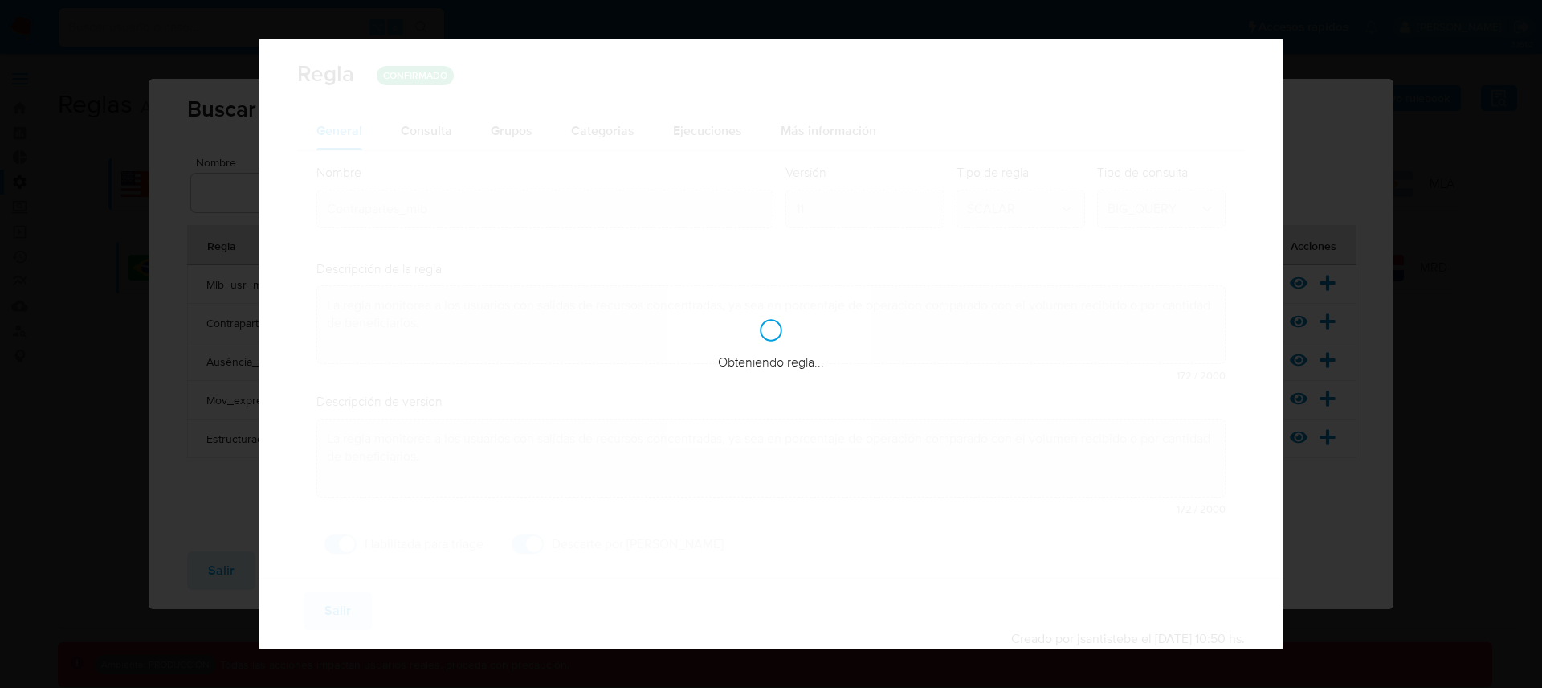
checkbox input "true"
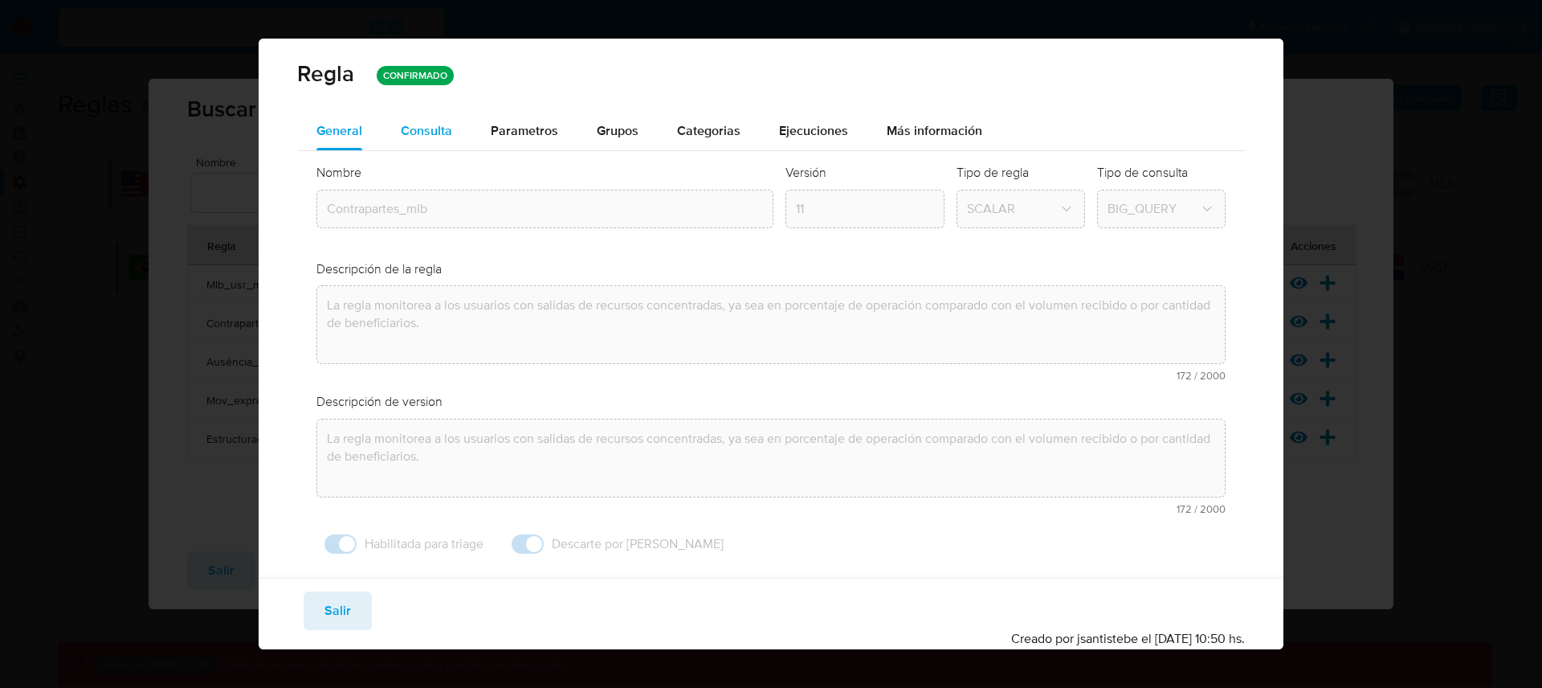
click at [436, 126] on span "Consulta" at bounding box center [426, 130] width 51 height 18
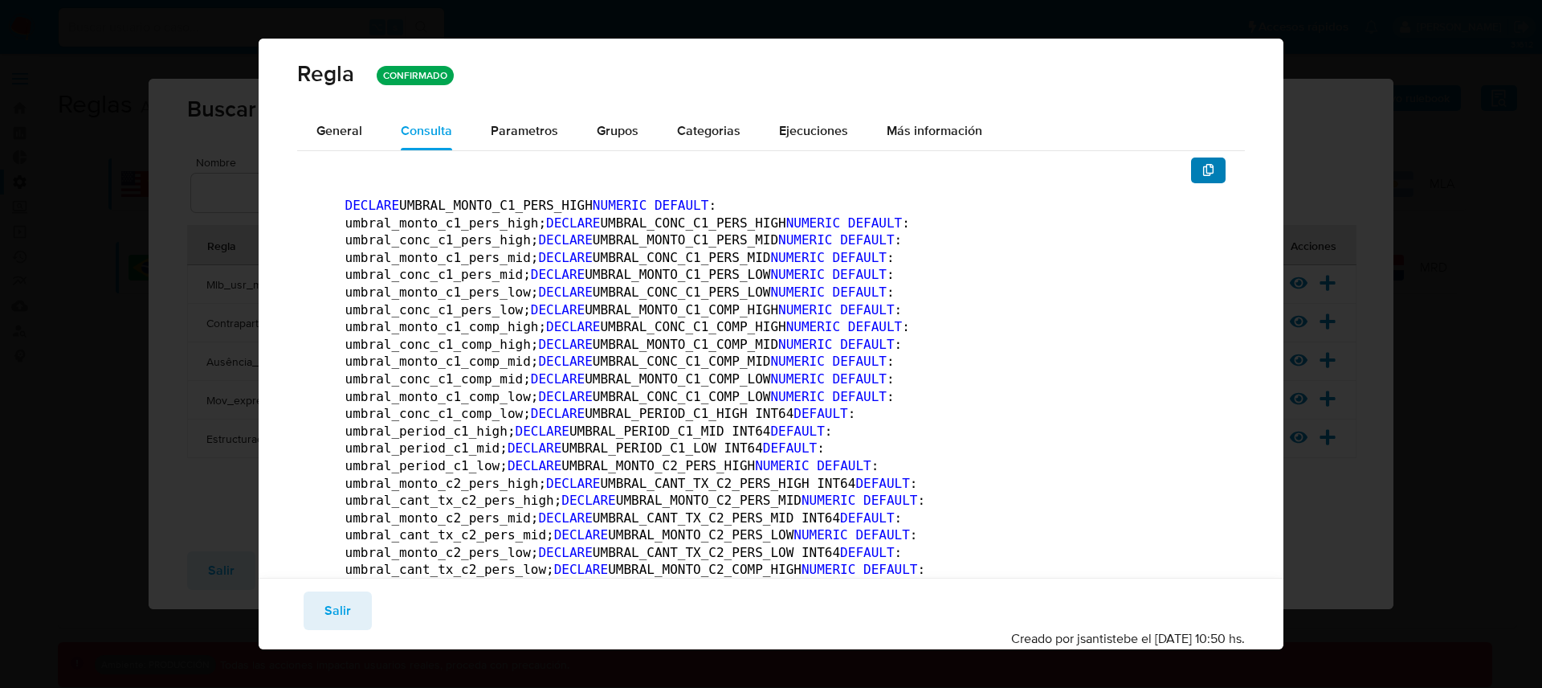
click at [1203, 170] on icon "button" at bounding box center [1209, 170] width 13 height 13
drag, startPoint x: 358, startPoint y: 589, endPoint x: 353, endPoint y: 603, distance: 15.5
click at [358, 589] on div "Guardar Salir Simular Confirmar Creado por jsantistebe el [DATE] 10:50 hs." at bounding box center [772, 613] width 1026 height 71
click at [353, 604] on button "Salir" at bounding box center [338, 610] width 68 height 39
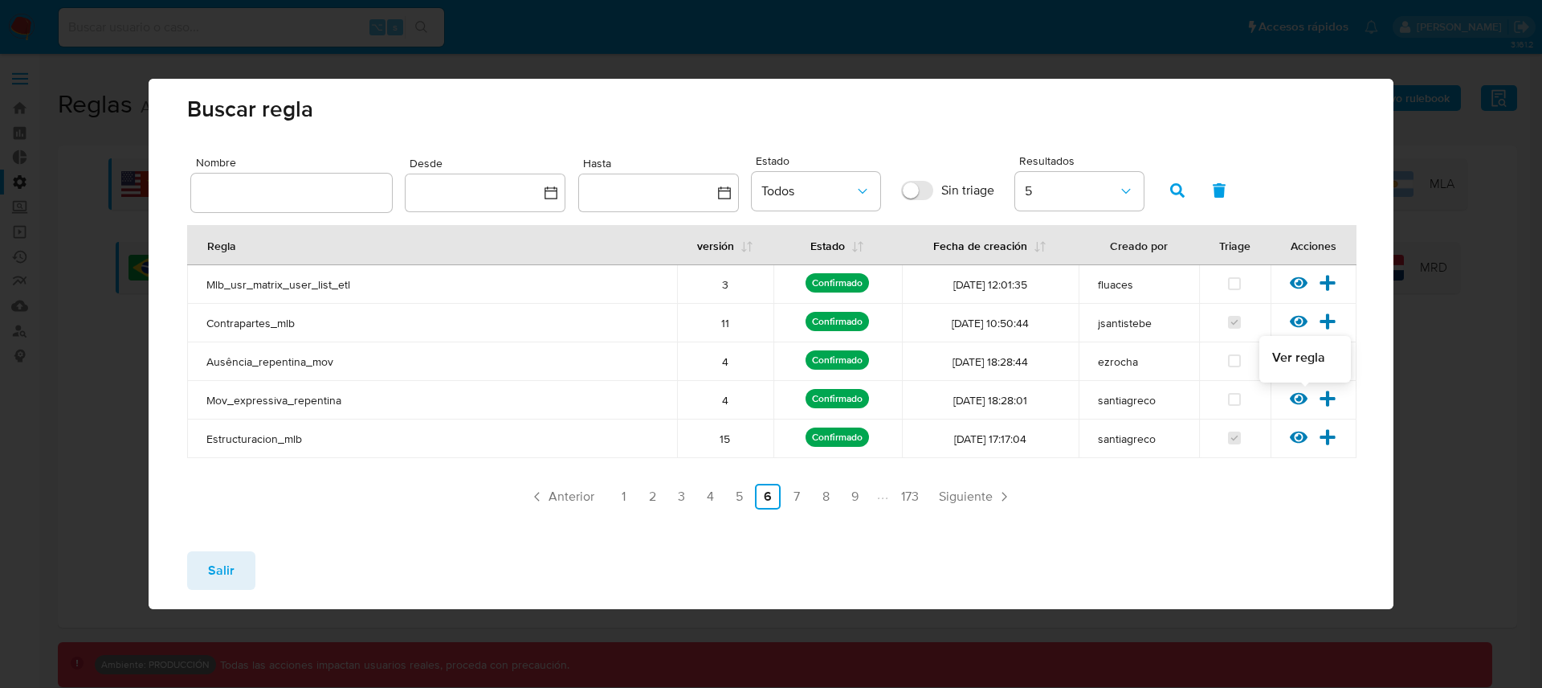
click at [1296, 397] on icon at bounding box center [1299, 399] width 18 height 18
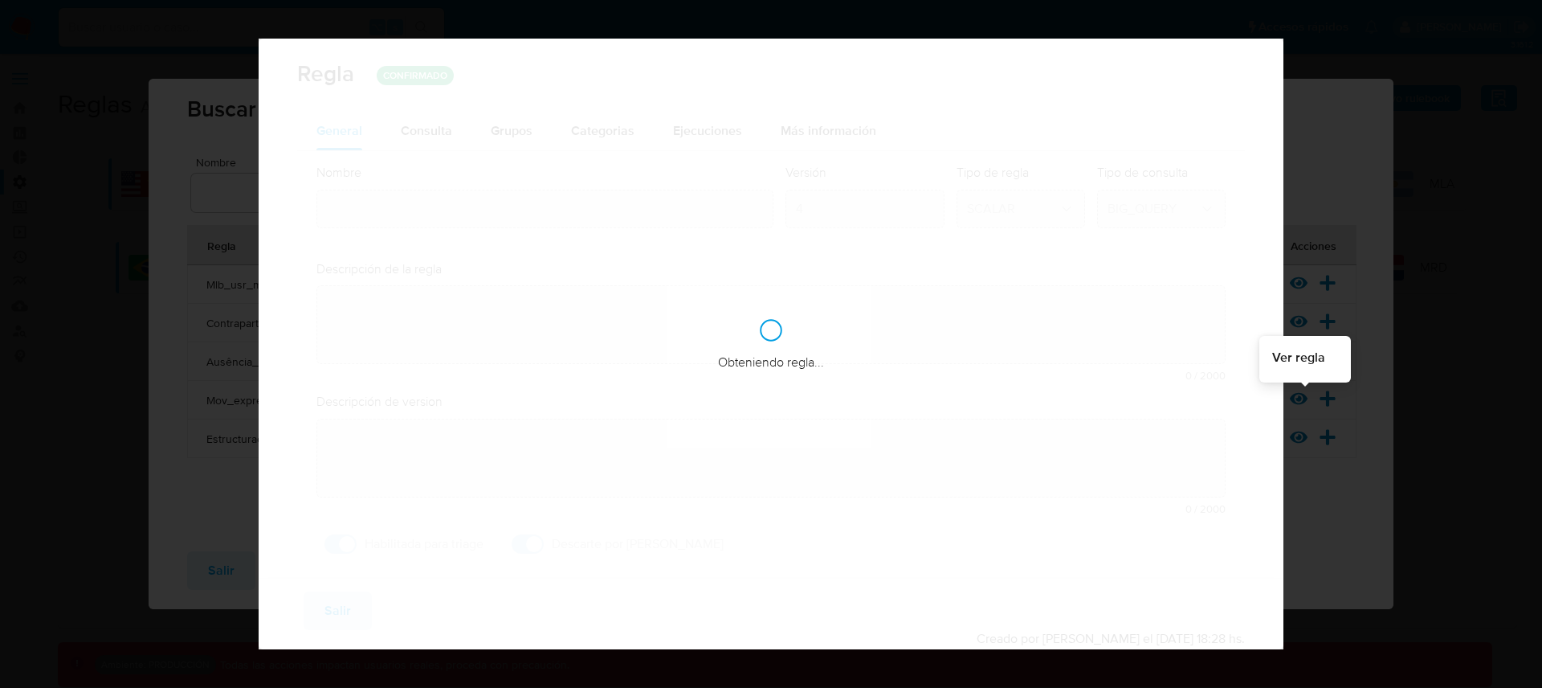
type input "Mov_expressiva_repentina"
type textarea "La regla monitorea a los usuarios que han comenzado a operar de manera signific…"
checkbox input "false"
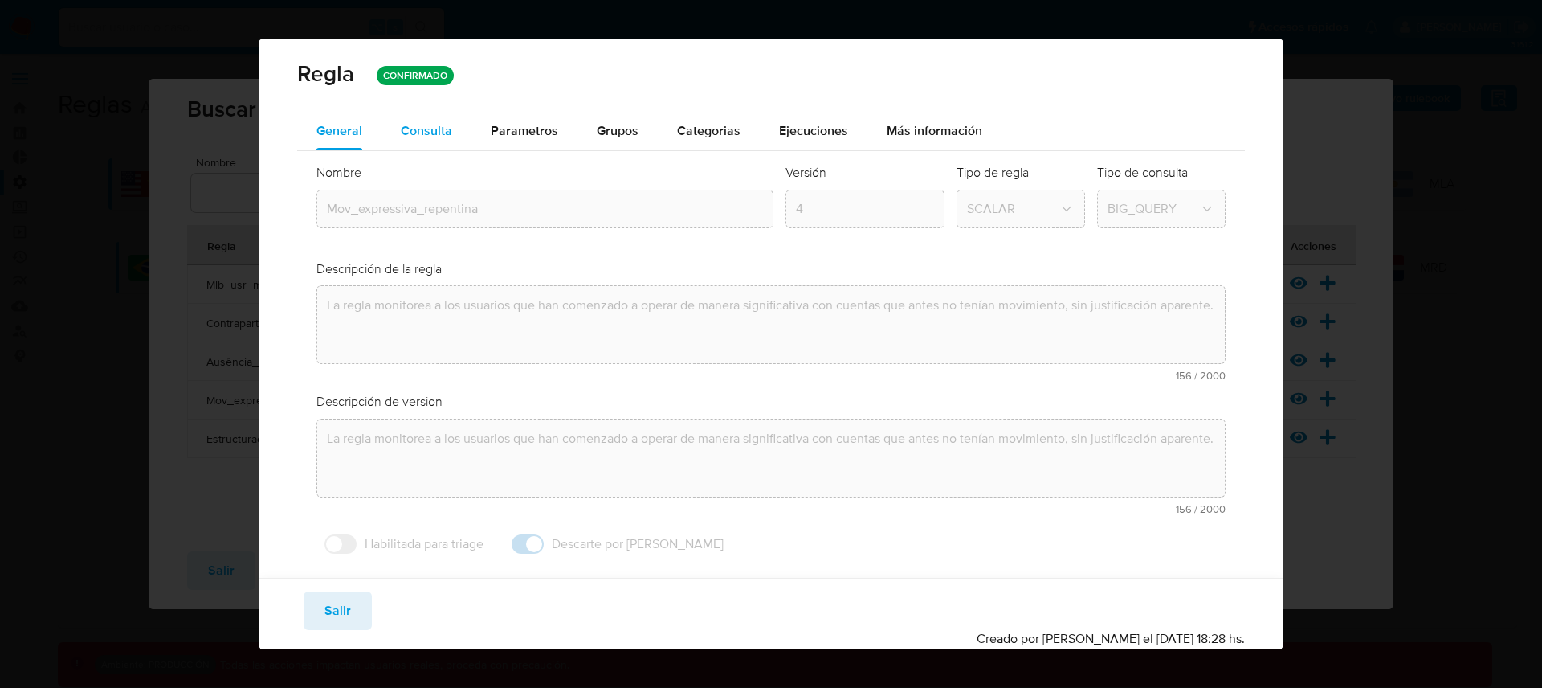
drag, startPoint x: 372, startPoint y: 124, endPoint x: 405, endPoint y: 133, distance: 34.3
click at [374, 125] on button "General" at bounding box center [339, 131] width 84 height 39
click at [416, 134] on span "Consulta" at bounding box center [426, 130] width 51 height 18
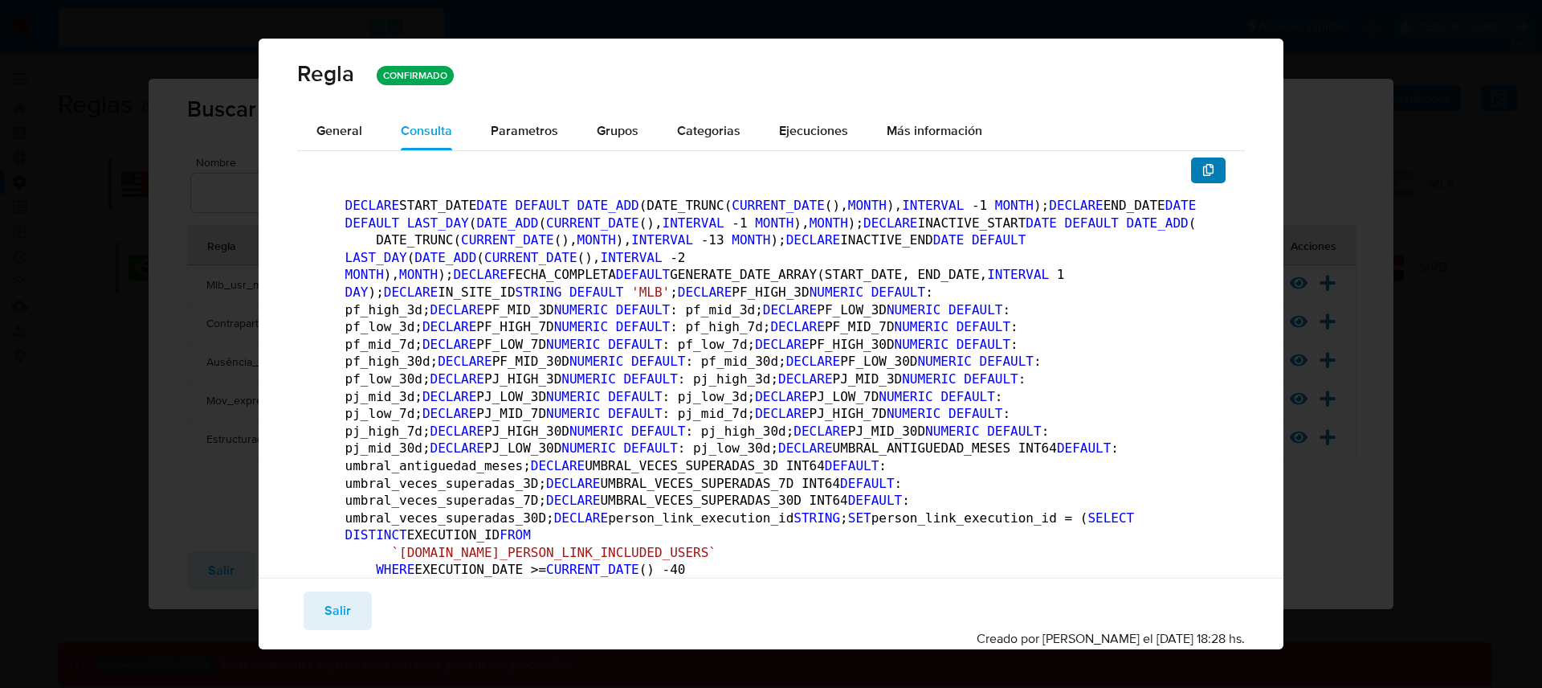
click at [1203, 173] on icon "button" at bounding box center [1208, 170] width 11 height 13
click at [355, 614] on button "Salir" at bounding box center [338, 610] width 68 height 39
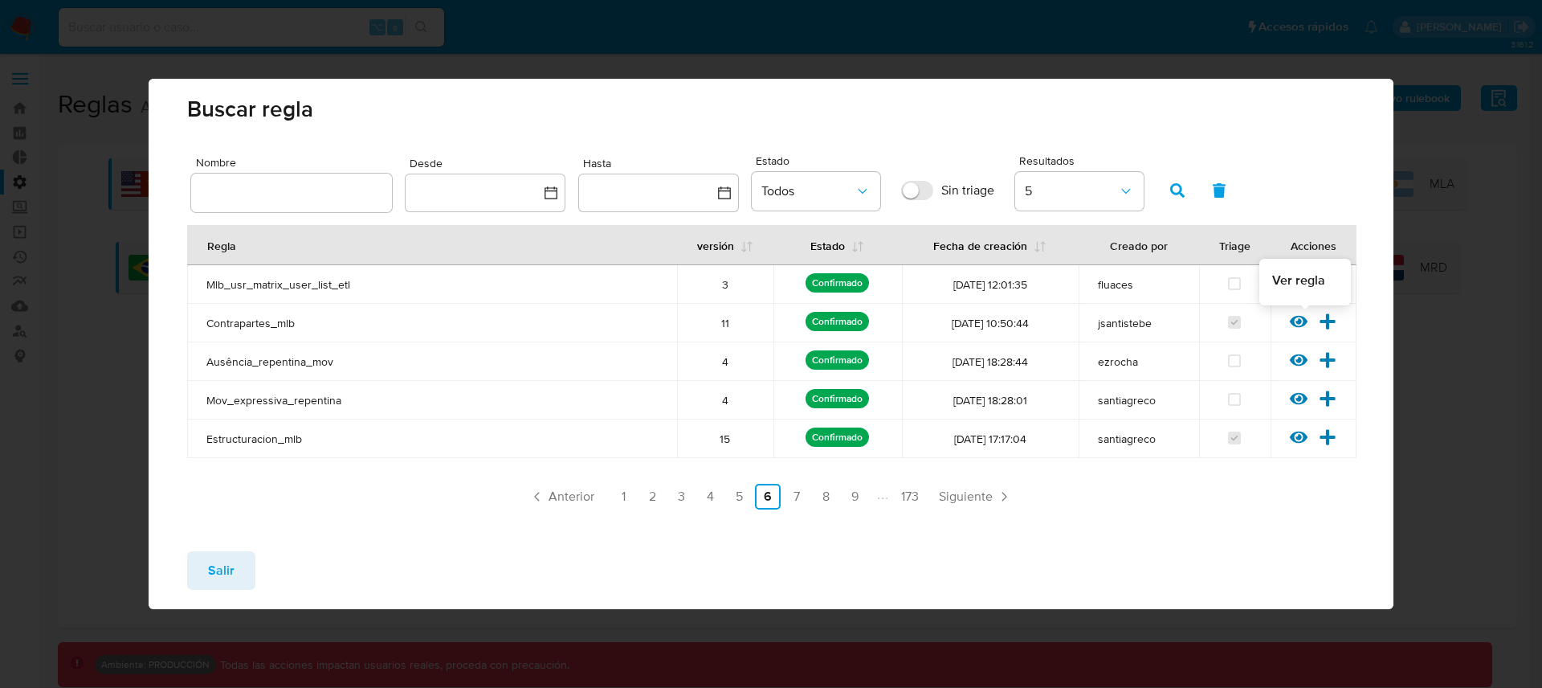
click at [1301, 315] on icon at bounding box center [1299, 322] width 18 height 18
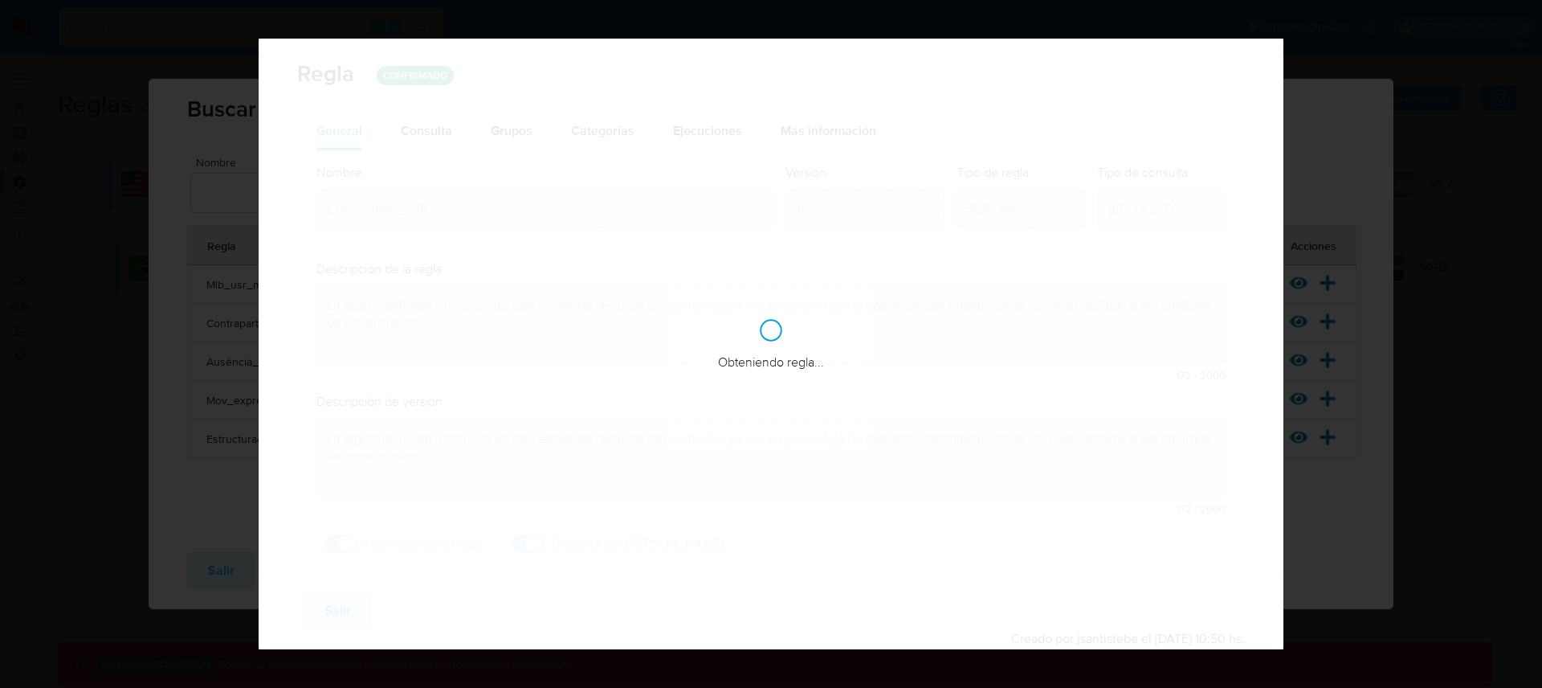
checkbox input "true"
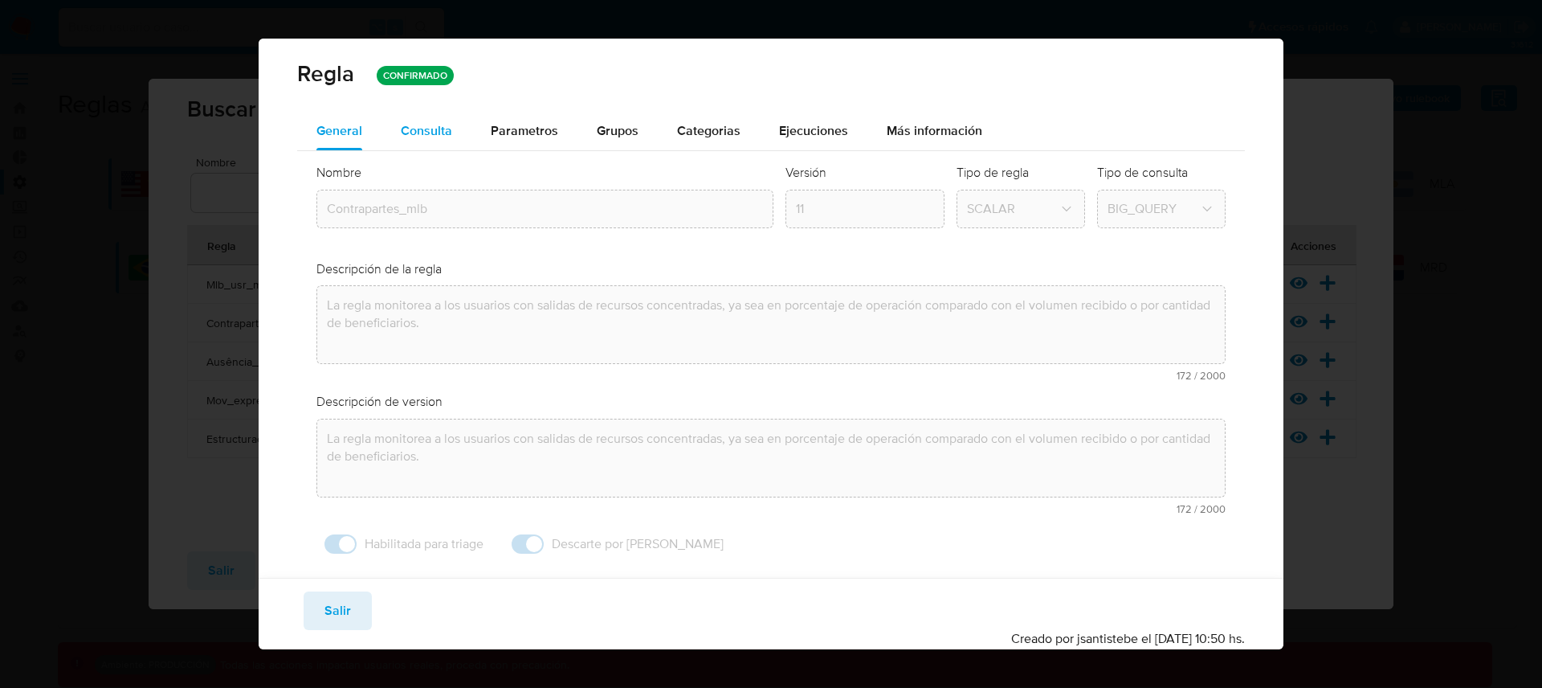
click at [452, 135] on button "Consulta" at bounding box center [427, 131] width 90 height 39
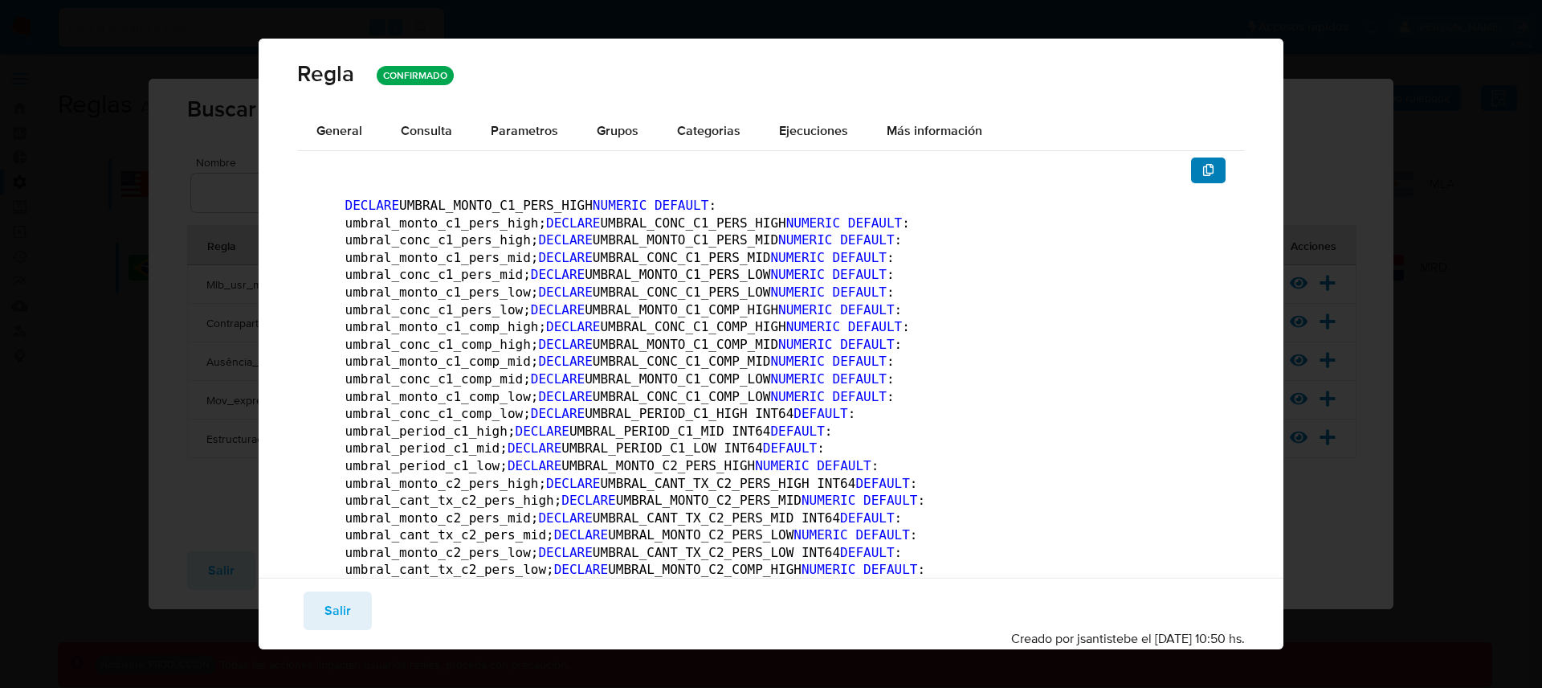
click at [1191, 172] on button "button" at bounding box center [1208, 170] width 35 height 26
click at [357, 603] on button "Salir" at bounding box center [338, 610] width 68 height 39
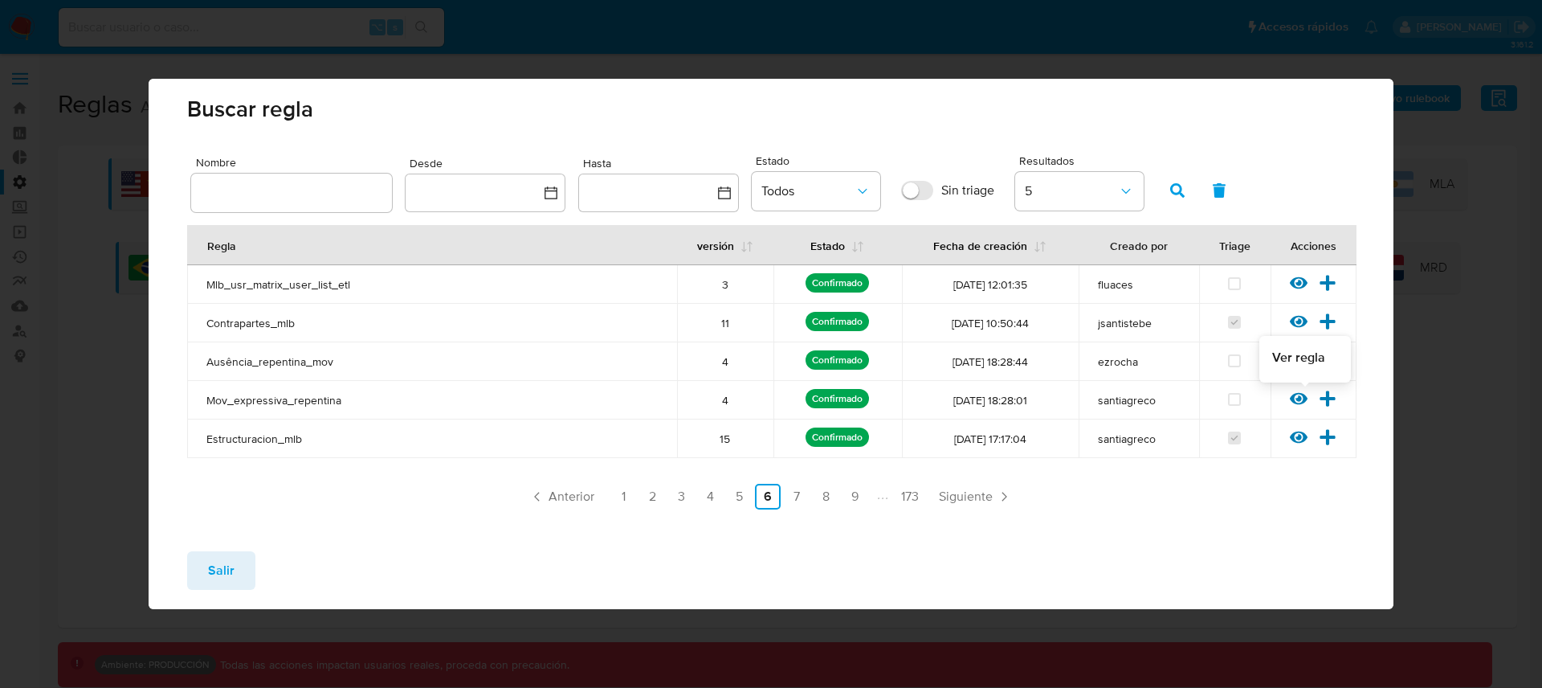
click at [1302, 397] on icon at bounding box center [1299, 399] width 18 height 18
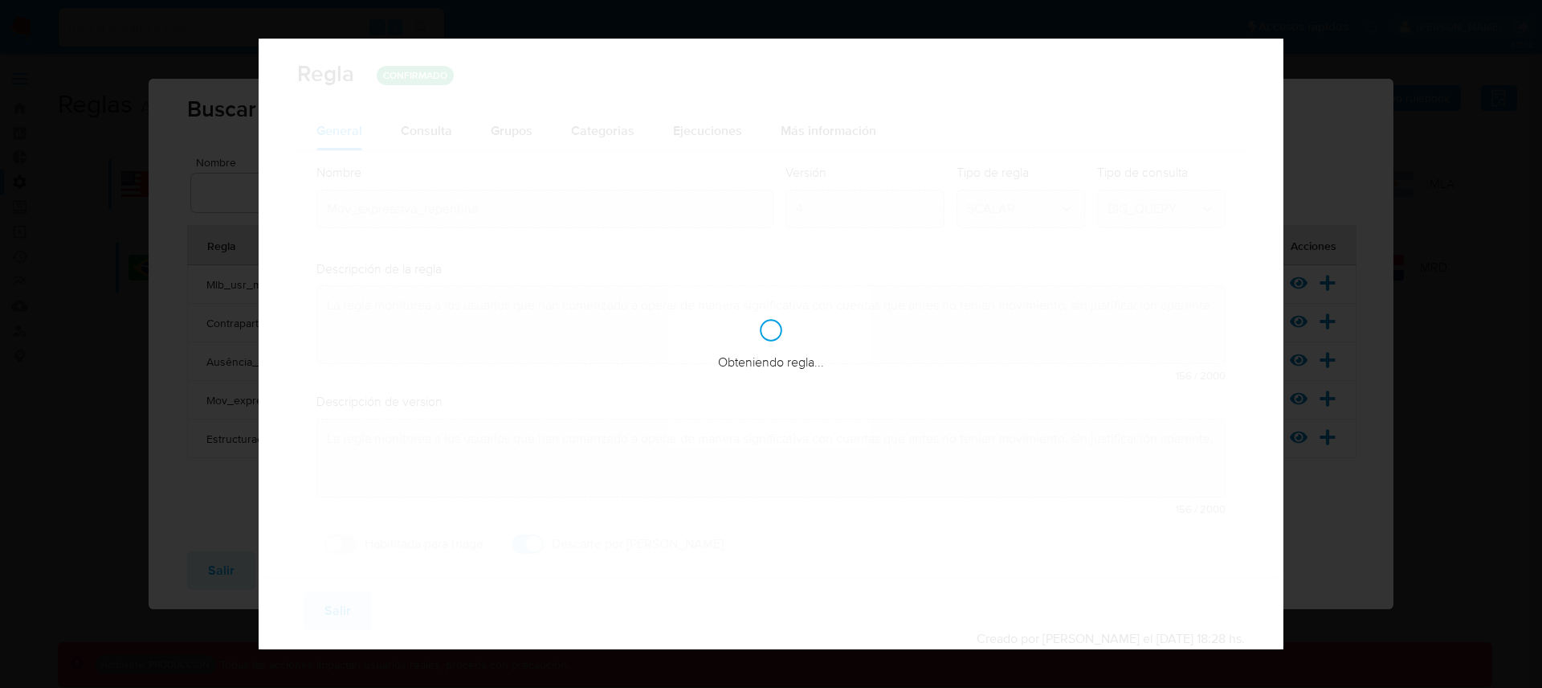
checkbox input "false"
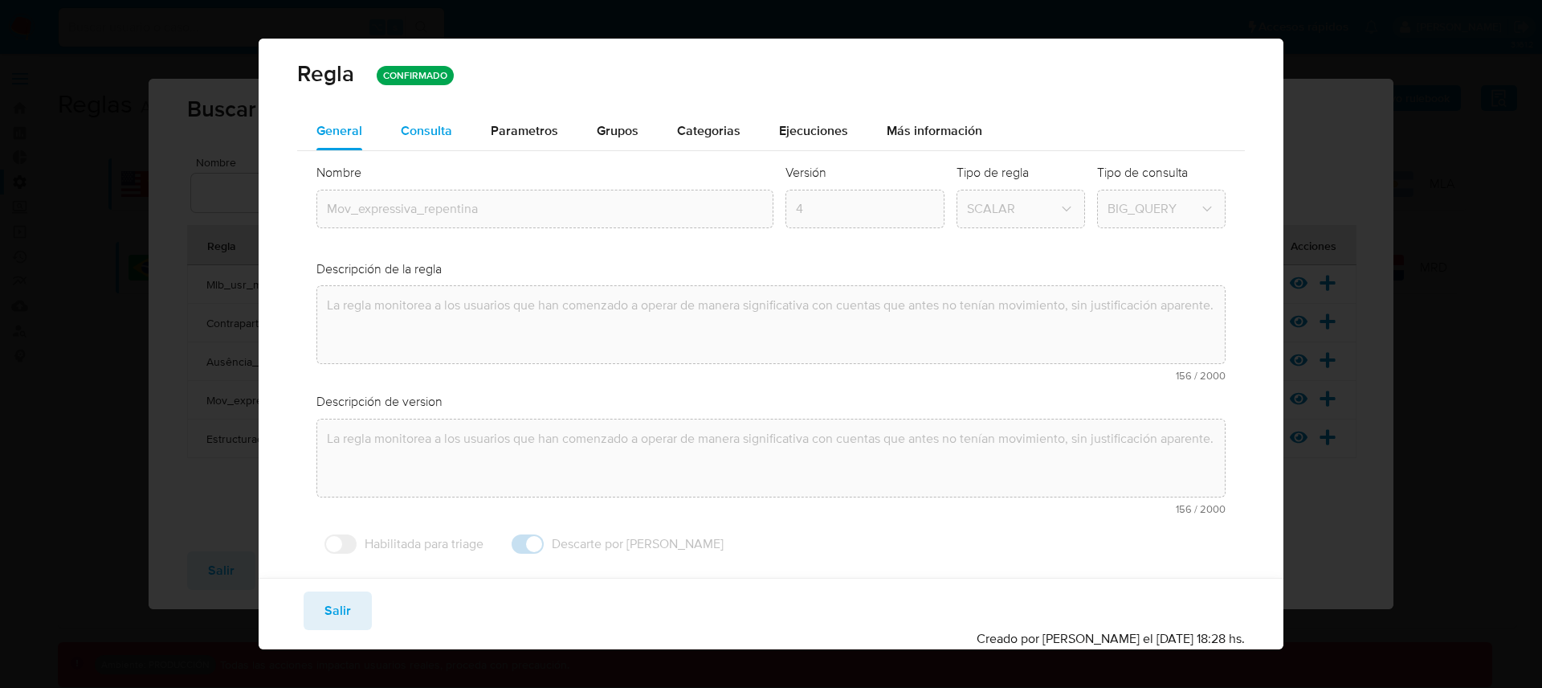
click at [448, 132] on span "Consulta" at bounding box center [426, 130] width 51 height 18
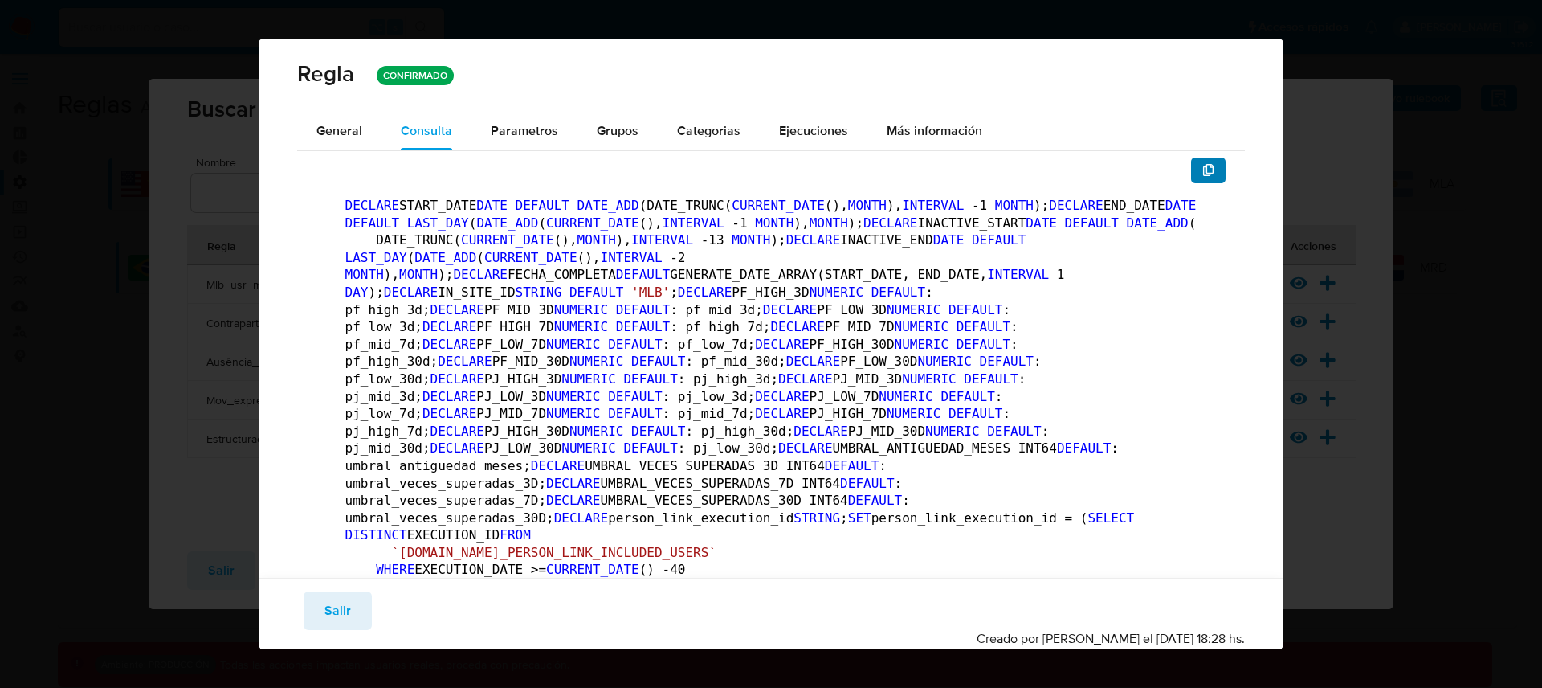
click at [1203, 172] on icon "button" at bounding box center [1209, 170] width 13 height 13
click at [342, 613] on span "Salir" at bounding box center [338, 610] width 27 height 35
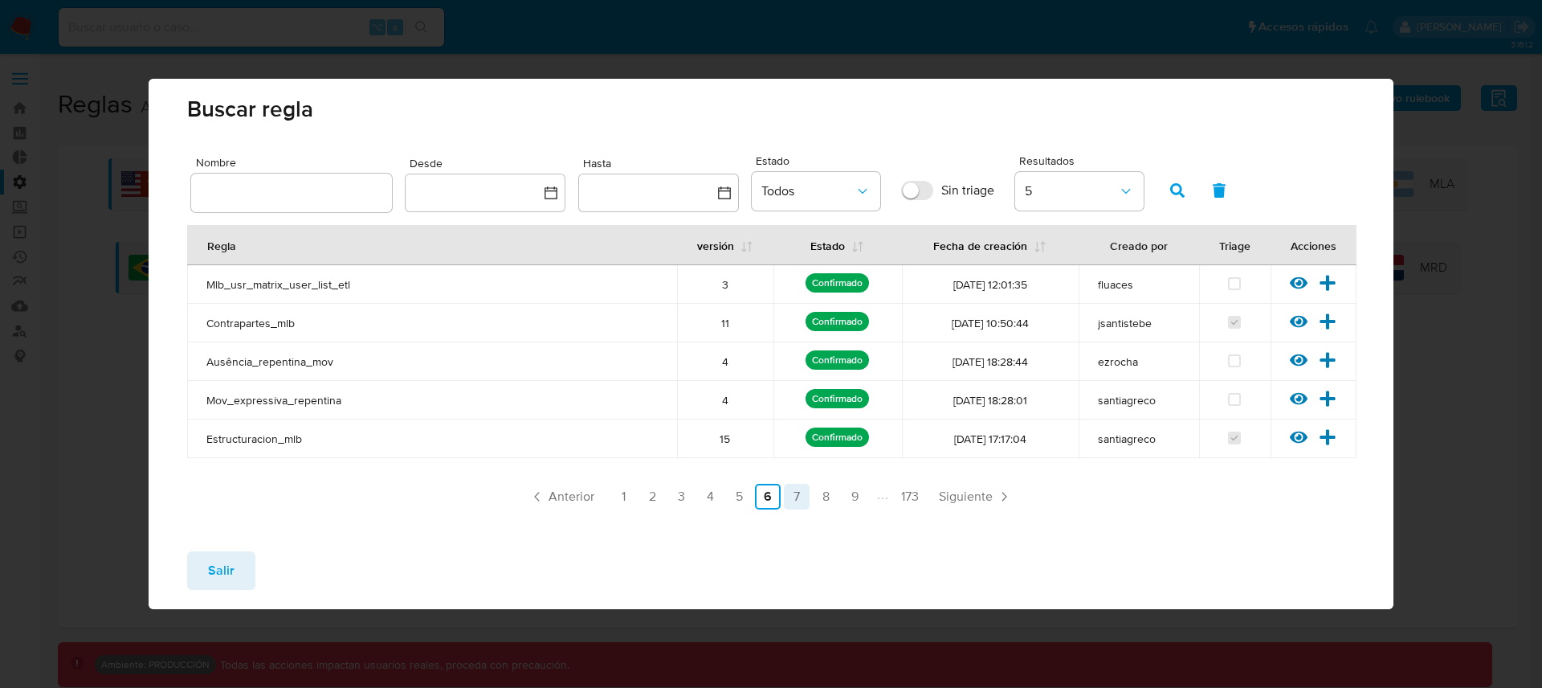
click at [799, 500] on link "7" at bounding box center [797, 497] width 26 height 26
click at [1299, 320] on icon at bounding box center [1299, 322] width 18 height 12
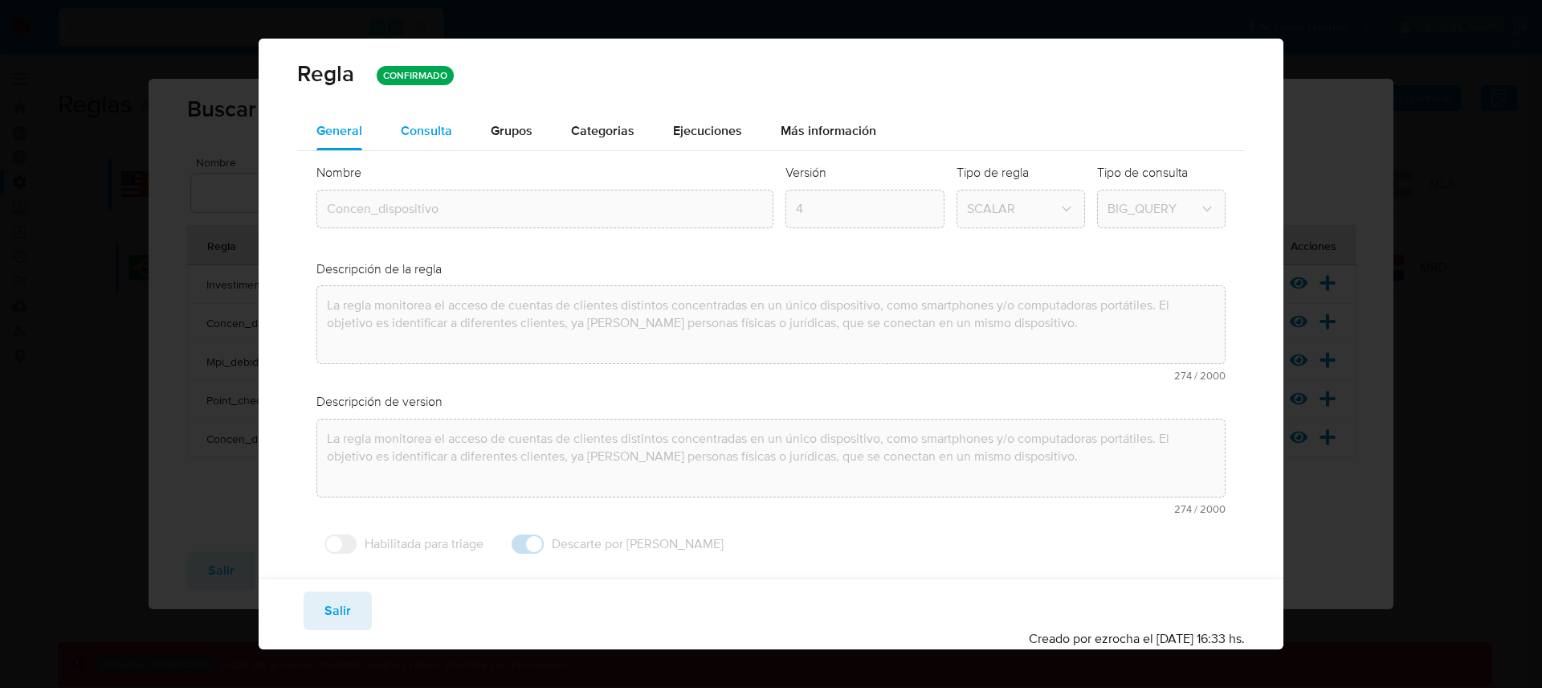
click at [456, 138] on button "Consulta" at bounding box center [427, 131] width 90 height 39
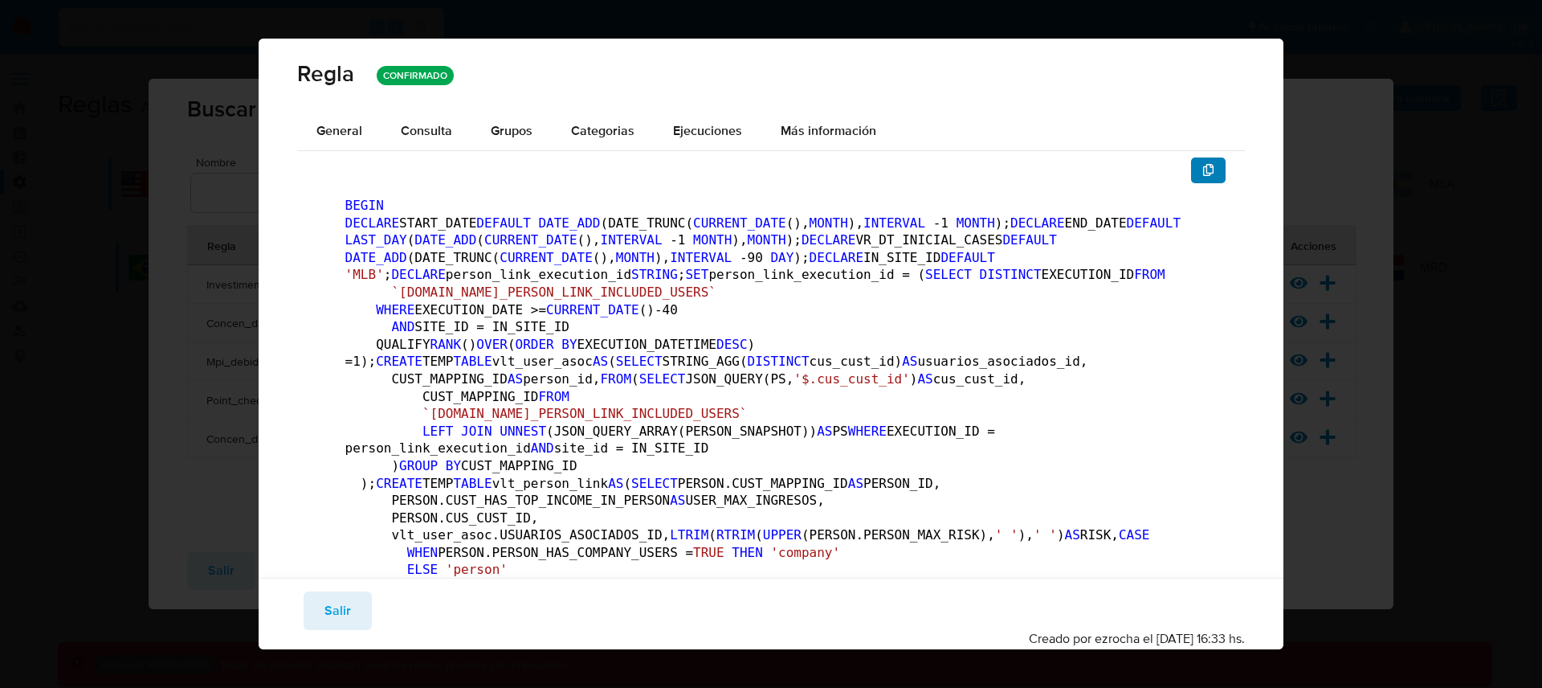
click at [1203, 179] on span "button" at bounding box center [1209, 170] width 13 height 22
click at [341, 609] on span "Salir" at bounding box center [338, 610] width 27 height 35
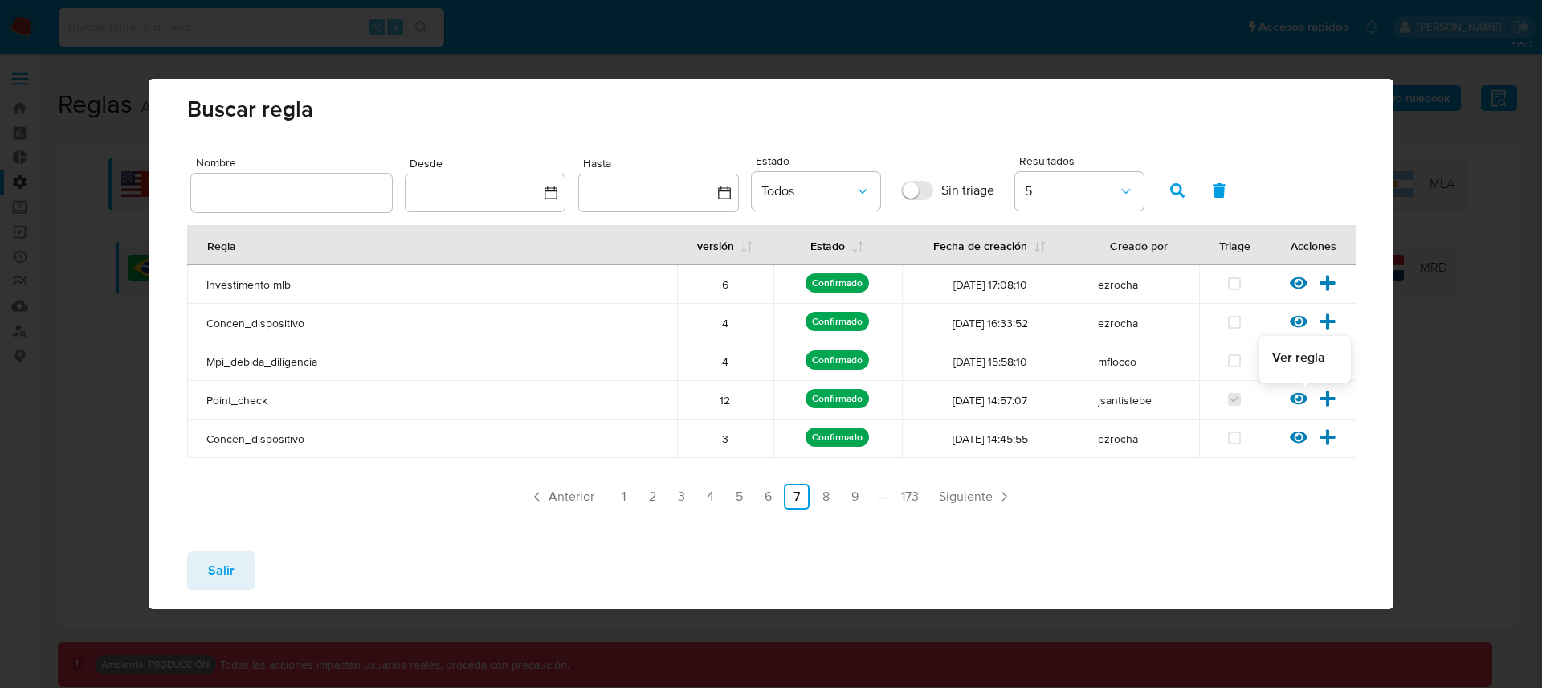
click at [1298, 395] on icon at bounding box center [1299, 399] width 18 height 18
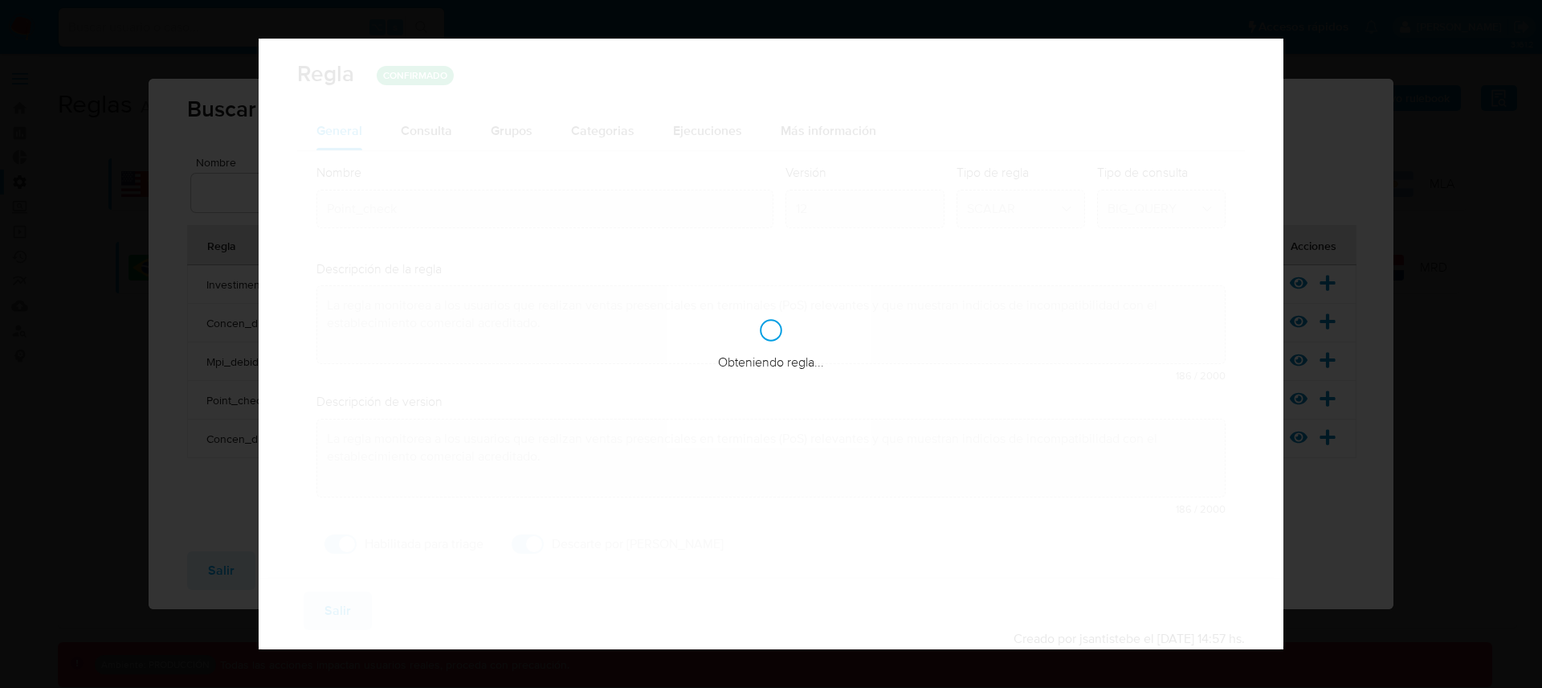
checkbox input "true"
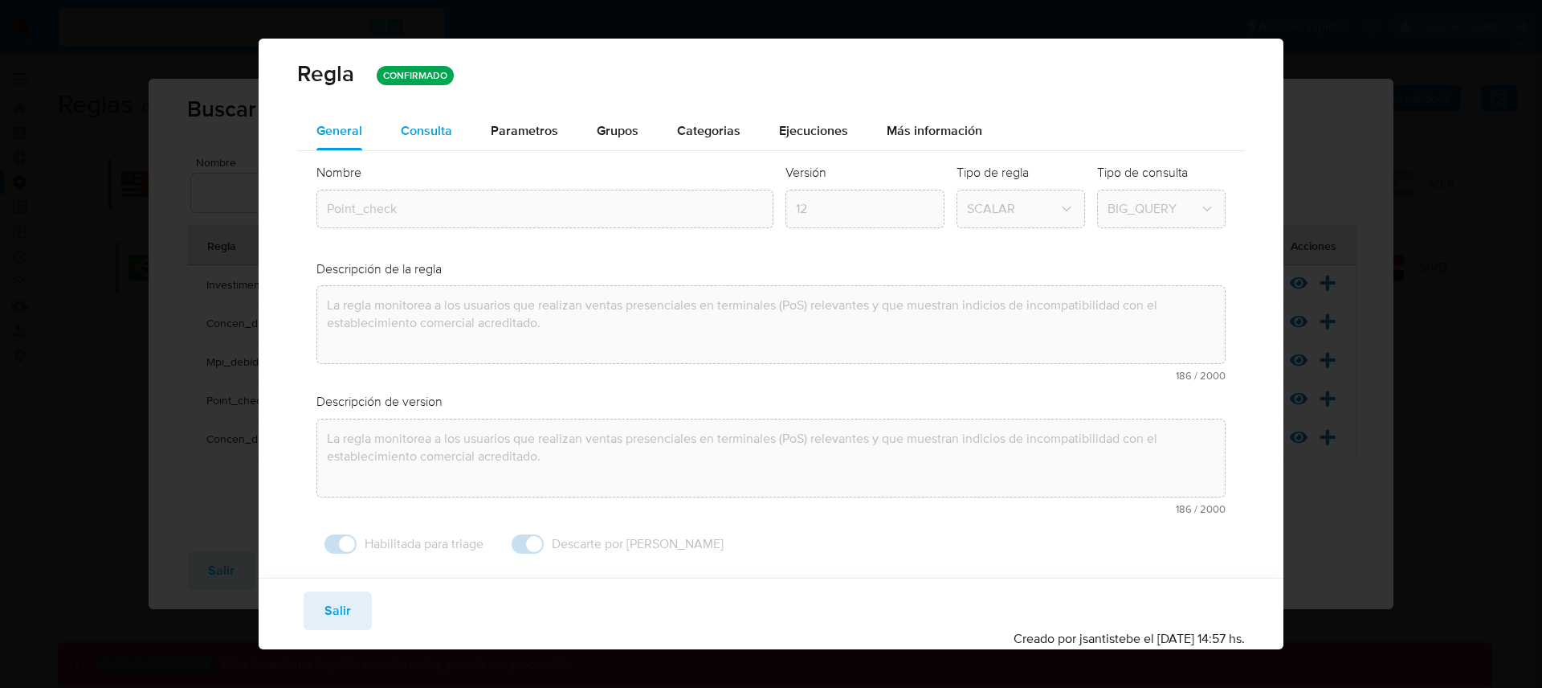
click at [447, 125] on span "Consulta" at bounding box center [426, 130] width 51 height 18
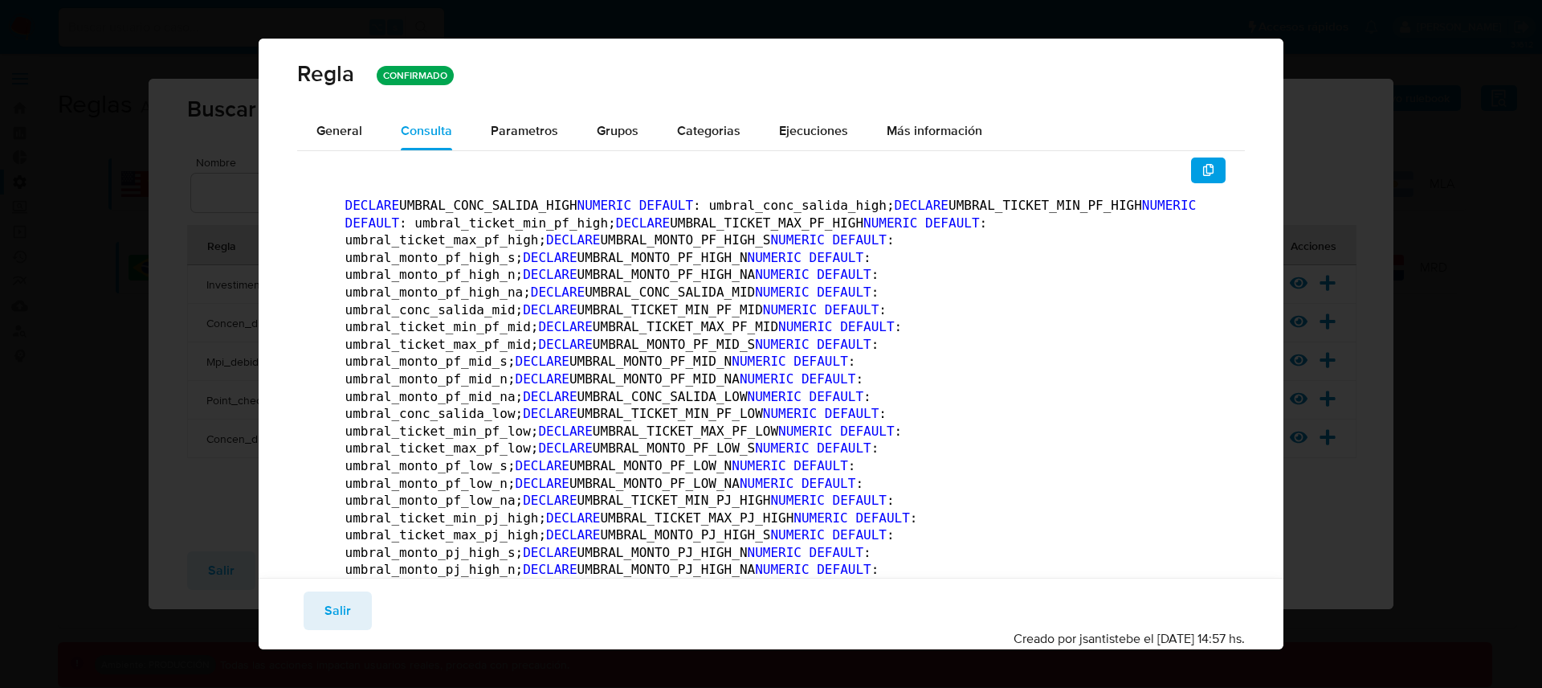
click at [1212, 182] on button "button" at bounding box center [1208, 170] width 35 height 26
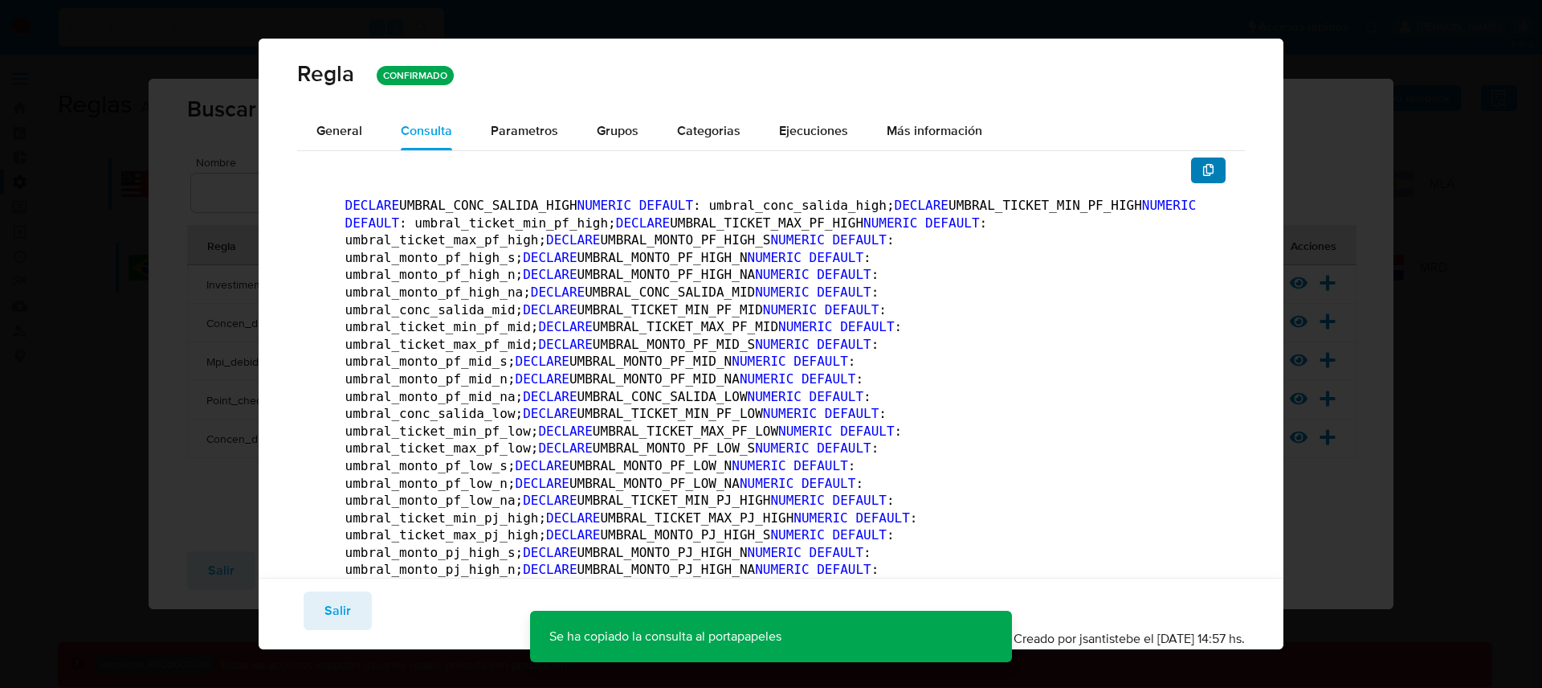
click at [1203, 174] on button "button" at bounding box center [1208, 170] width 35 height 26
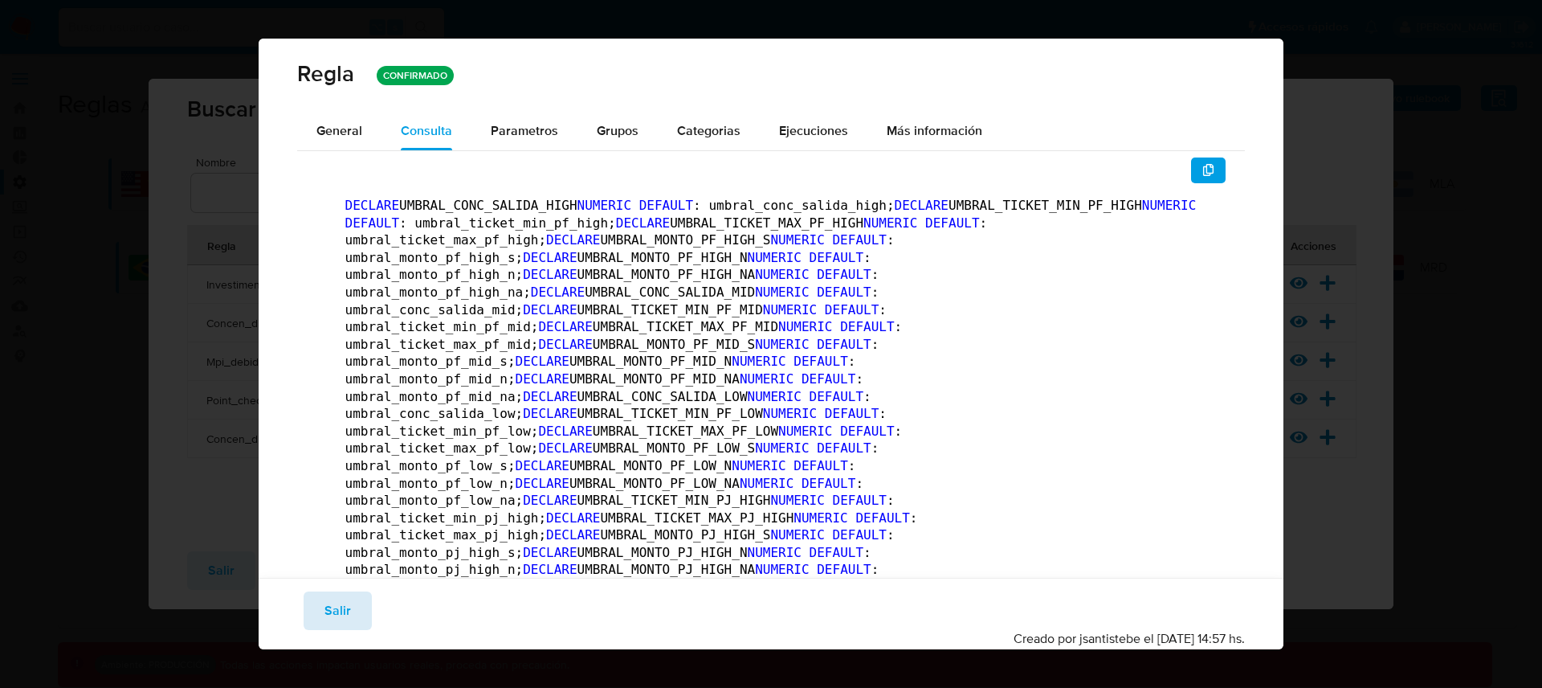
click at [343, 596] on span "Salir" at bounding box center [338, 610] width 27 height 35
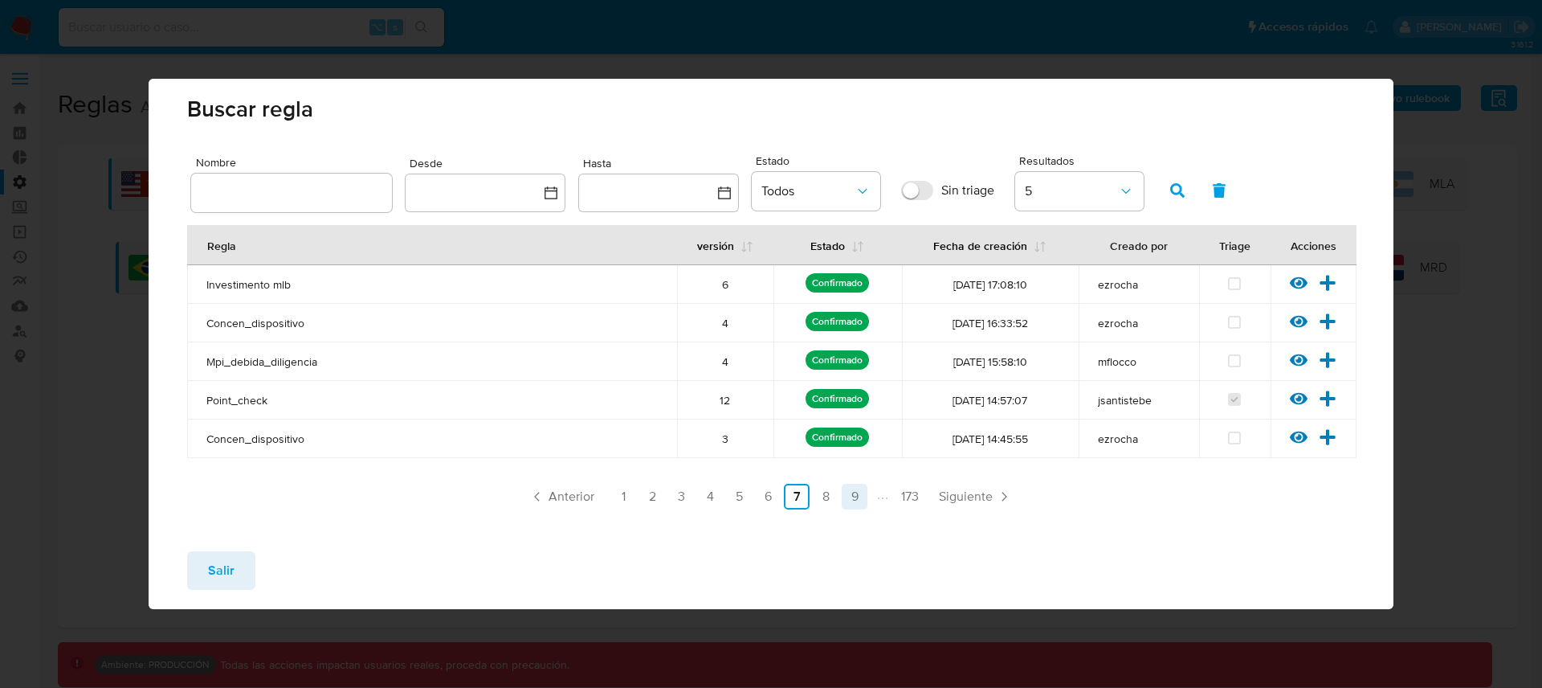
click at [855, 501] on link "9" at bounding box center [855, 497] width 26 height 26
click at [1297, 361] on icon at bounding box center [1299, 360] width 18 height 12
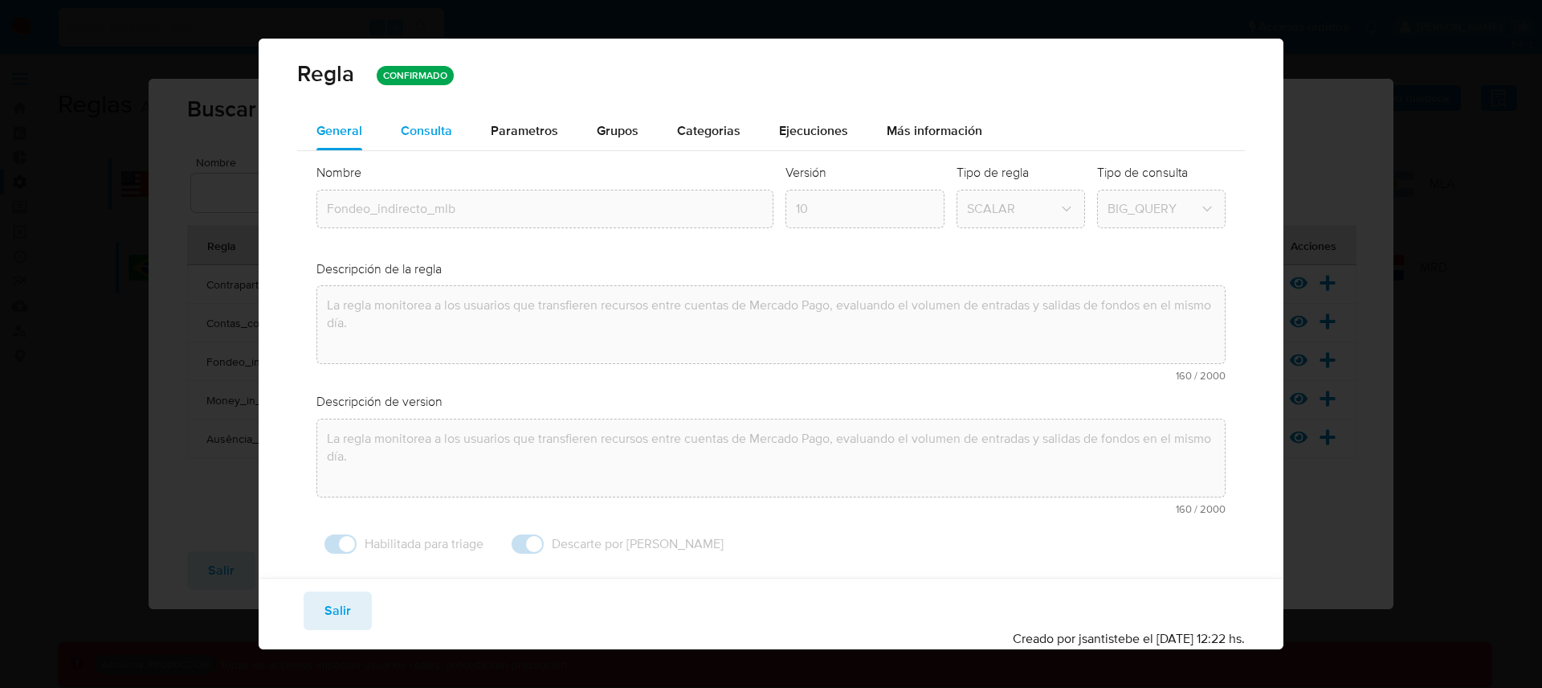
click at [434, 134] on span "Consulta" at bounding box center [426, 130] width 51 height 18
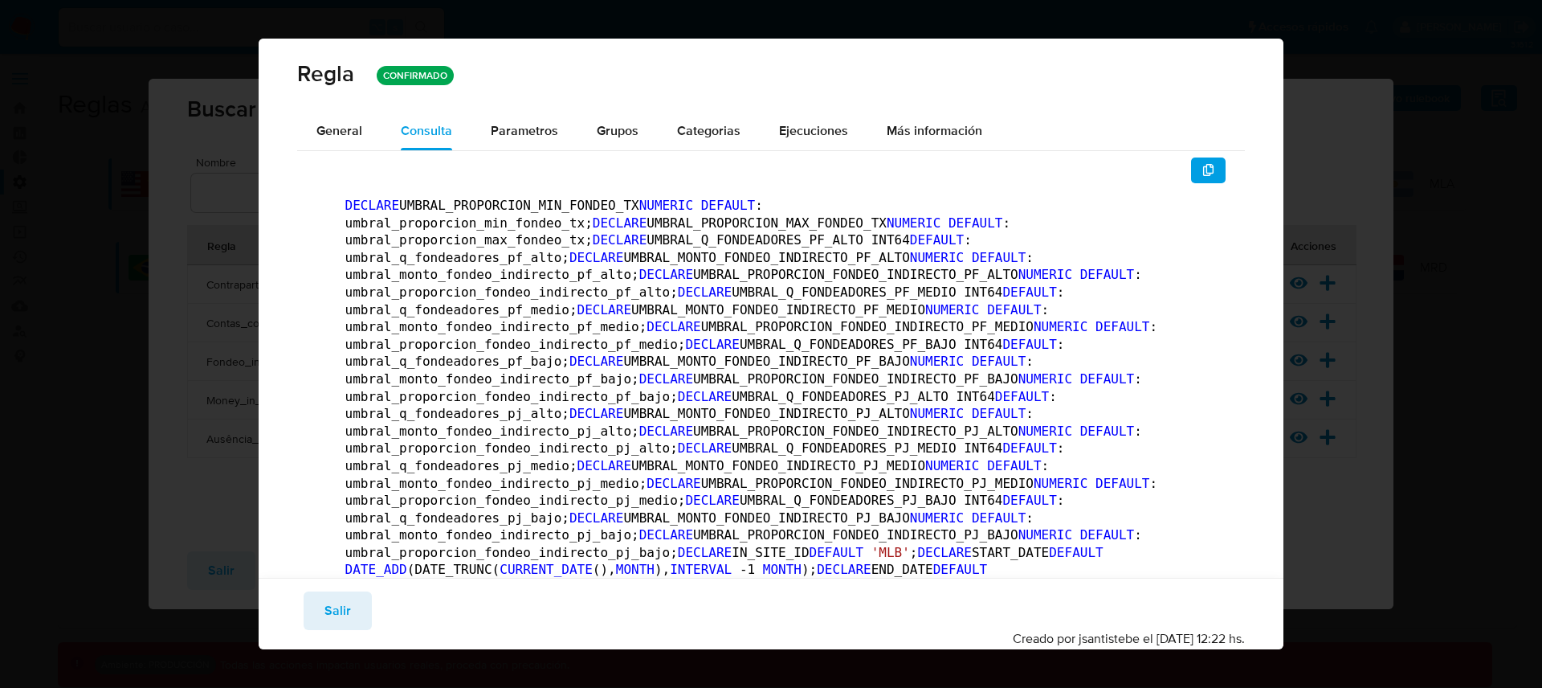
click at [1191, 161] on button "button" at bounding box center [1208, 170] width 35 height 26
click at [349, 605] on span "Salir" at bounding box center [338, 610] width 27 height 35
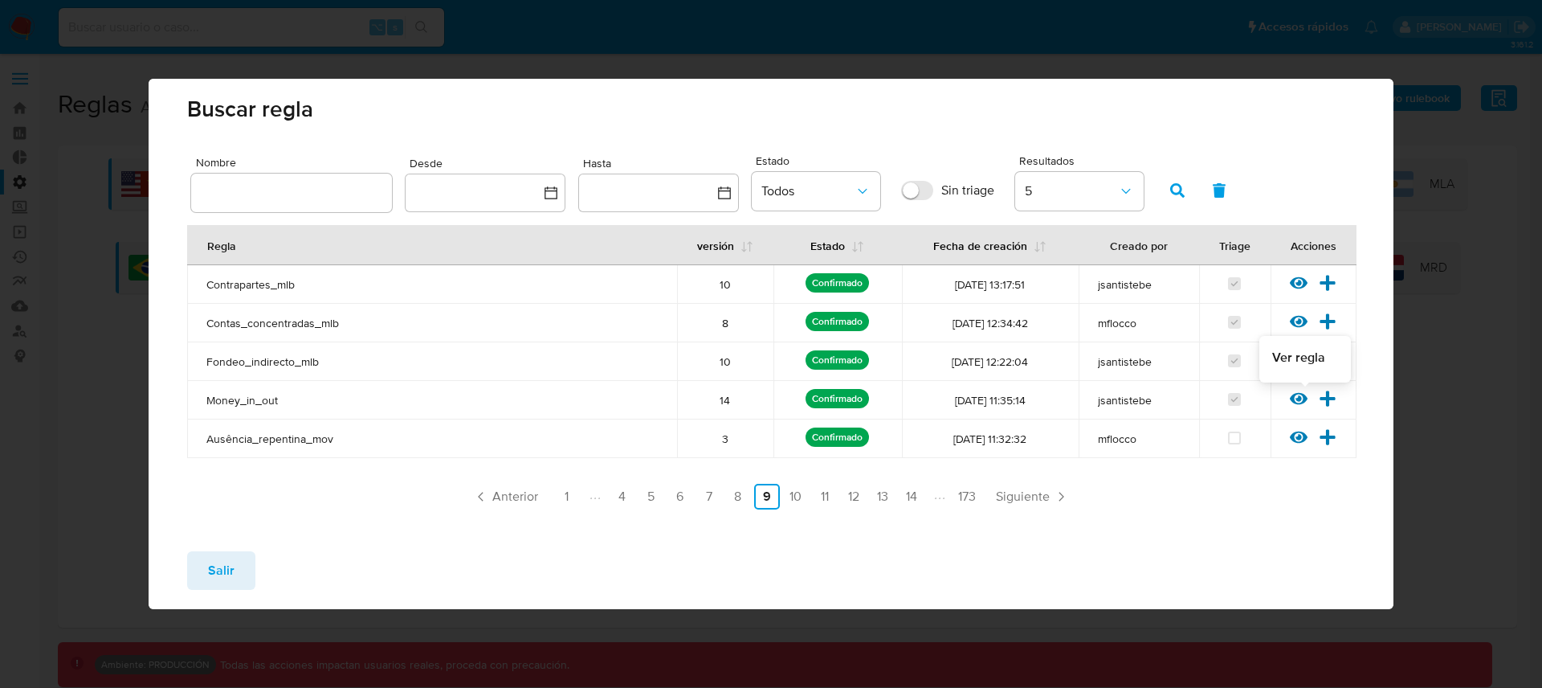
click at [1305, 398] on icon at bounding box center [1299, 399] width 18 height 12
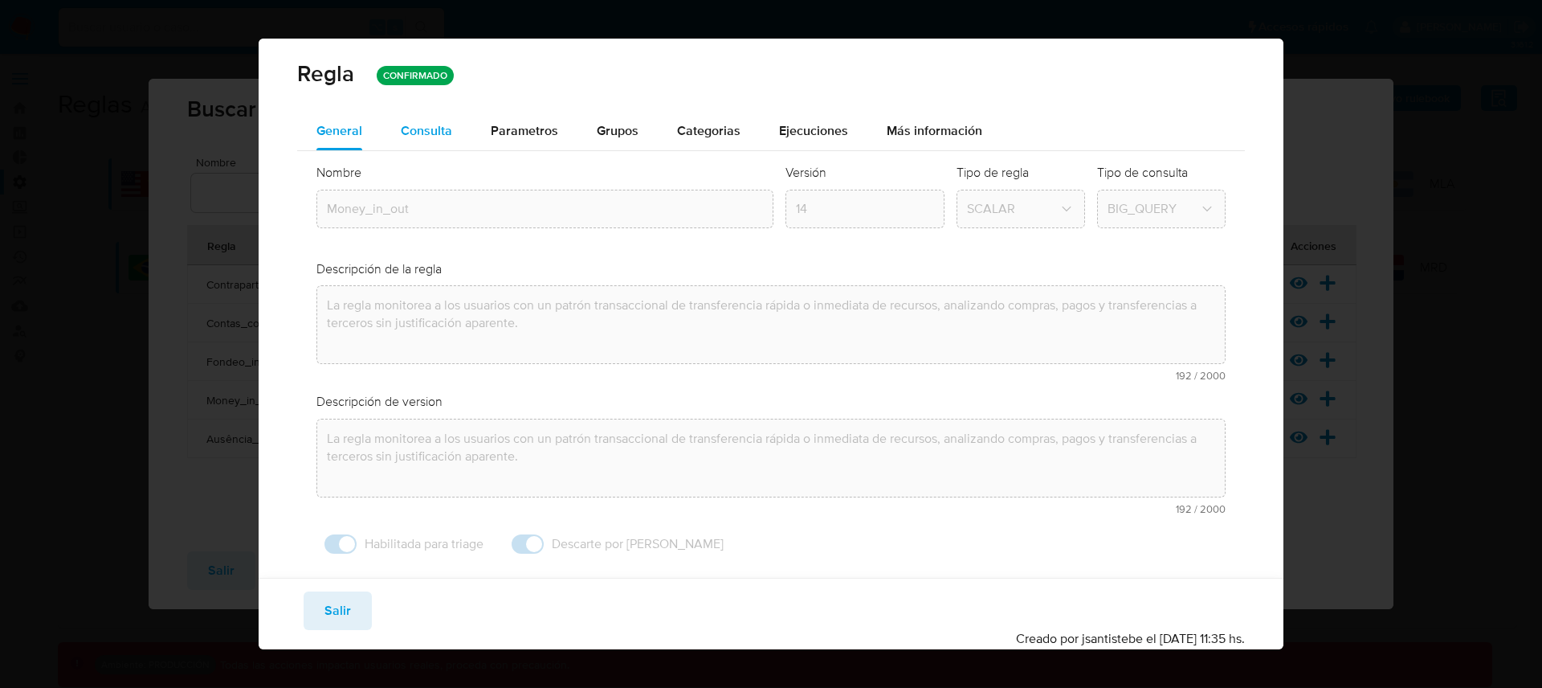
click at [411, 141] on div "Consulta" at bounding box center [426, 131] width 51 height 39
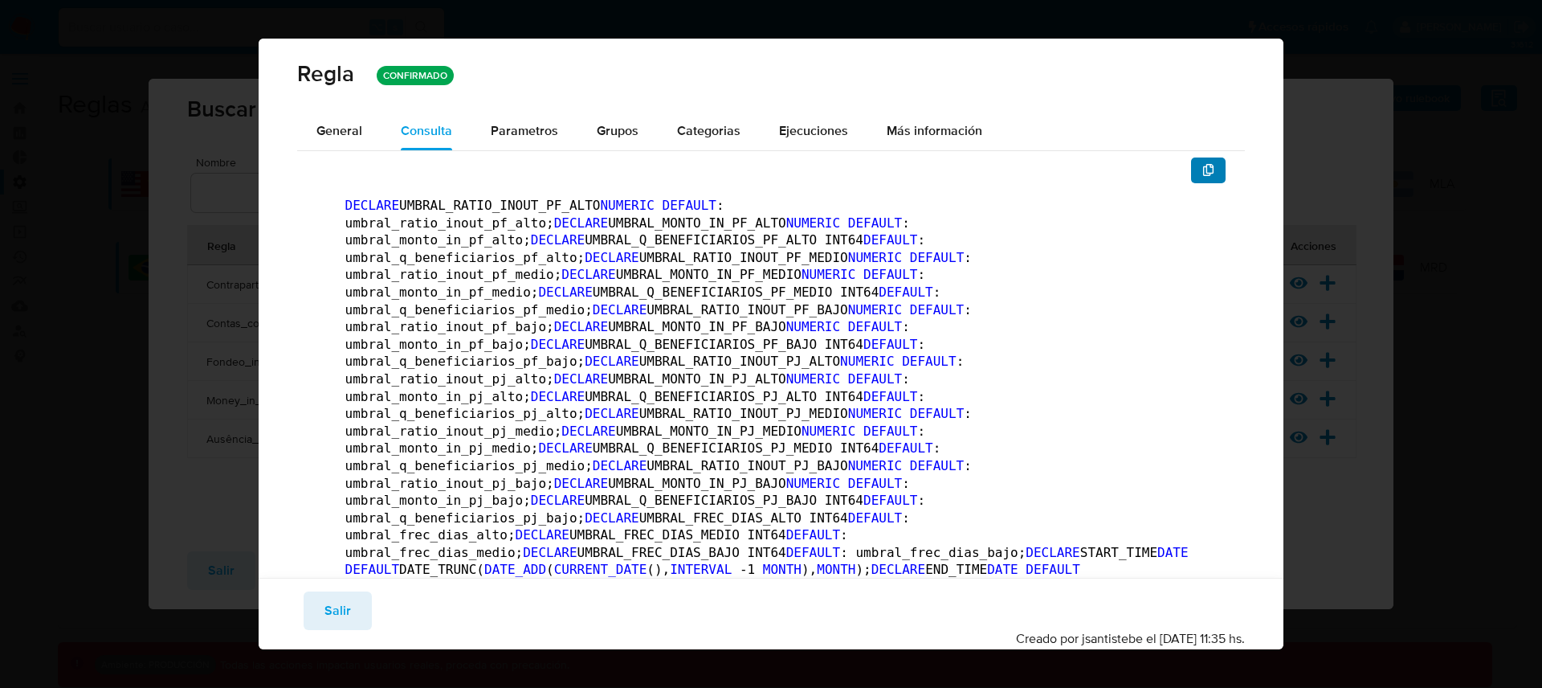
click at [1203, 170] on icon "button" at bounding box center [1209, 170] width 13 height 13
click at [354, 592] on button "Salir" at bounding box center [338, 610] width 68 height 39
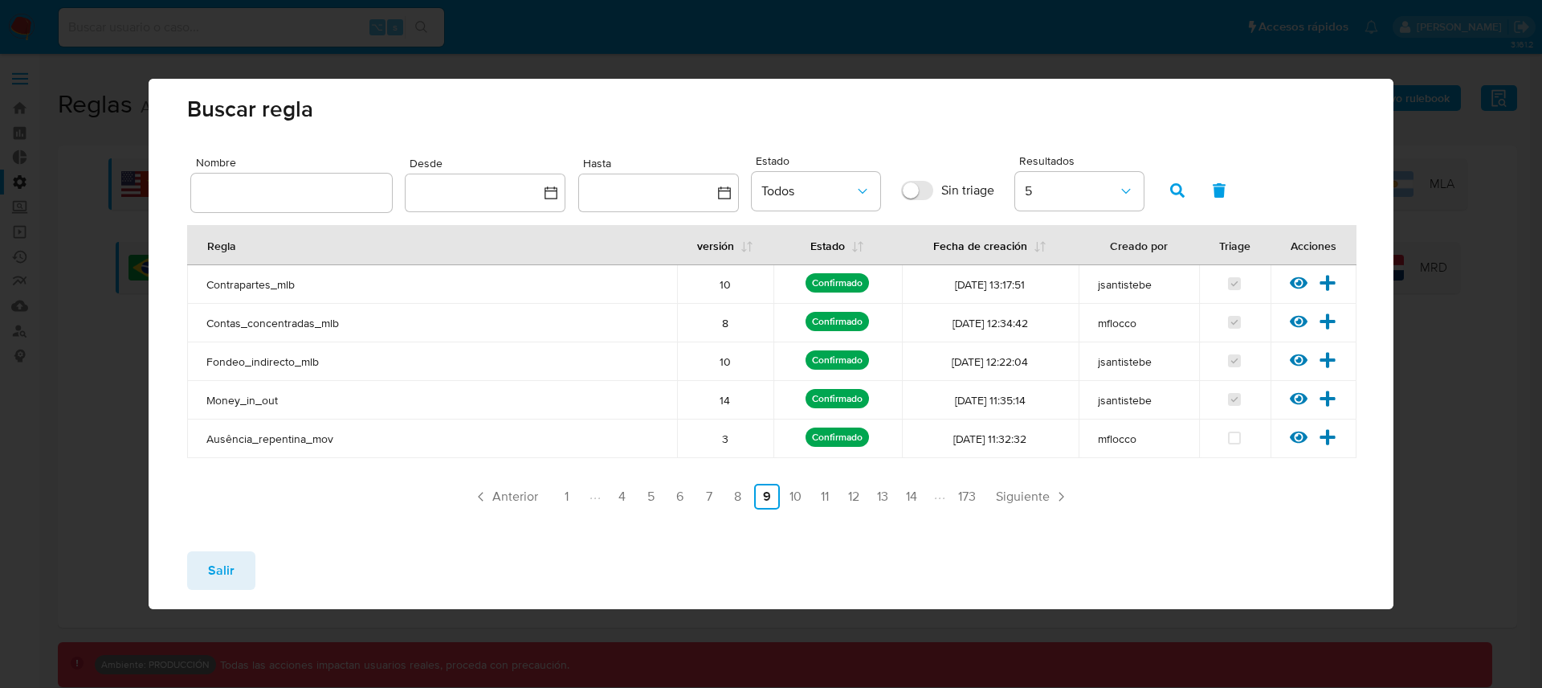
click at [1292, 284] on icon at bounding box center [1299, 283] width 18 height 12
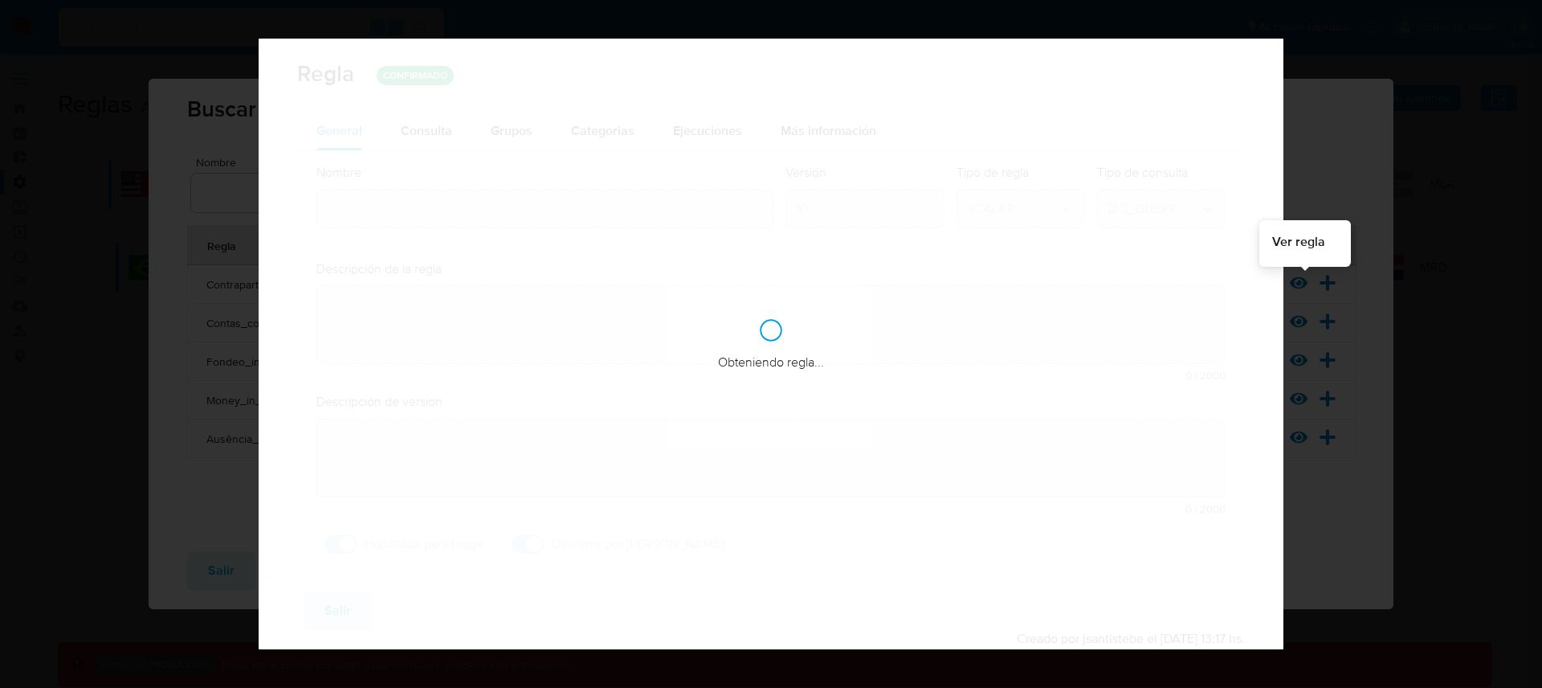
type input "Contrapartes_mlb"
type textarea "La regla monitorea a los usuarios con salidas de recursos concentradas, ya sea …"
type textarea "Monitoreo de usuarios con créditos consumer mayores a 6 meses, que realizan la …"
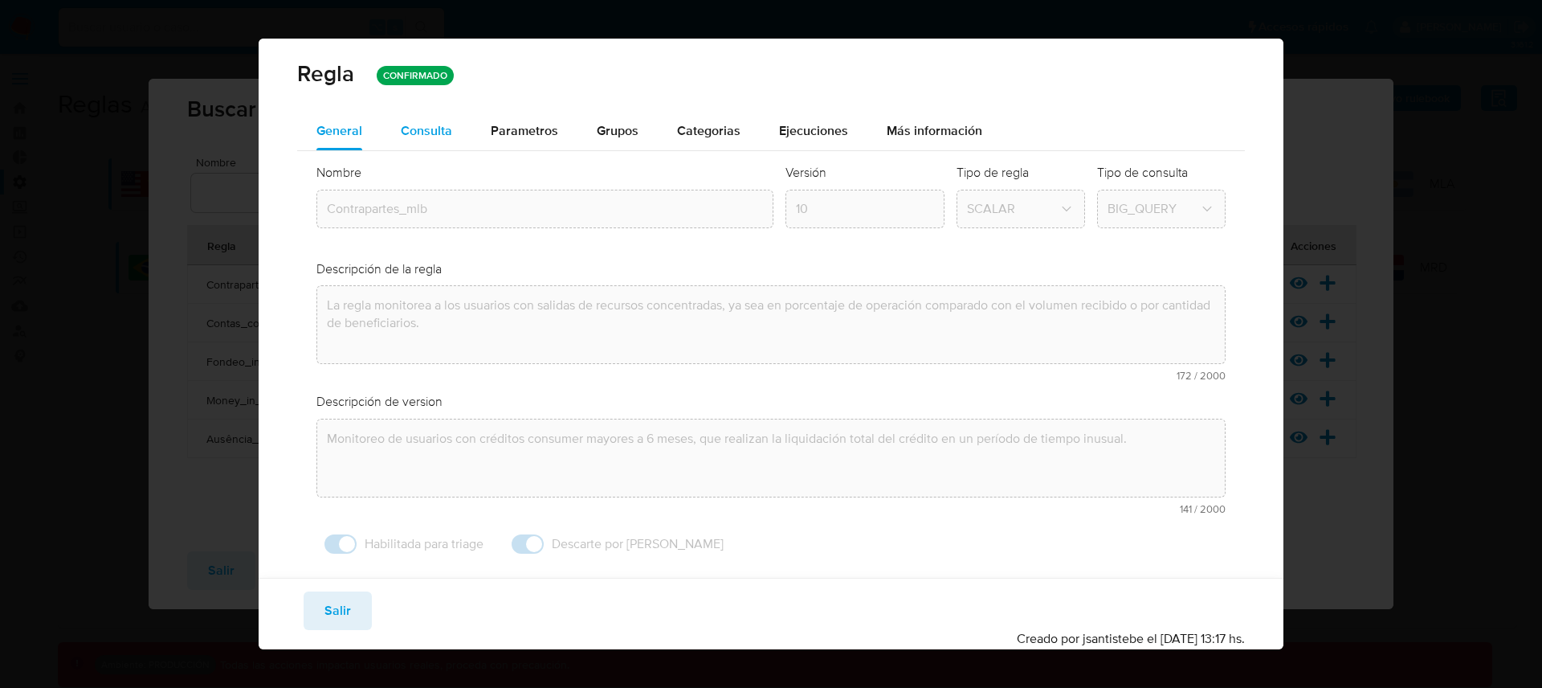
click at [437, 128] on span "Consulta" at bounding box center [426, 130] width 51 height 18
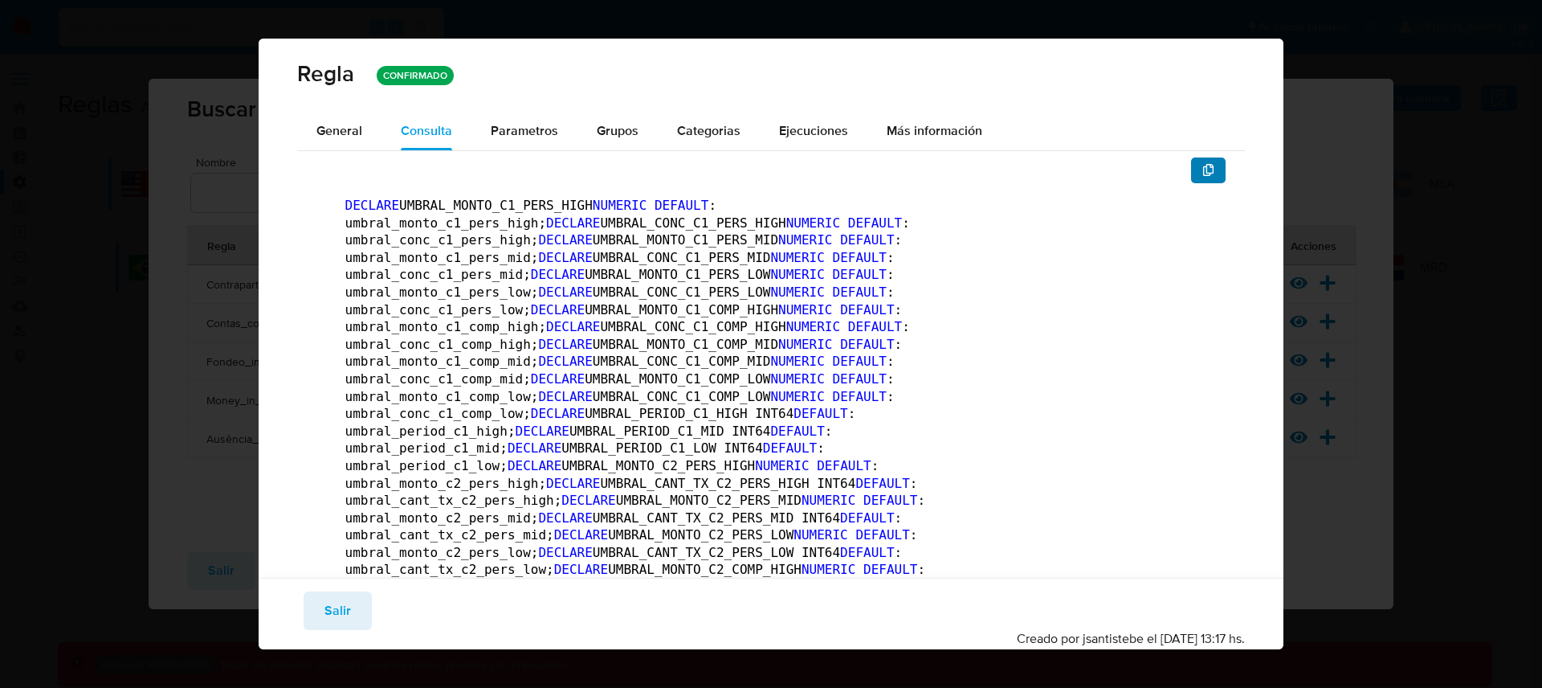
click at [1203, 172] on icon "button" at bounding box center [1208, 170] width 11 height 13
click at [365, 606] on button "Salir" at bounding box center [338, 610] width 68 height 39
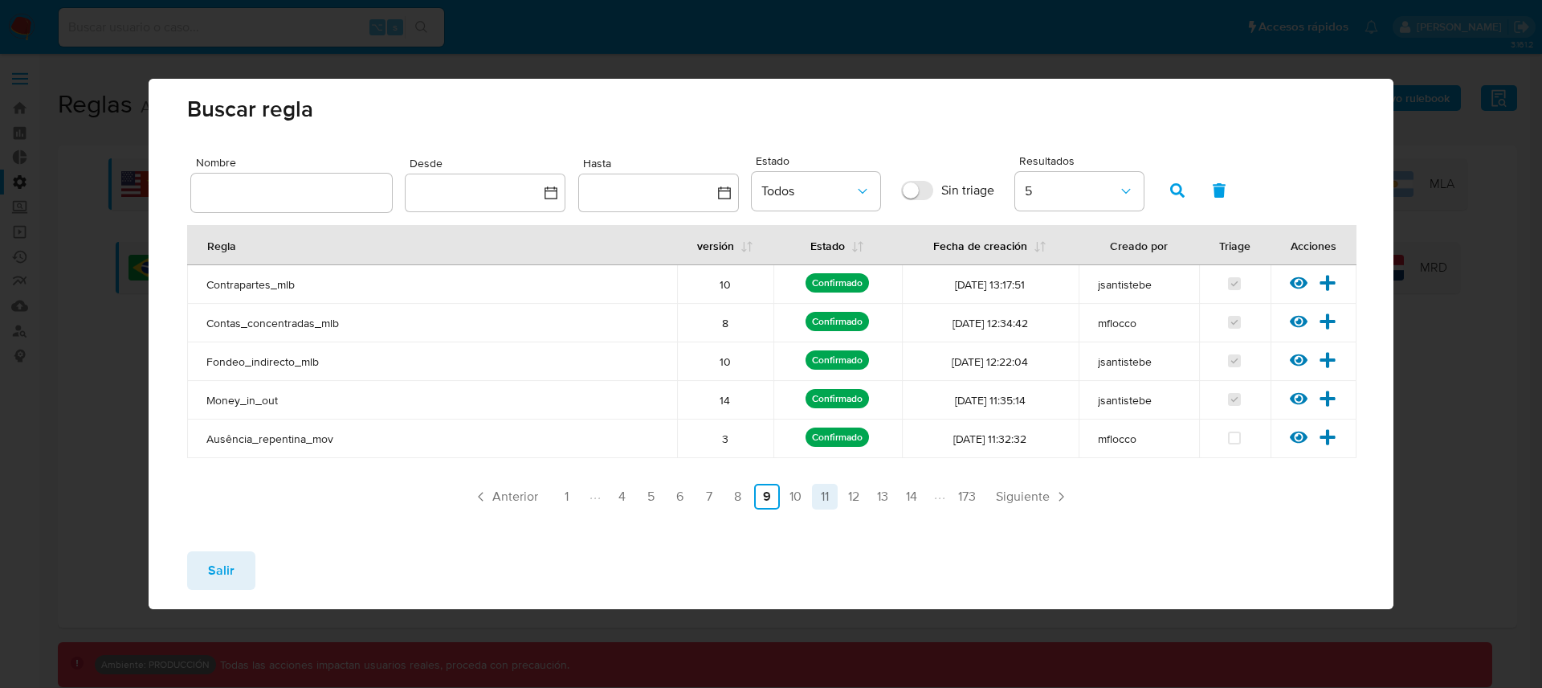
click at [827, 496] on link "11" at bounding box center [825, 497] width 26 height 26
click at [1305, 357] on icon at bounding box center [1299, 360] width 18 height 12
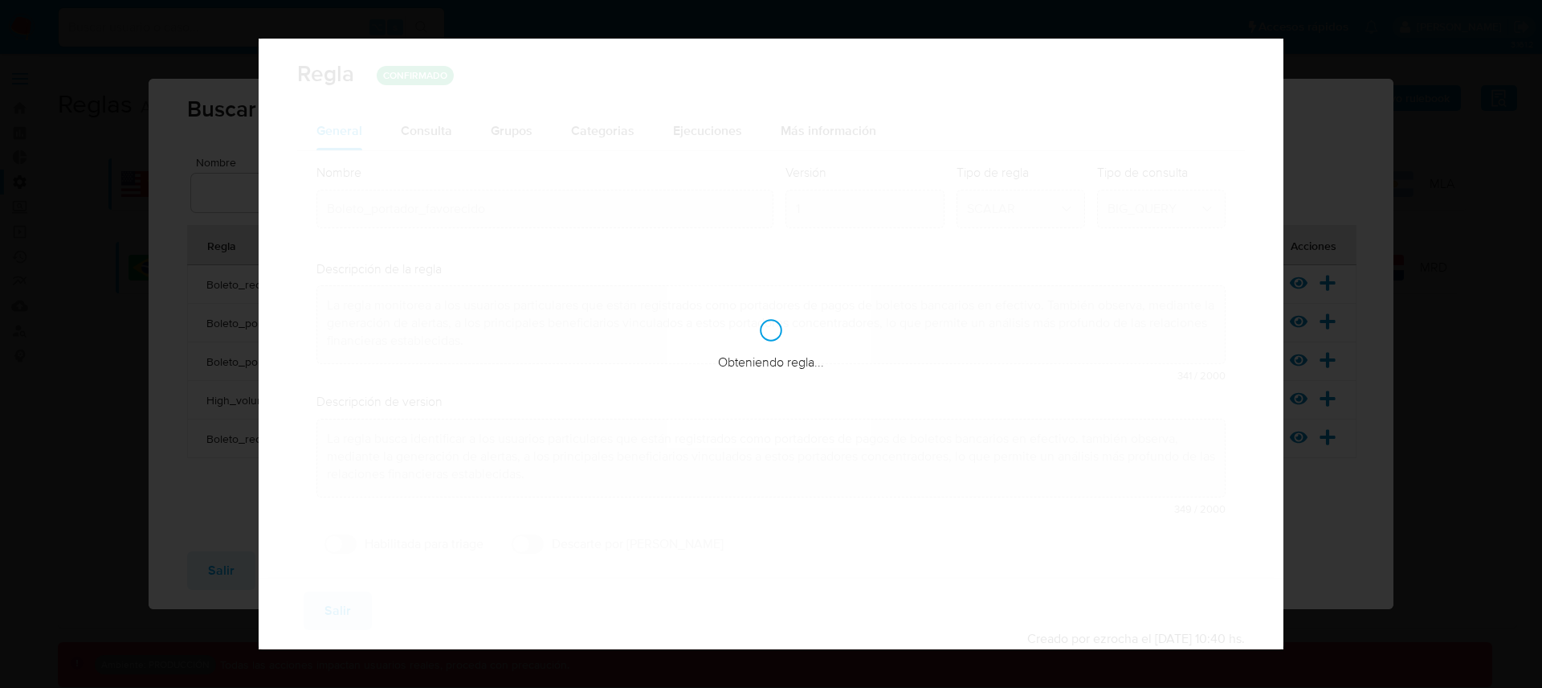
checkbox input "false"
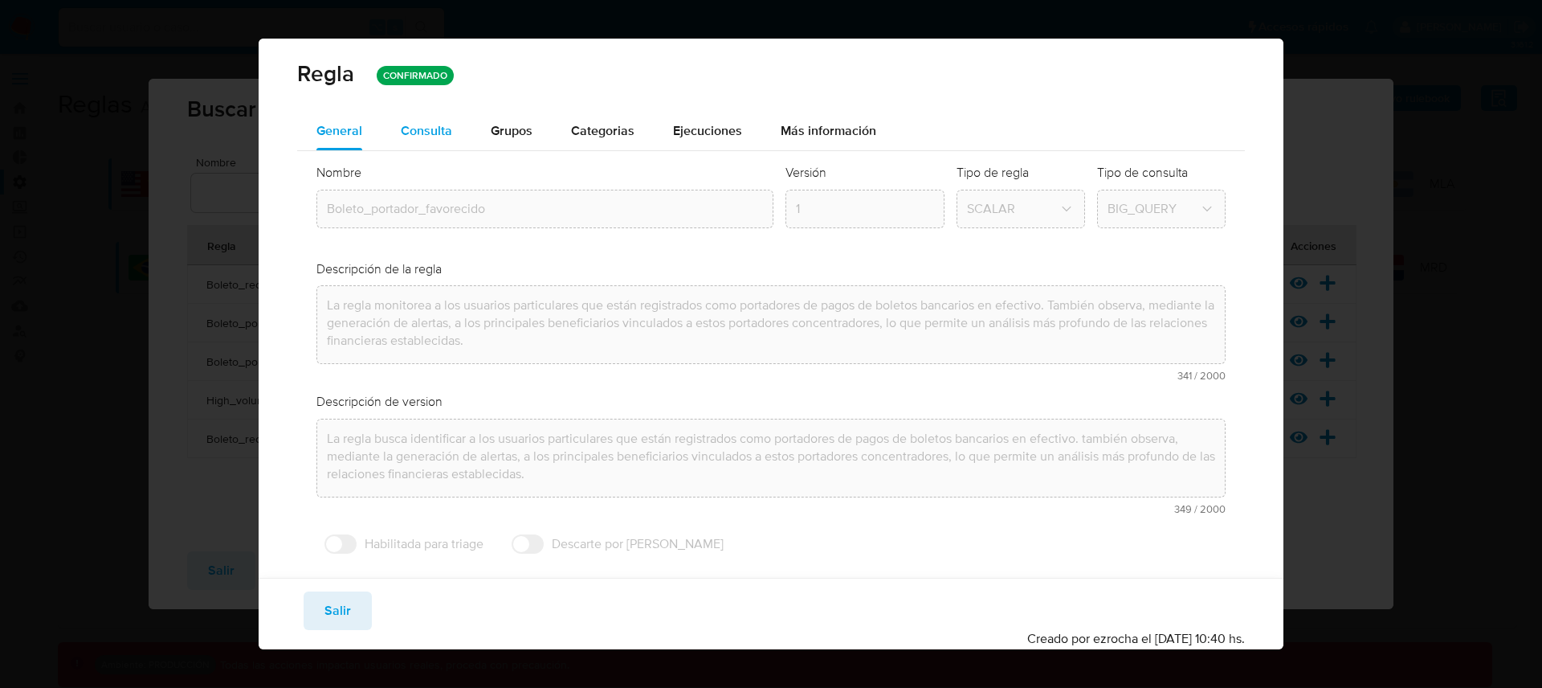
click at [441, 130] on span "Consulta" at bounding box center [426, 130] width 51 height 18
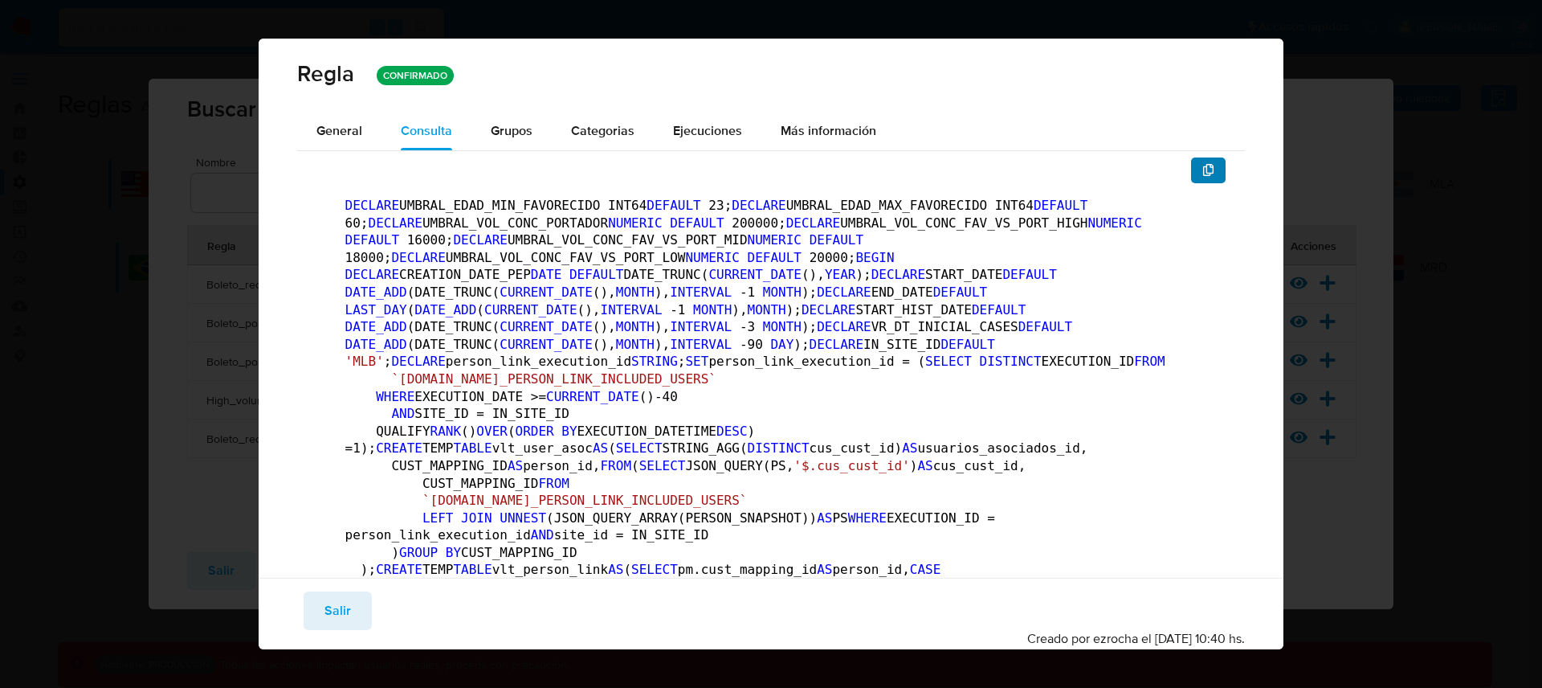
click at [1203, 174] on icon "button" at bounding box center [1209, 170] width 13 height 13
click at [358, 605] on button "Salir" at bounding box center [338, 610] width 68 height 39
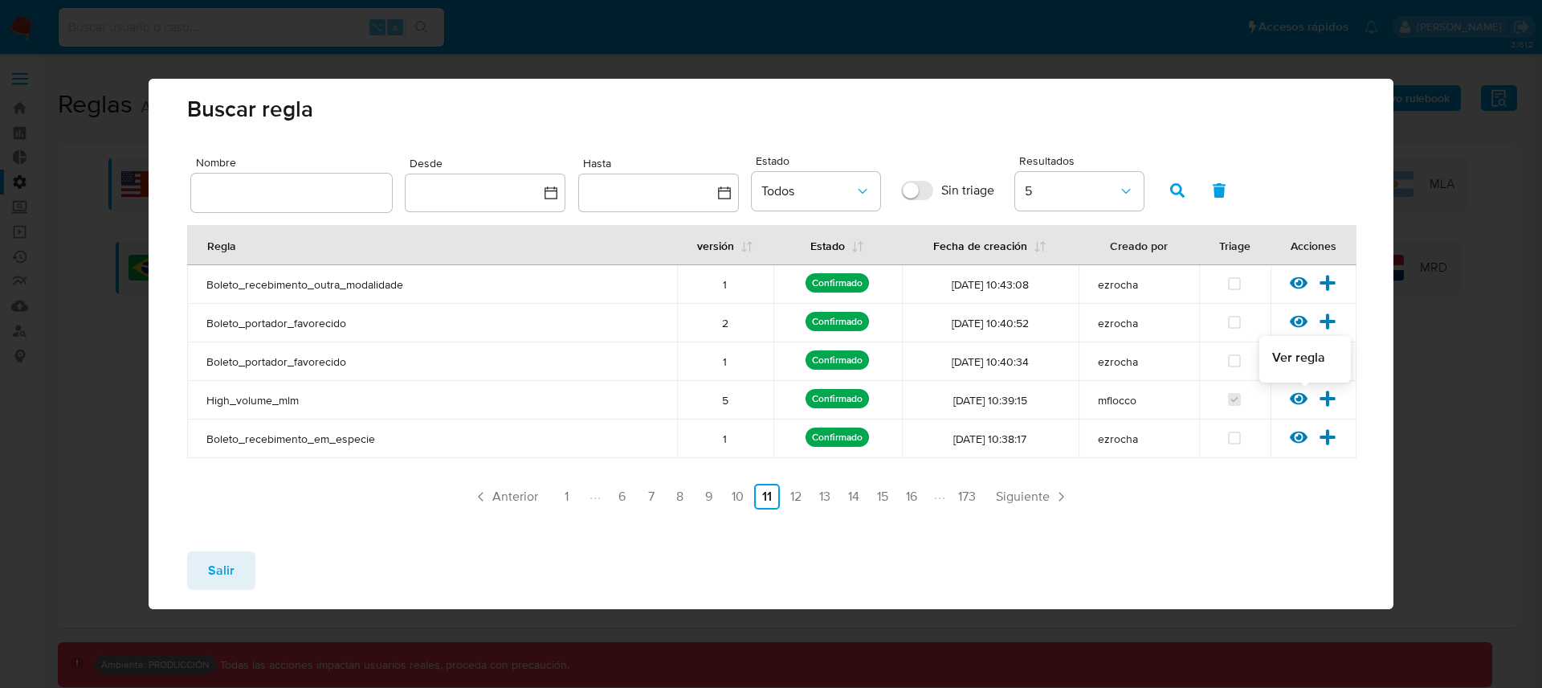
click at [1297, 403] on icon at bounding box center [1299, 399] width 18 height 12
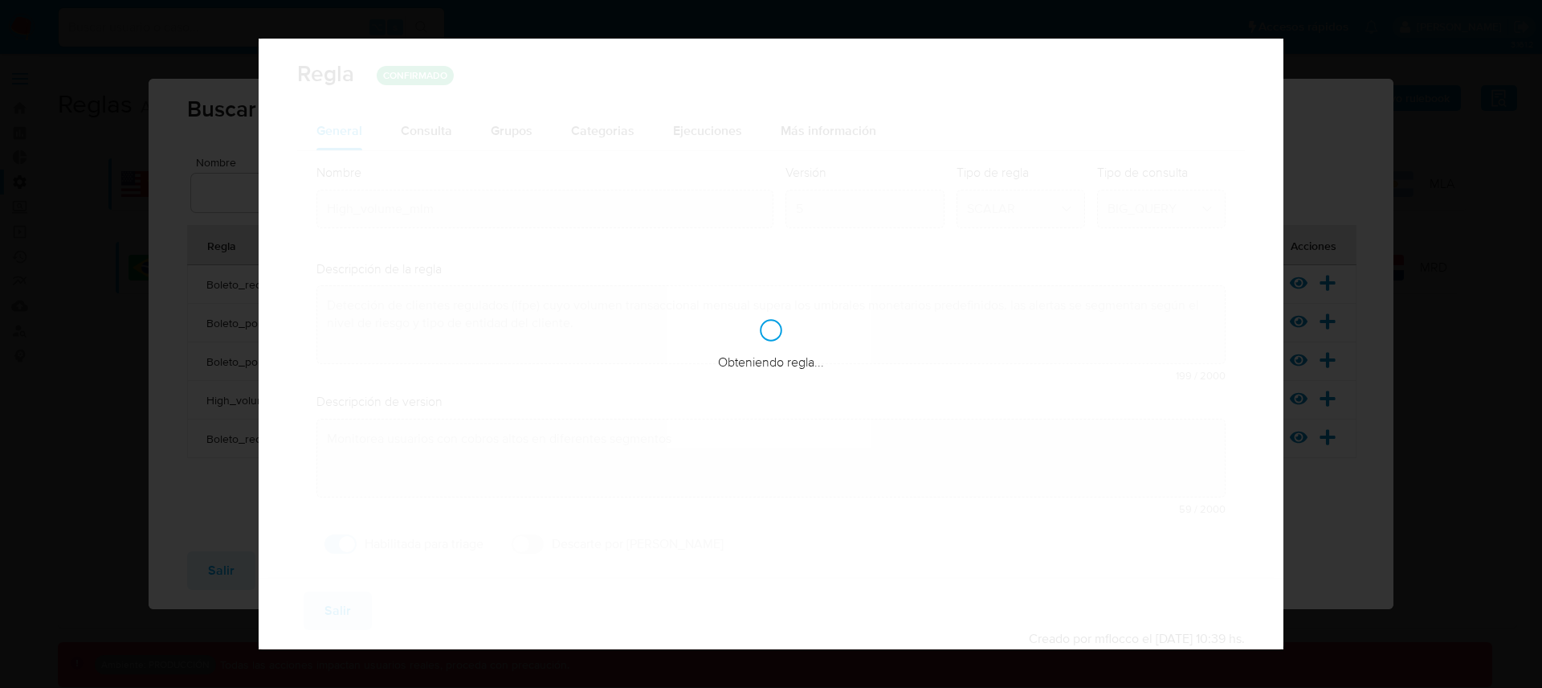
checkbox input "true"
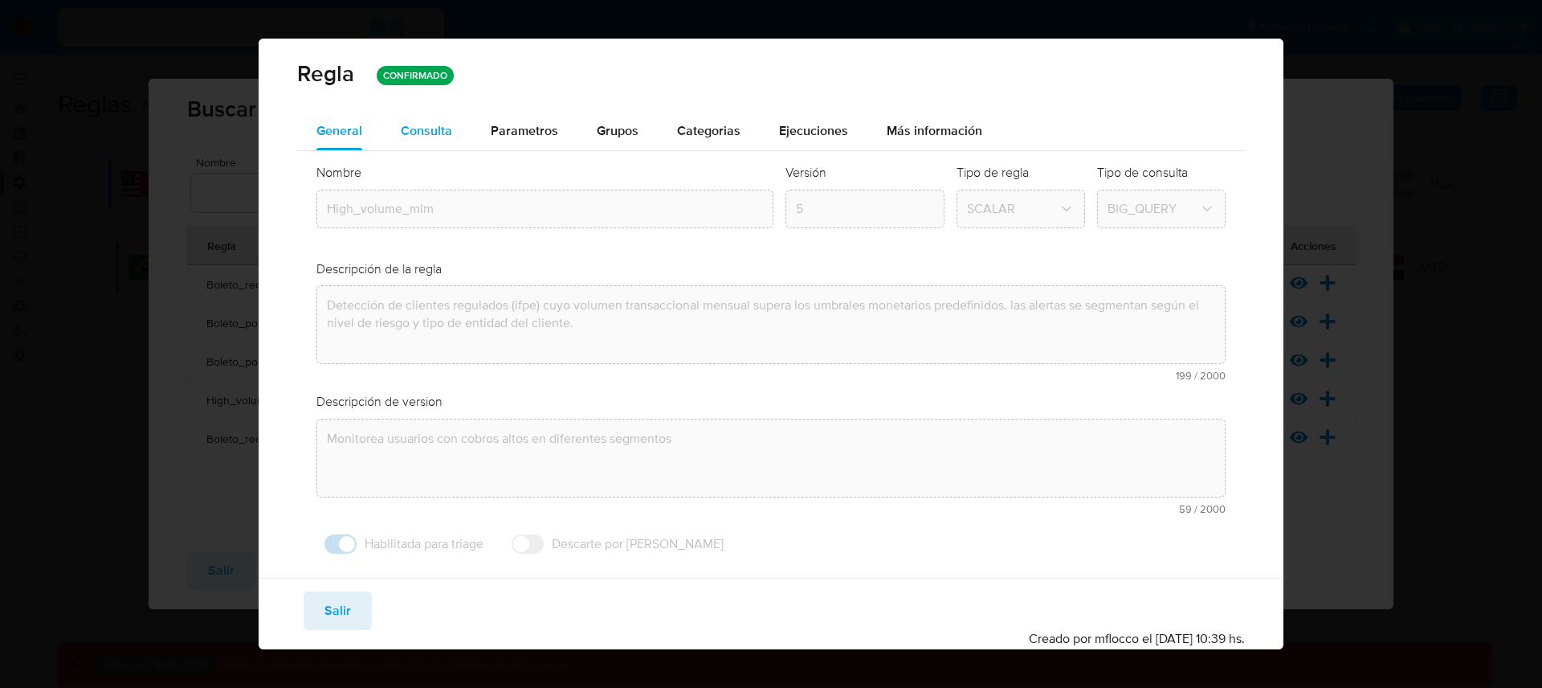
click at [435, 120] on div "Consulta" at bounding box center [426, 131] width 51 height 39
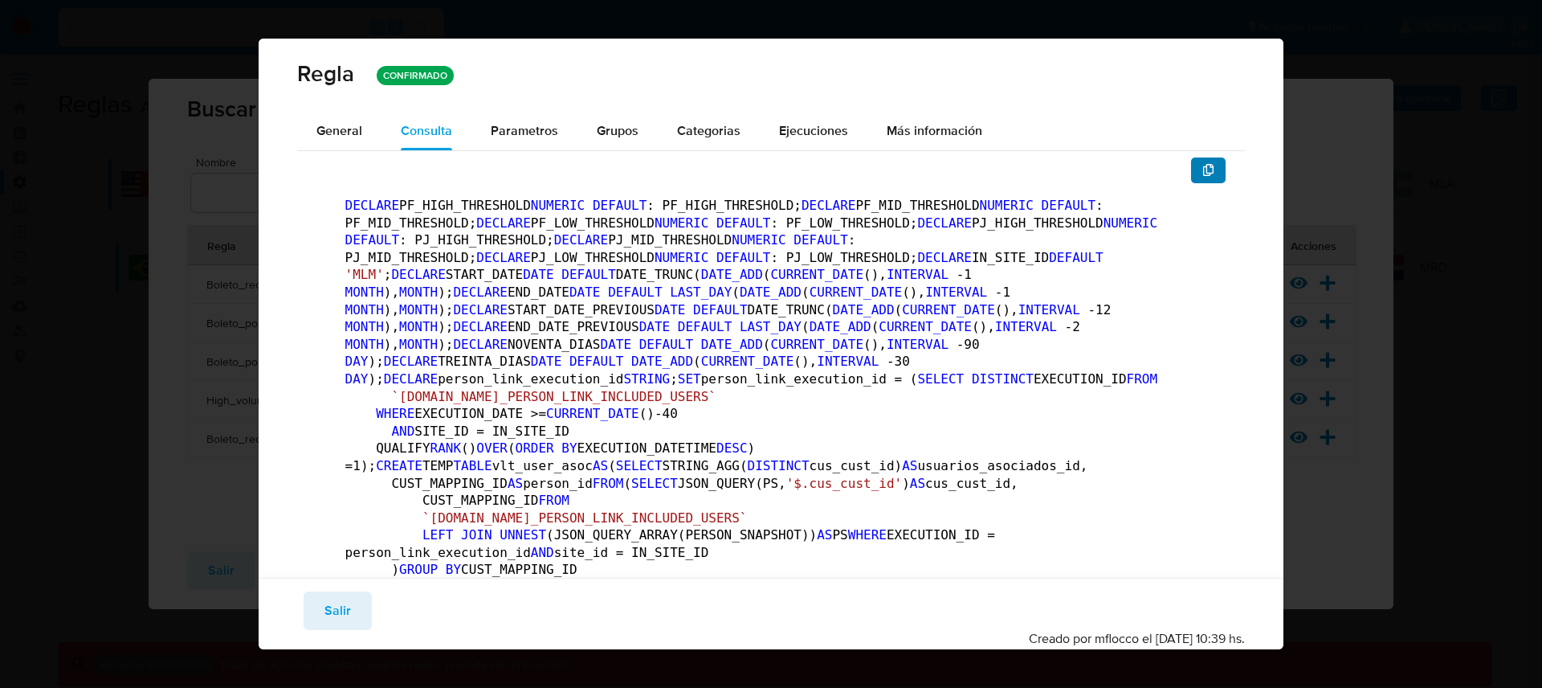
click at [1203, 165] on button "button" at bounding box center [1208, 170] width 35 height 26
click at [329, 614] on span "Salir" at bounding box center [338, 610] width 27 height 35
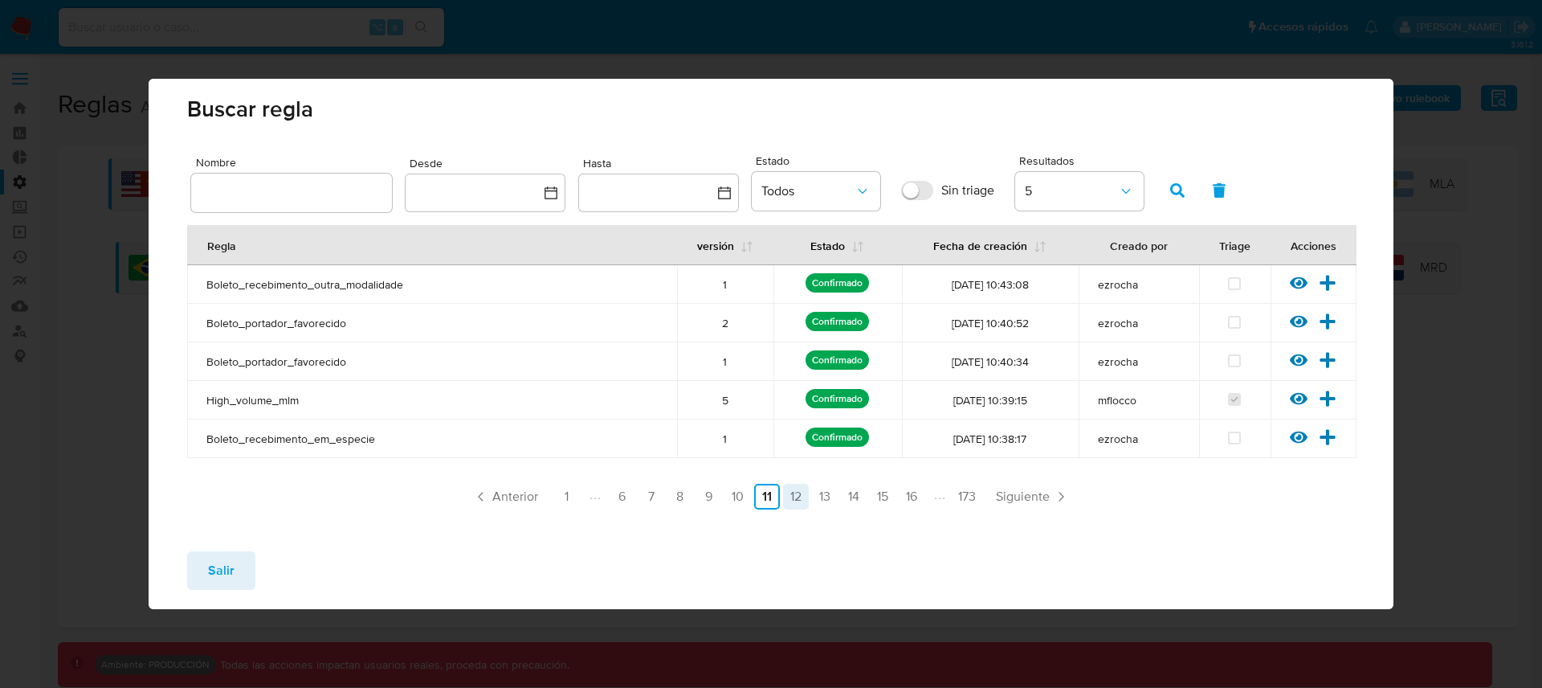
click at [801, 493] on link "12" at bounding box center [796, 497] width 26 height 26
click at [1301, 359] on icon at bounding box center [1299, 360] width 18 height 12
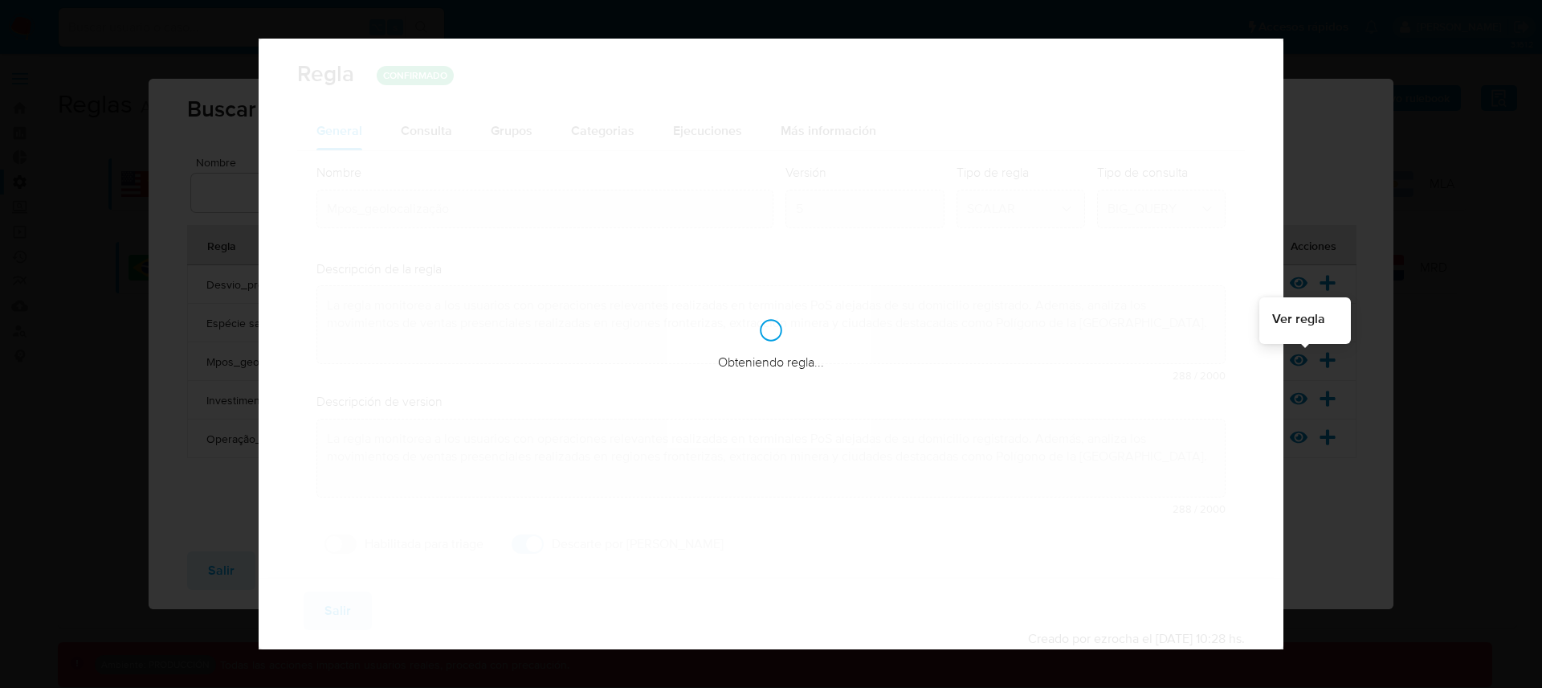
checkbox input "false"
checkbox input "true"
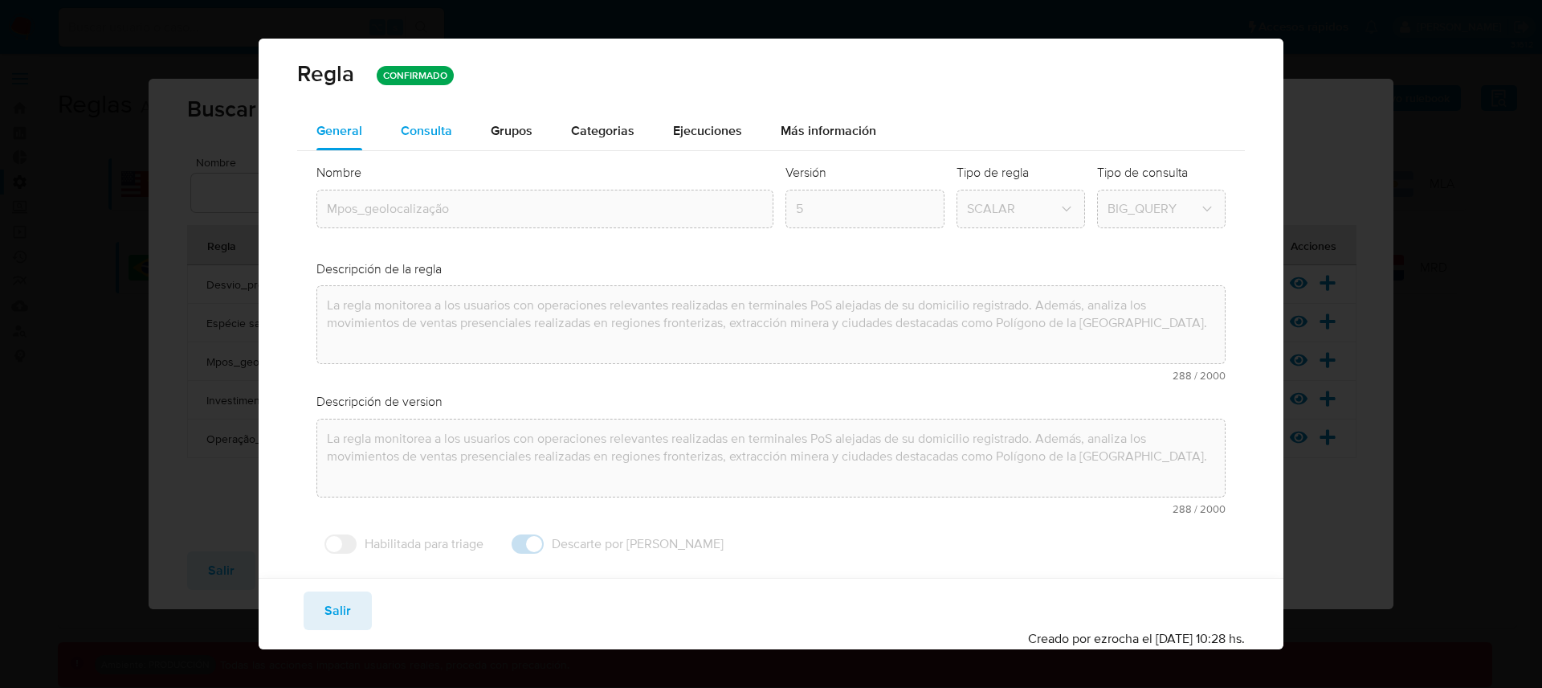
click at [423, 117] on div "Consulta" at bounding box center [426, 131] width 51 height 39
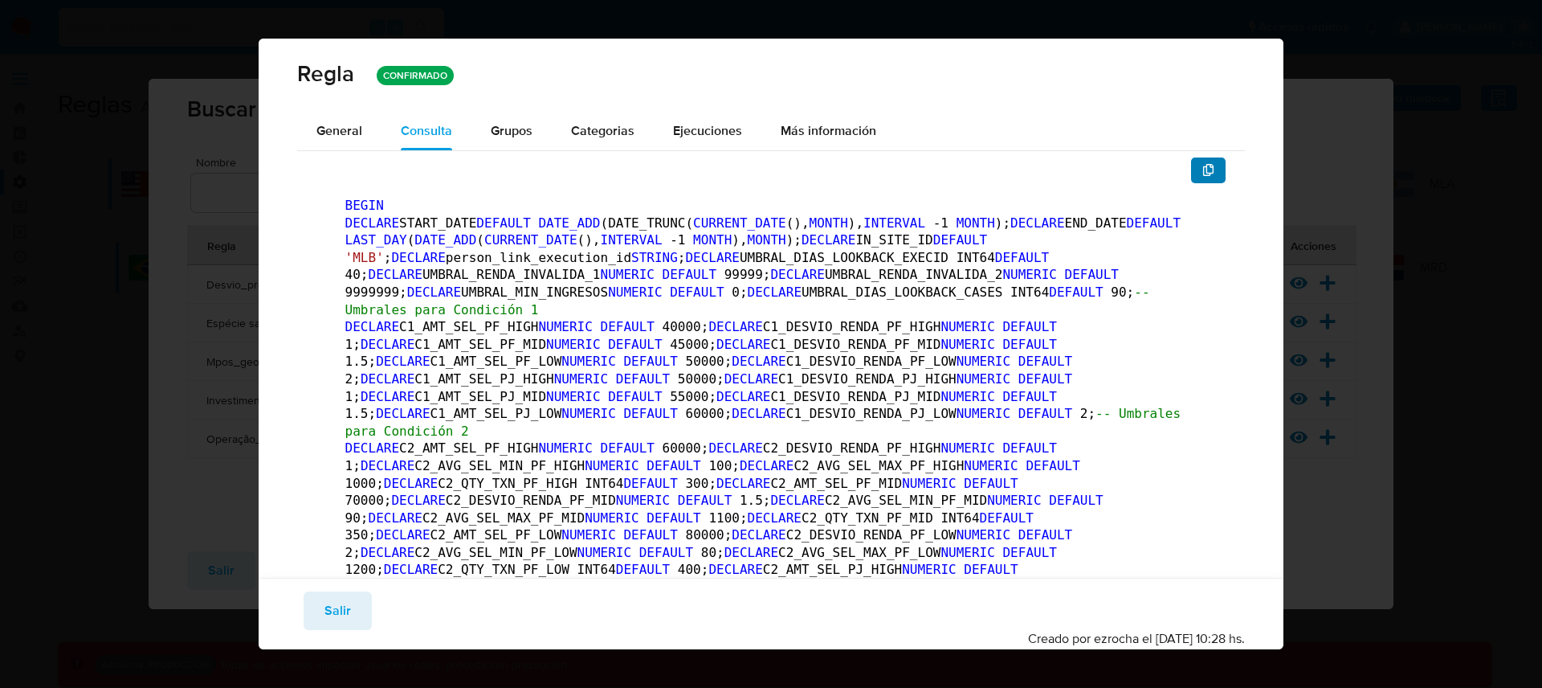
click at [1191, 168] on button "button" at bounding box center [1208, 170] width 35 height 26
drag, startPoint x: 311, startPoint y: 603, endPoint x: 336, endPoint y: 600, distance: 25.1
click at [336, 600] on button "Salir" at bounding box center [338, 610] width 68 height 39
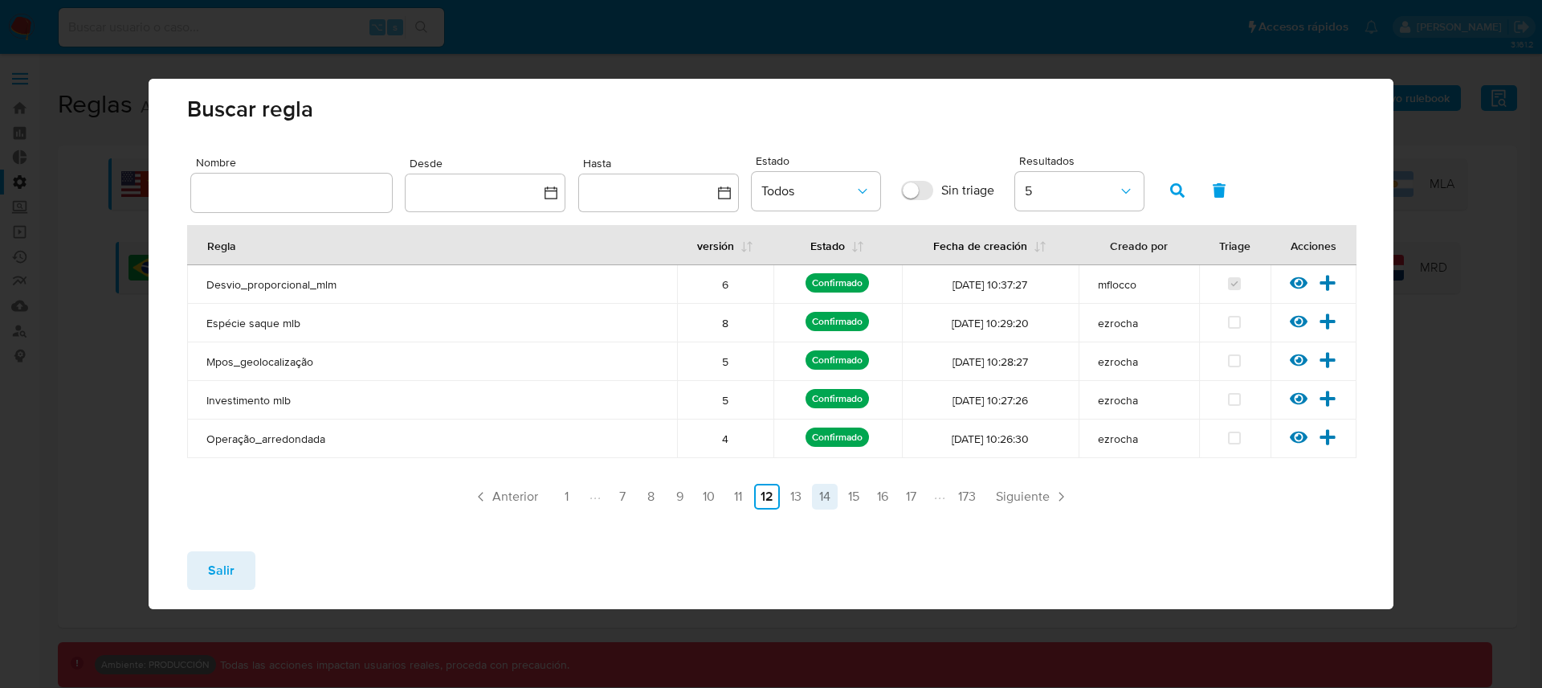
click at [826, 495] on link "14" at bounding box center [825, 497] width 26 height 26
click at [1298, 360] on icon at bounding box center [1299, 360] width 18 height 12
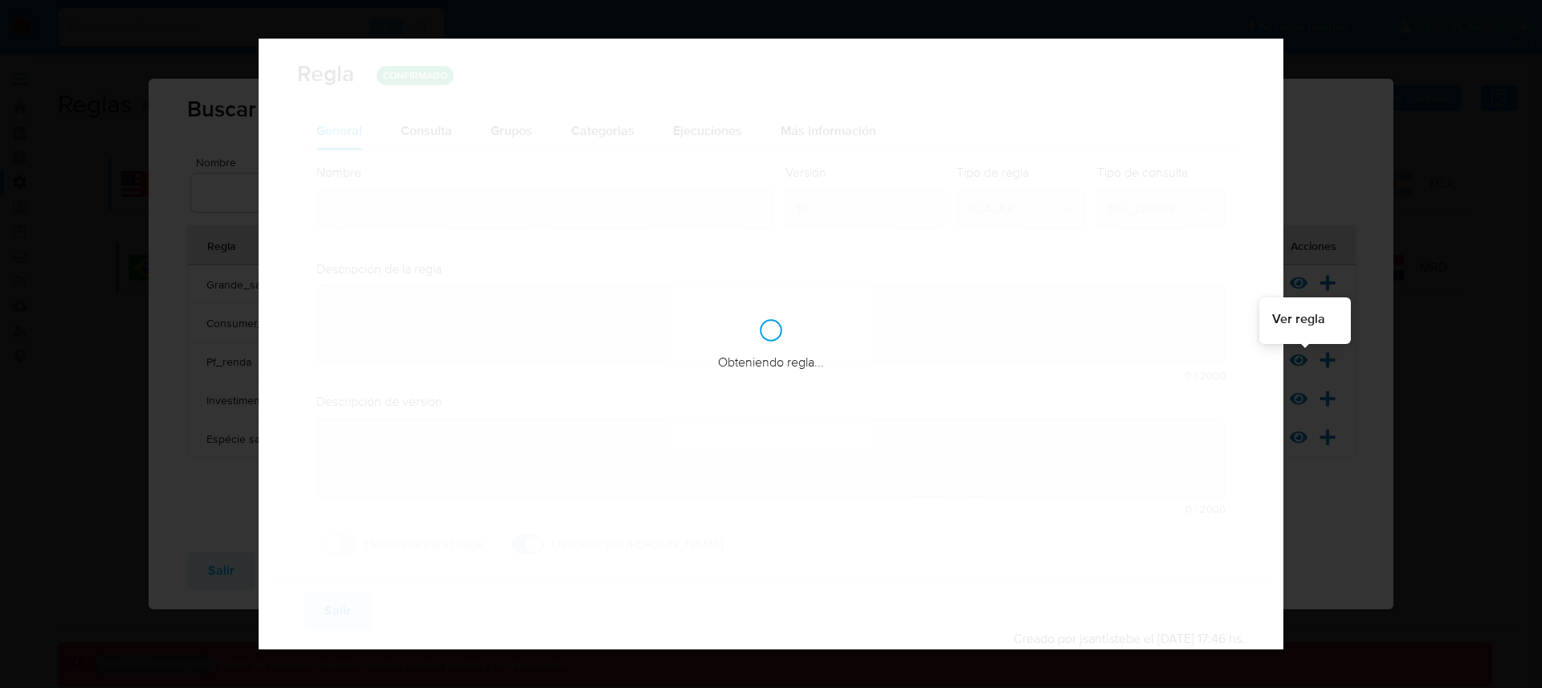
type input "Pf_renda"
type textarea "La regla monitorea los movimientos de fondos incompatibles con la capacidad fin…"
type textarea "Movimientos de recursos incompatibles con el patrimonio, actividad económica u …"
checkbox input "true"
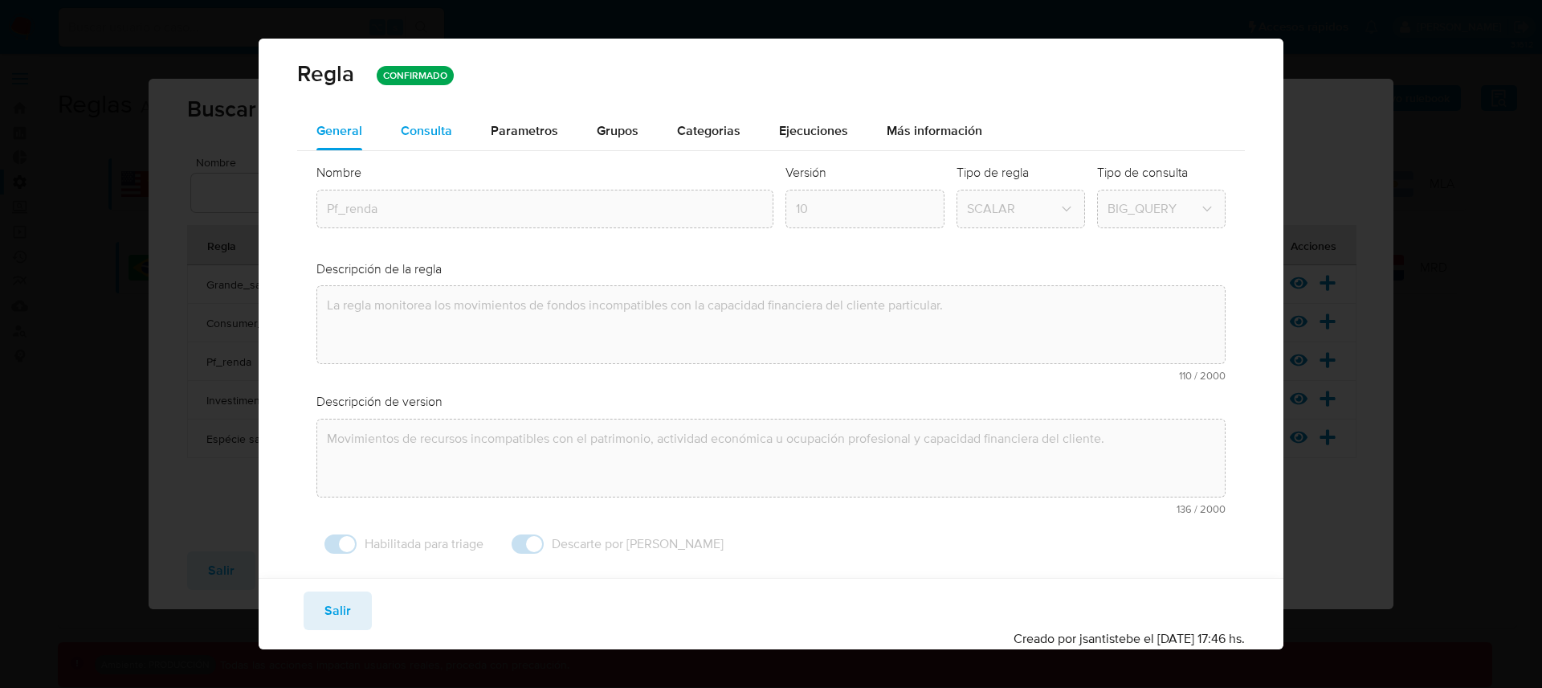
click at [437, 130] on span "Consulta" at bounding box center [426, 130] width 51 height 18
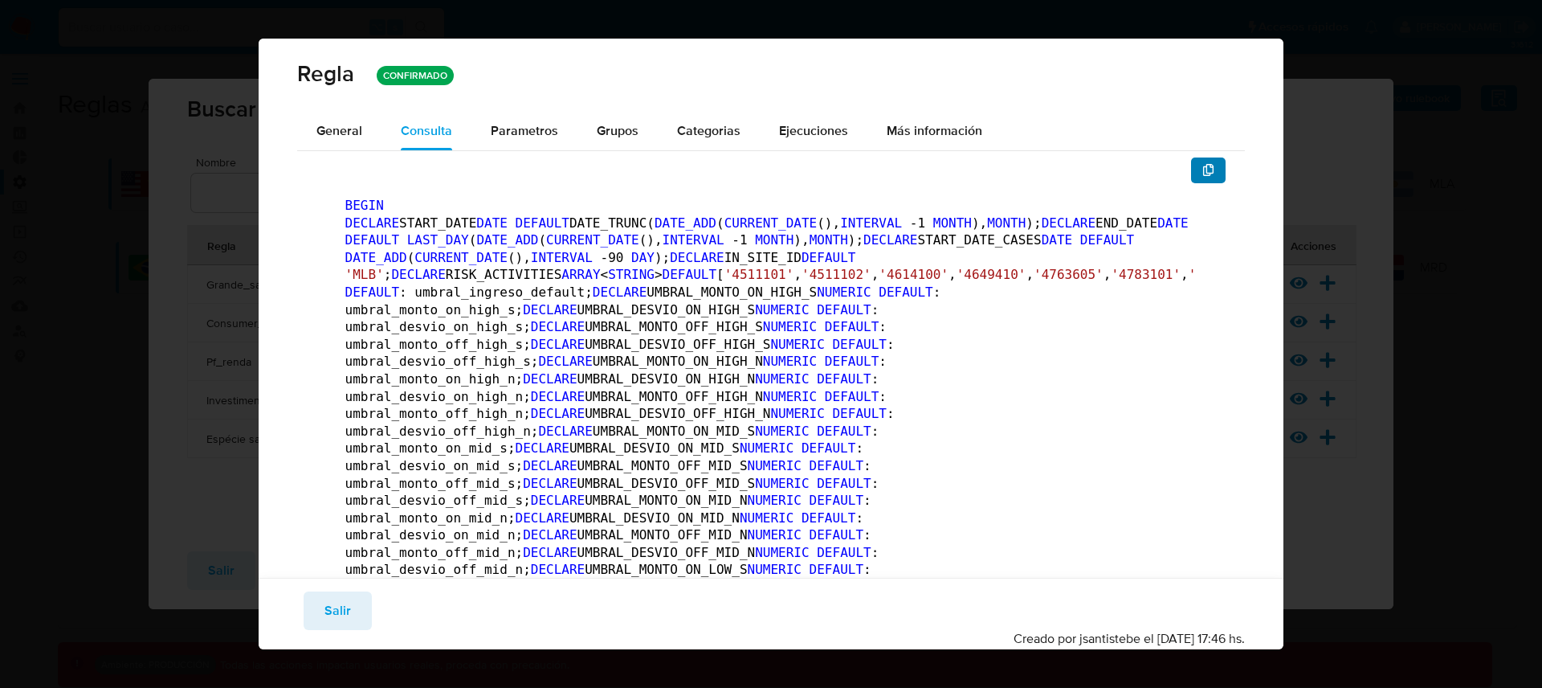
click at [1203, 174] on icon "button" at bounding box center [1209, 170] width 13 height 13
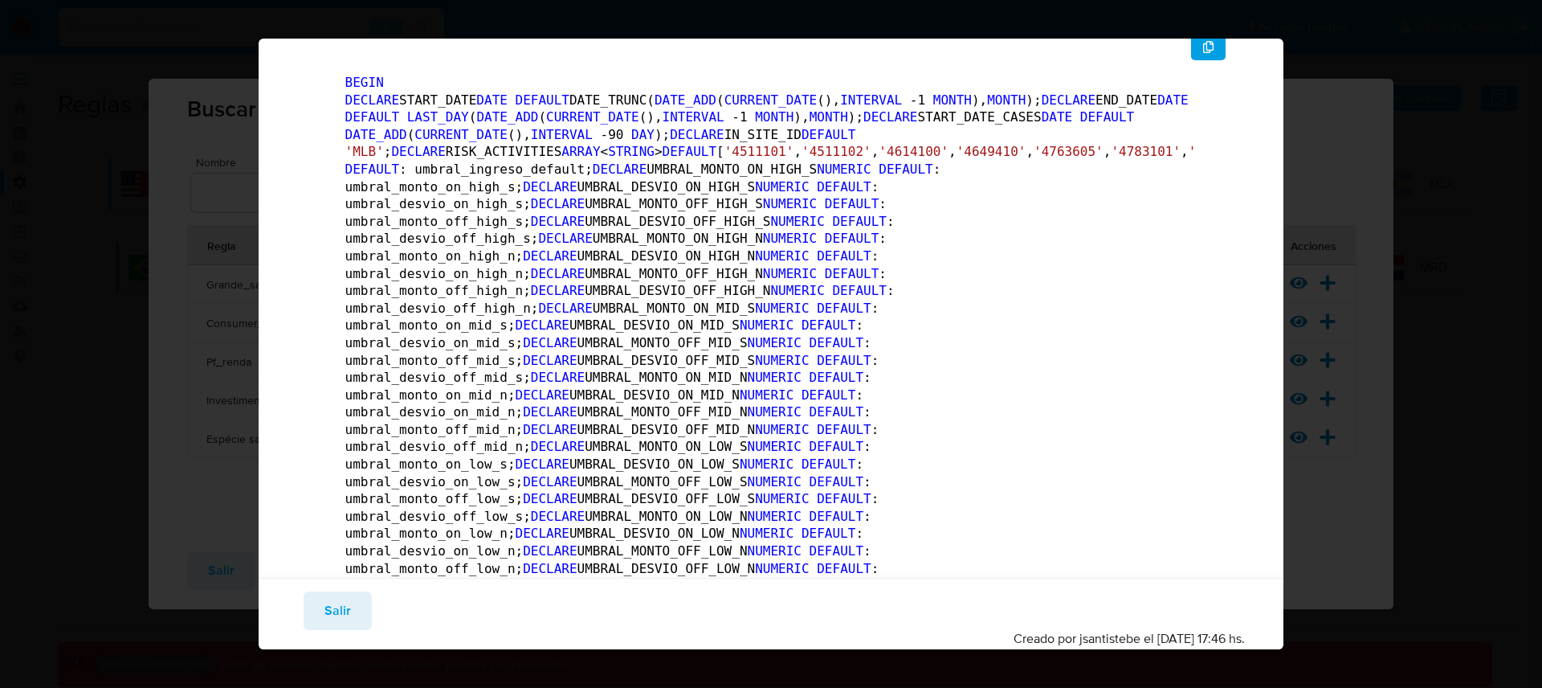
scroll to position [0, 0]
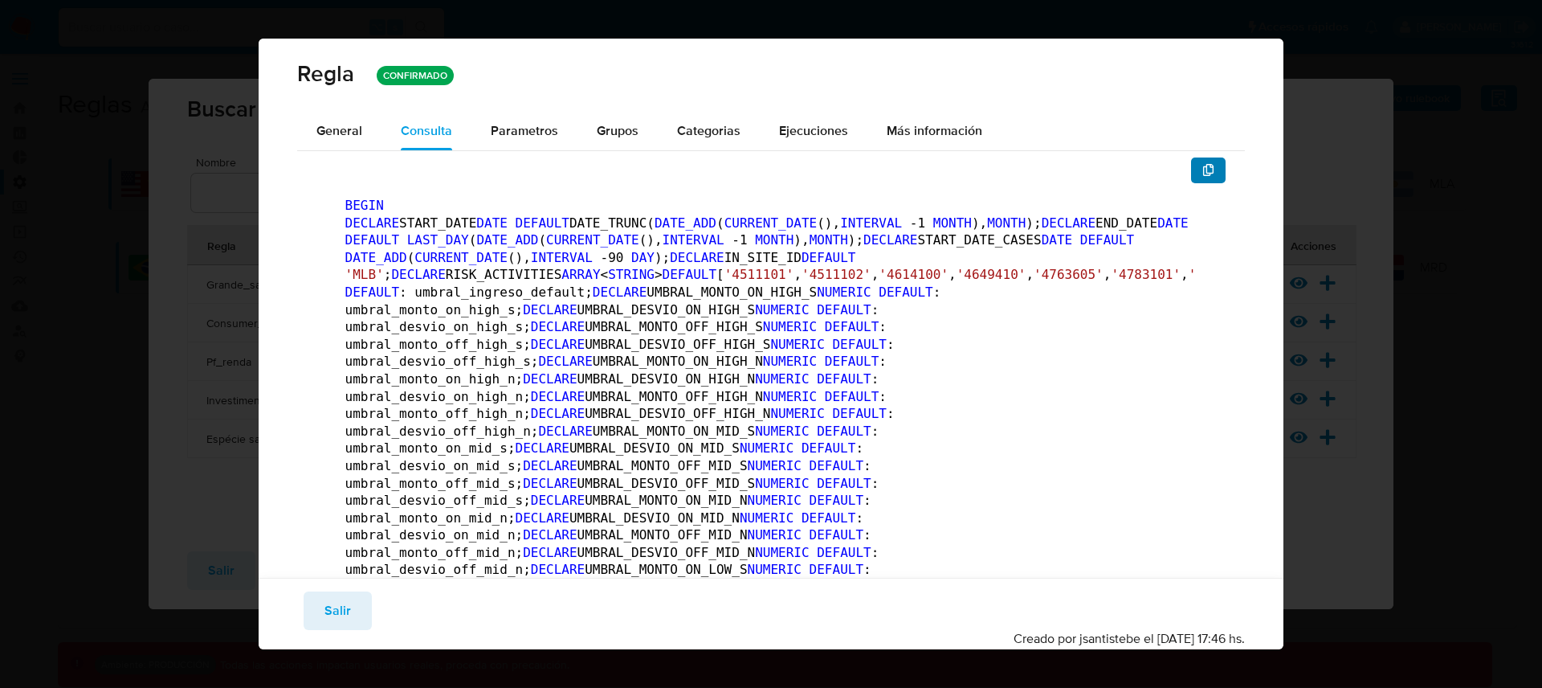
click at [1203, 170] on icon "button" at bounding box center [1209, 170] width 13 height 13
